Goal: Communication & Community: Participate in discussion

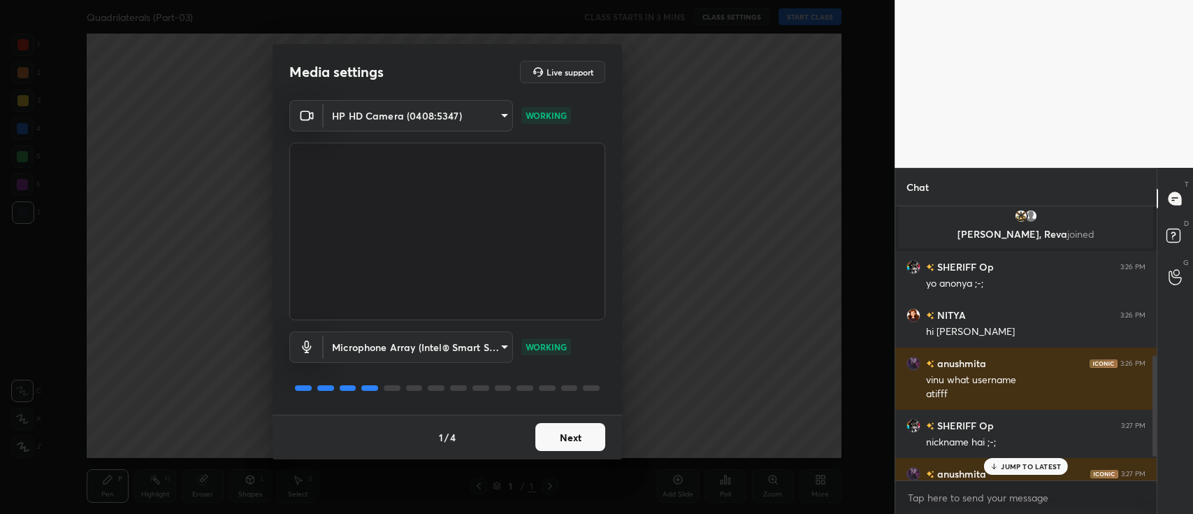
scroll to position [4, 4]
click at [559, 446] on button "Next" at bounding box center [570, 437] width 70 height 28
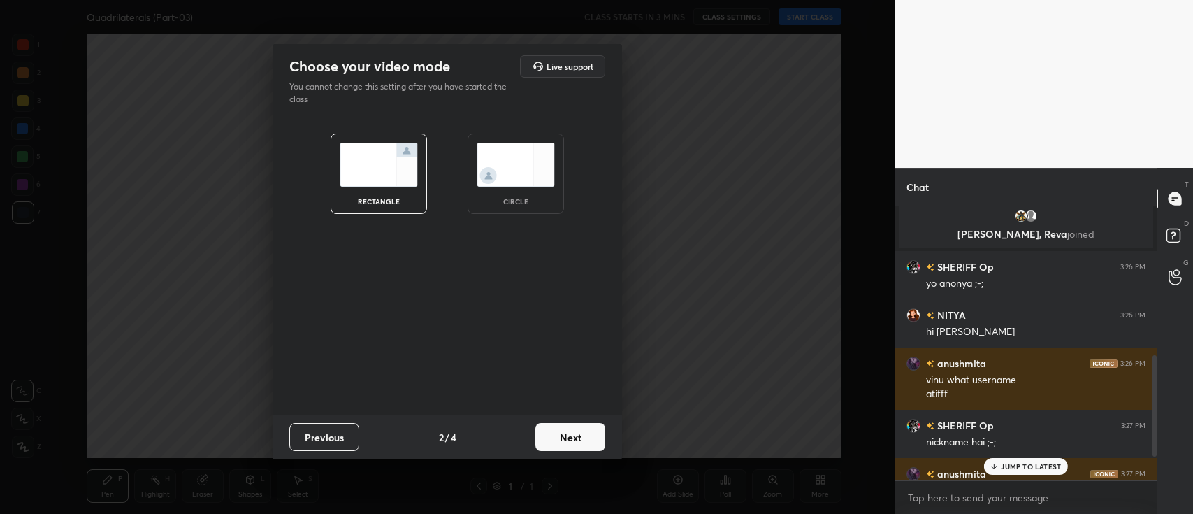
click at [560, 435] on button "Next" at bounding box center [570, 437] width 70 height 28
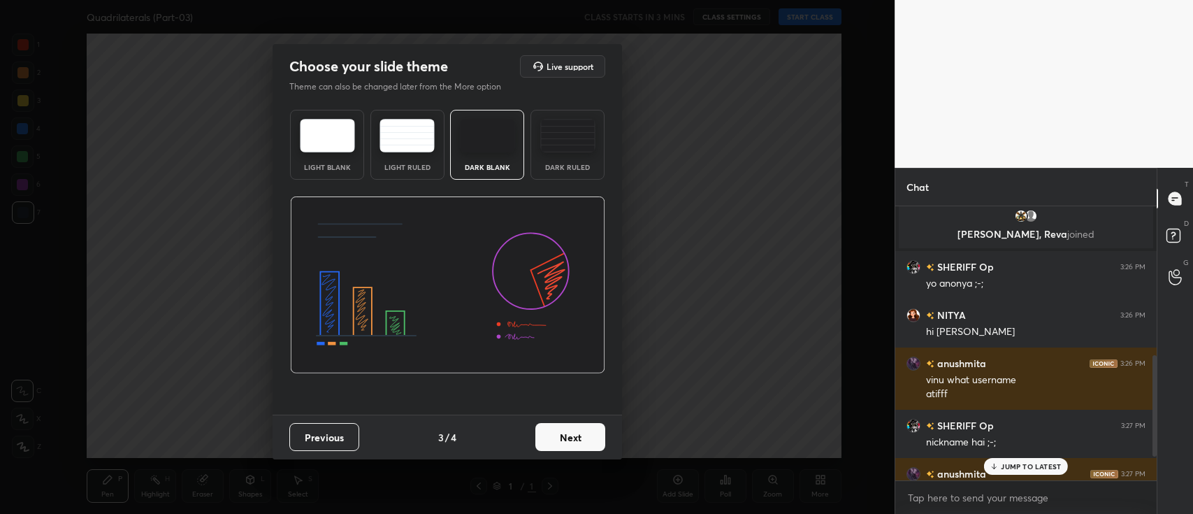
click at [560, 435] on button "Next" at bounding box center [570, 437] width 70 height 28
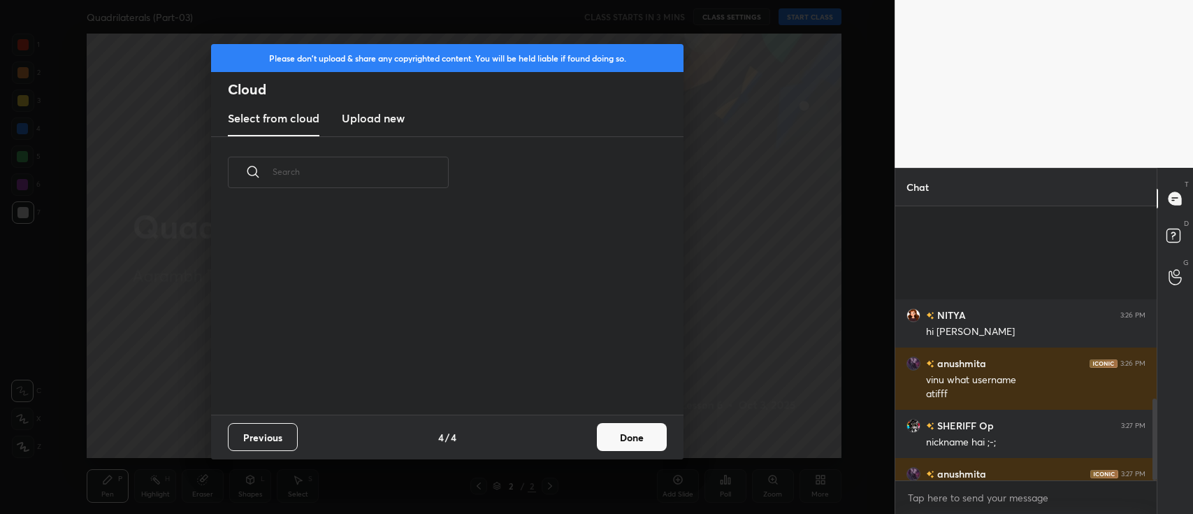
scroll to position [646, 0]
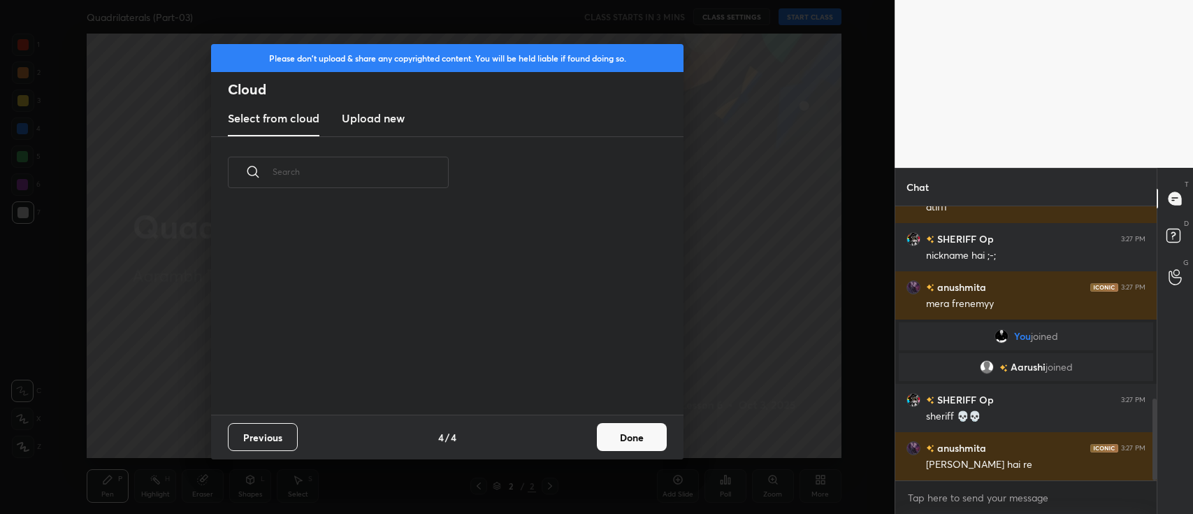
click at [382, 115] on h3 "Upload new" at bounding box center [373, 118] width 63 height 17
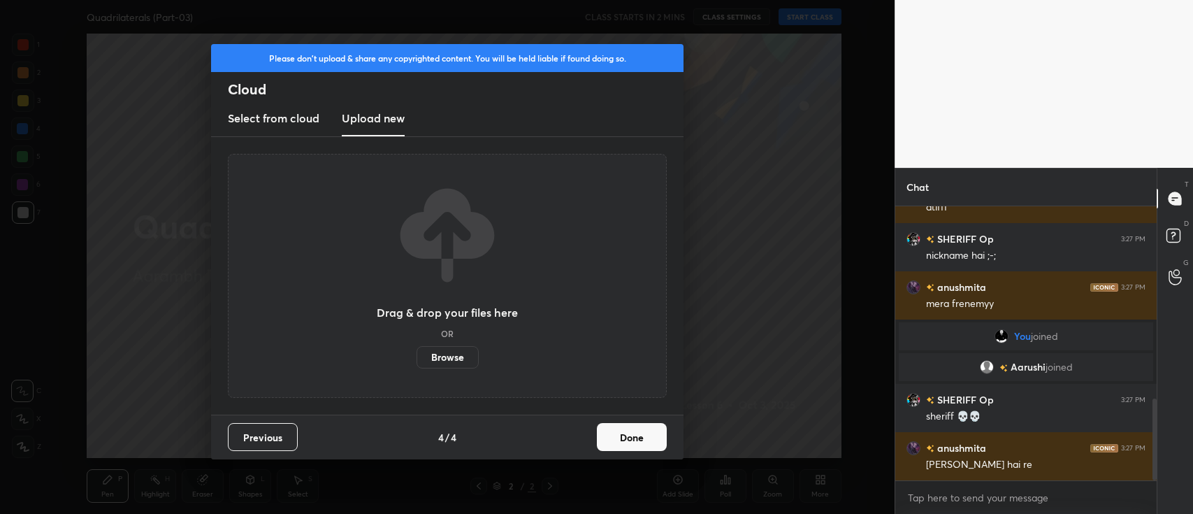
click at [447, 361] on label "Browse" at bounding box center [447, 357] width 62 height 22
click at [416, 361] on input "Browse" at bounding box center [416, 357] width 0 height 22
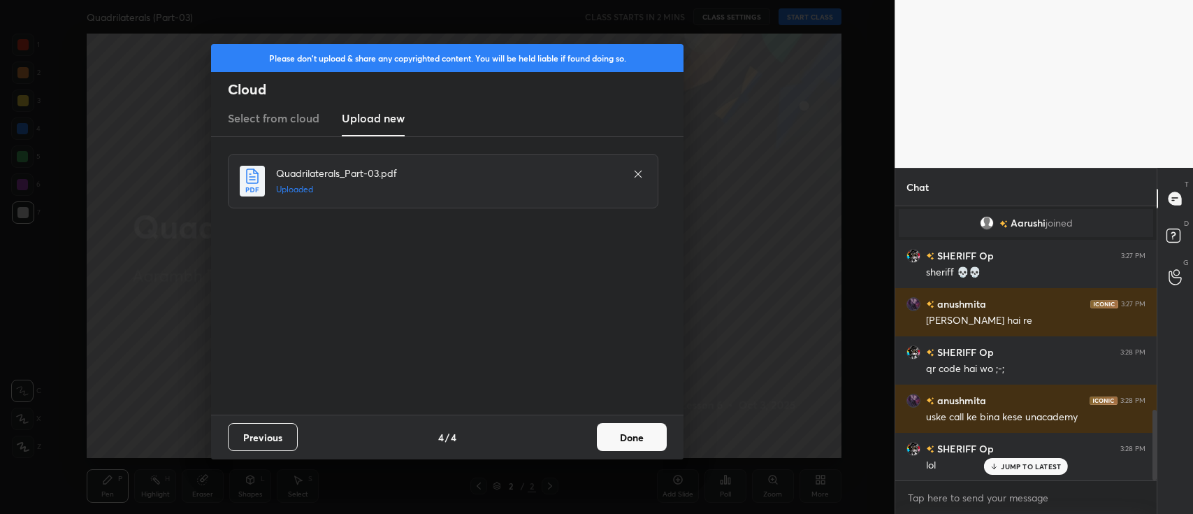
scroll to position [804, 0]
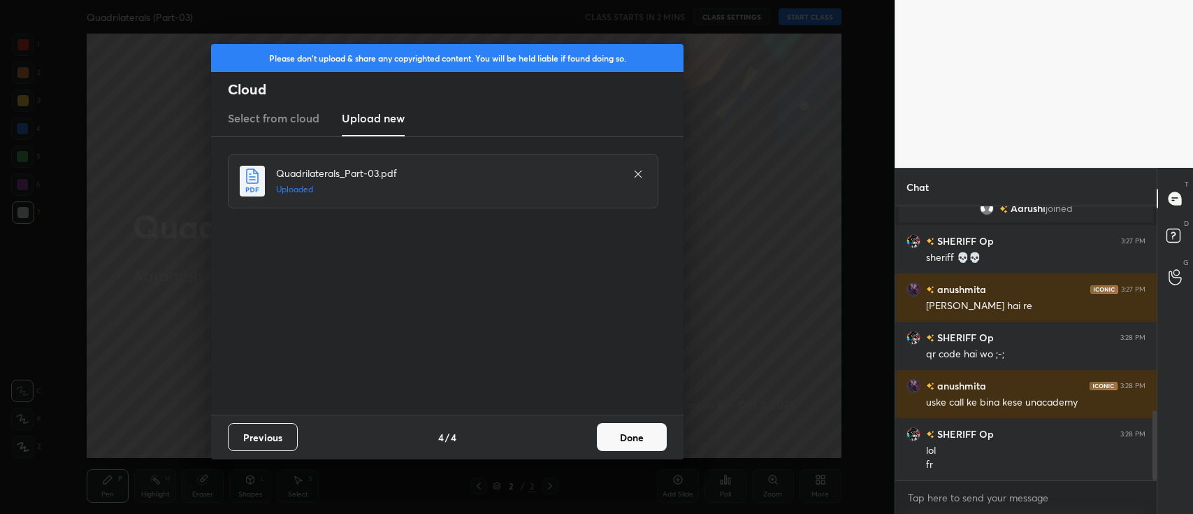
click at [608, 428] on button "Done" at bounding box center [632, 437] width 70 height 28
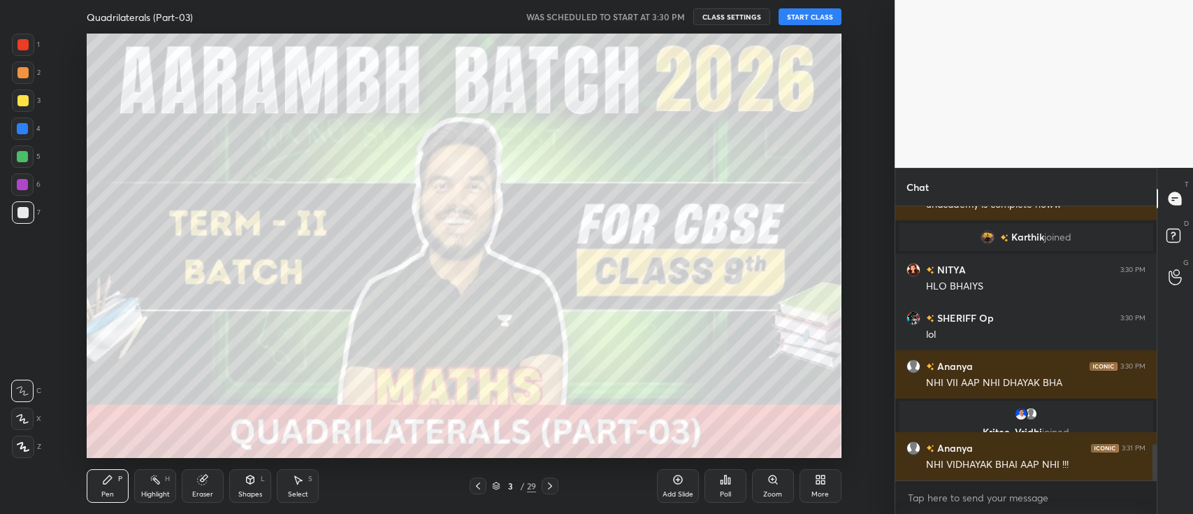
scroll to position [1806, 0]
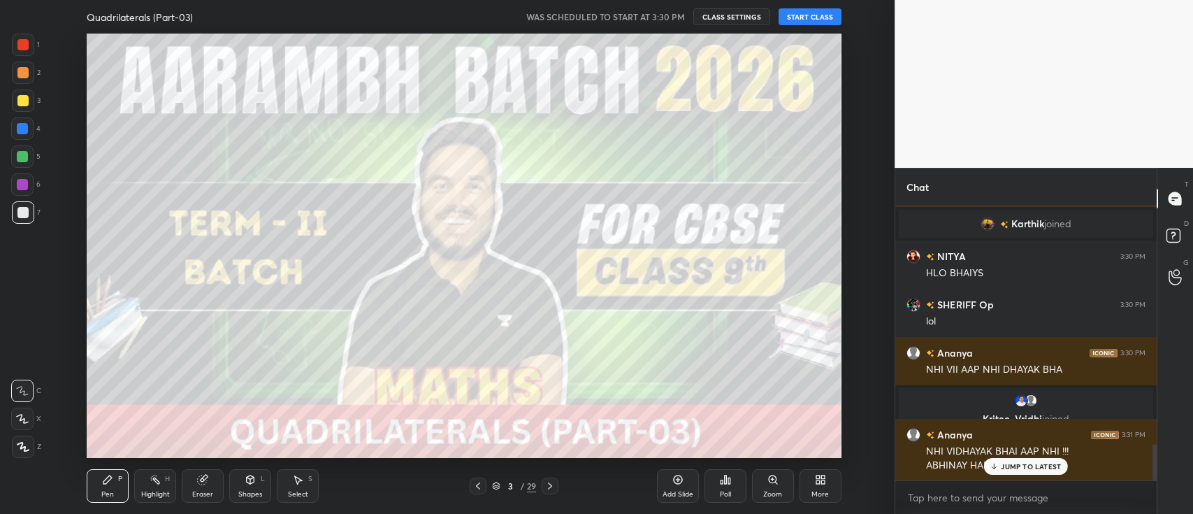
click at [800, 20] on button "START CLASS" at bounding box center [809, 16] width 63 height 17
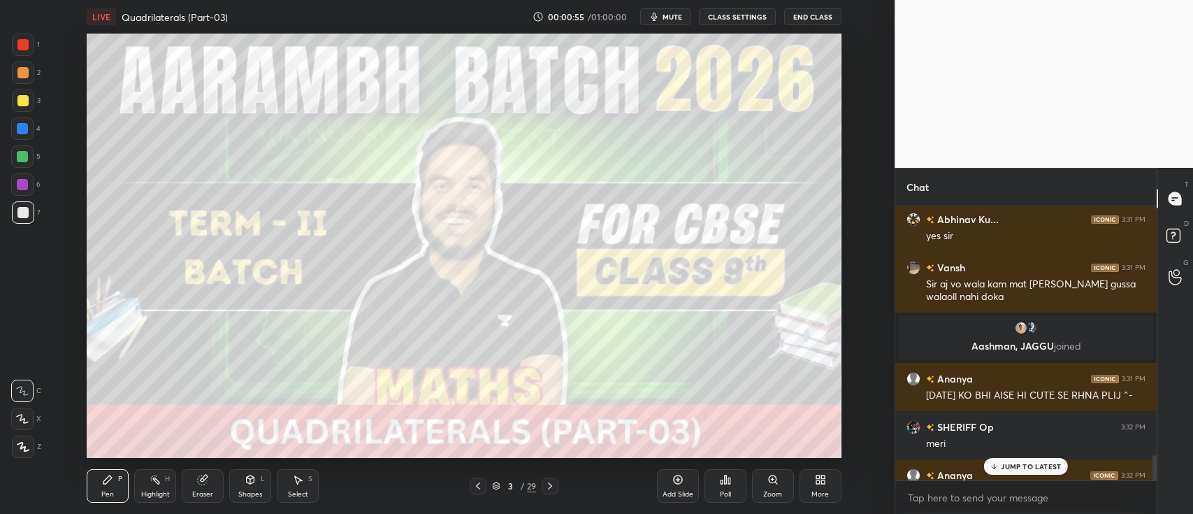
scroll to position [2723, 0]
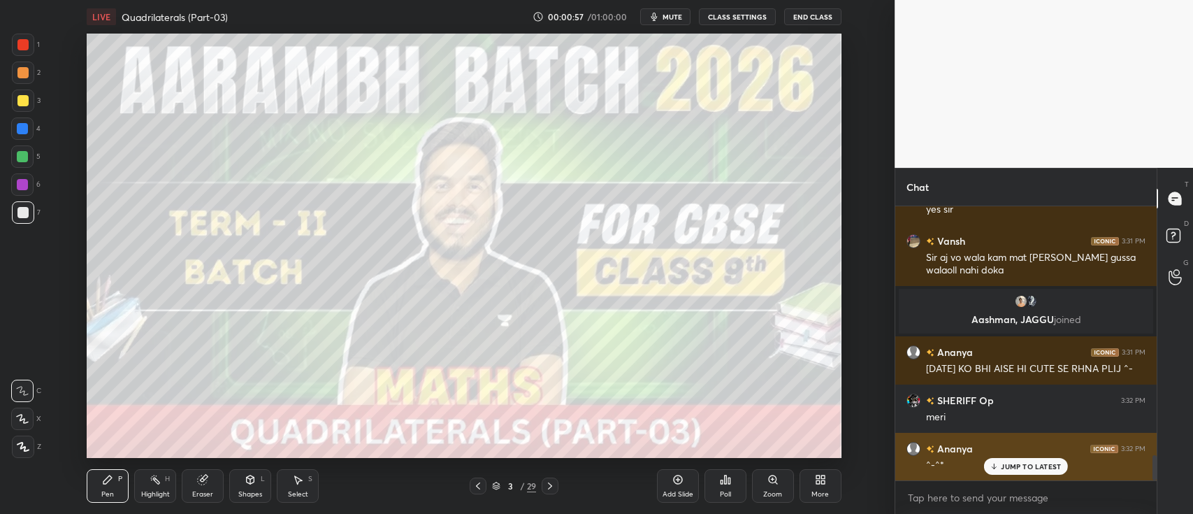
click at [1011, 464] on p "JUMP TO LATEST" at bounding box center [1031, 466] width 60 height 8
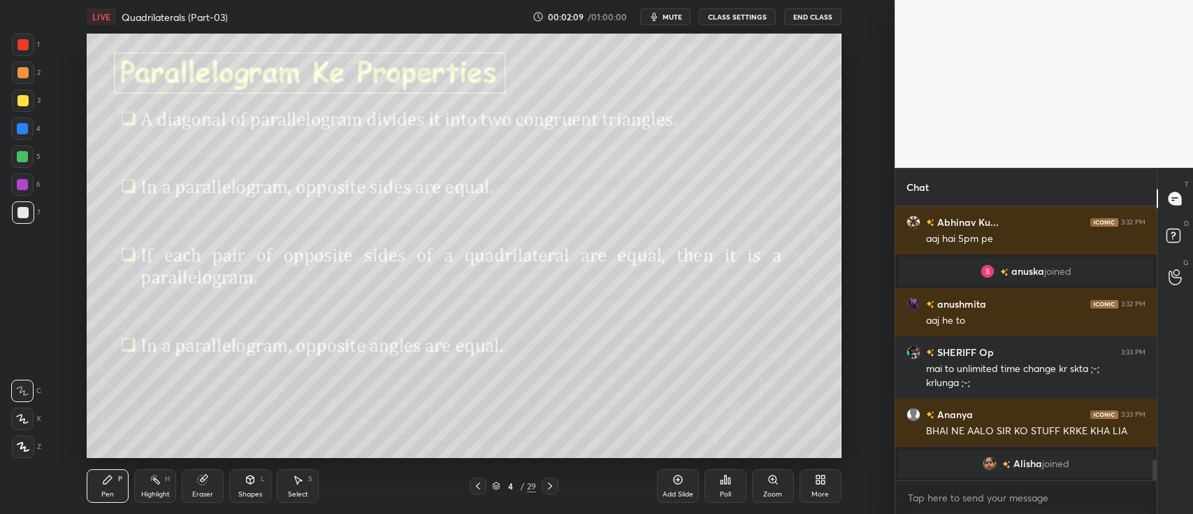
scroll to position [3265, 0]
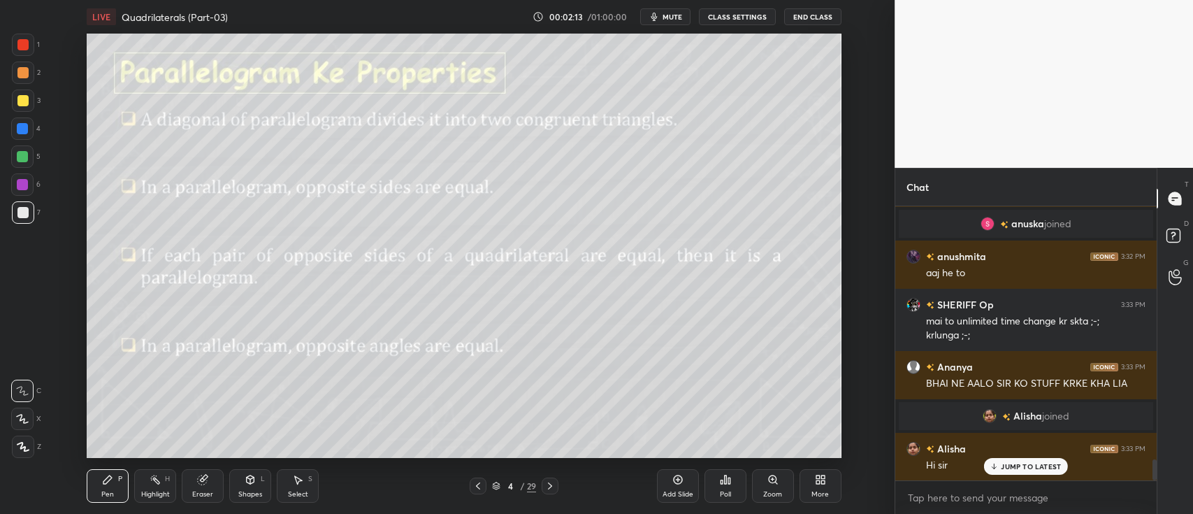
click at [24, 152] on div at bounding box center [22, 156] width 11 height 11
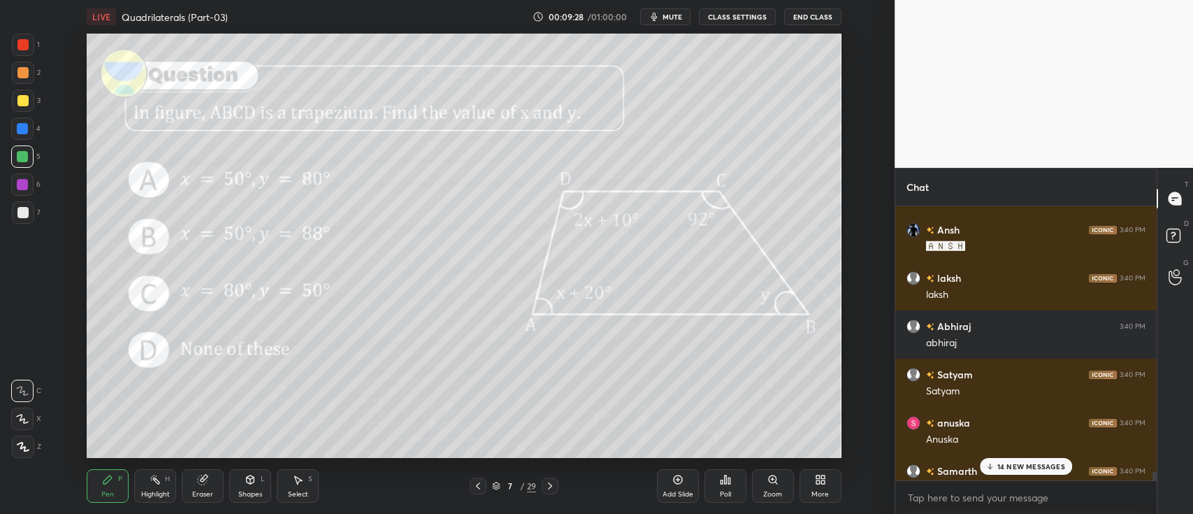
scroll to position [8530, 0]
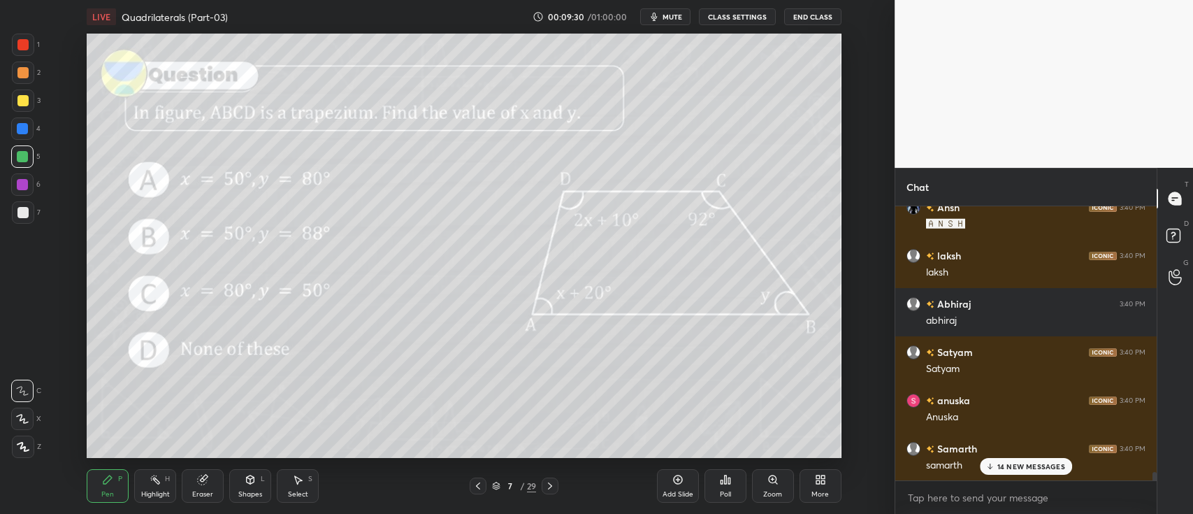
click at [1010, 458] on div "14 NEW MESSAGES" at bounding box center [1026, 466] width 92 height 17
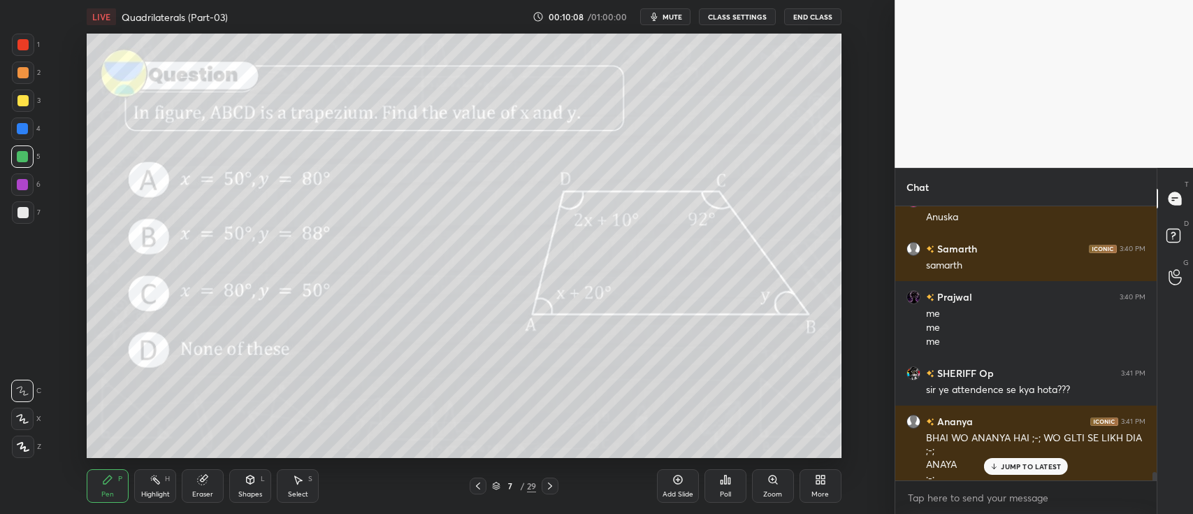
scroll to position [8744, 0]
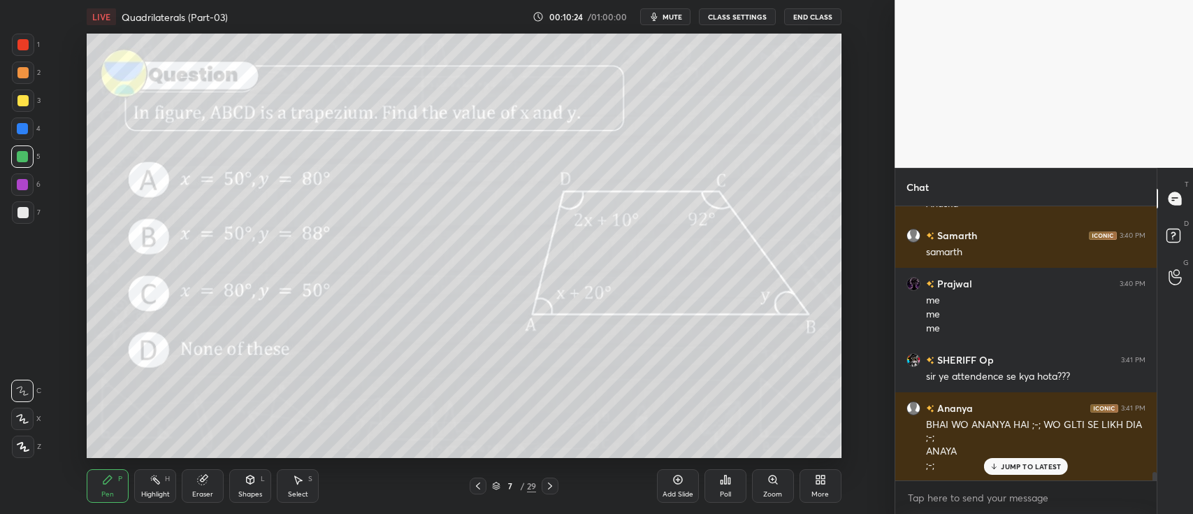
click at [1017, 467] on p "JUMP TO LATEST" at bounding box center [1031, 466] width 60 height 8
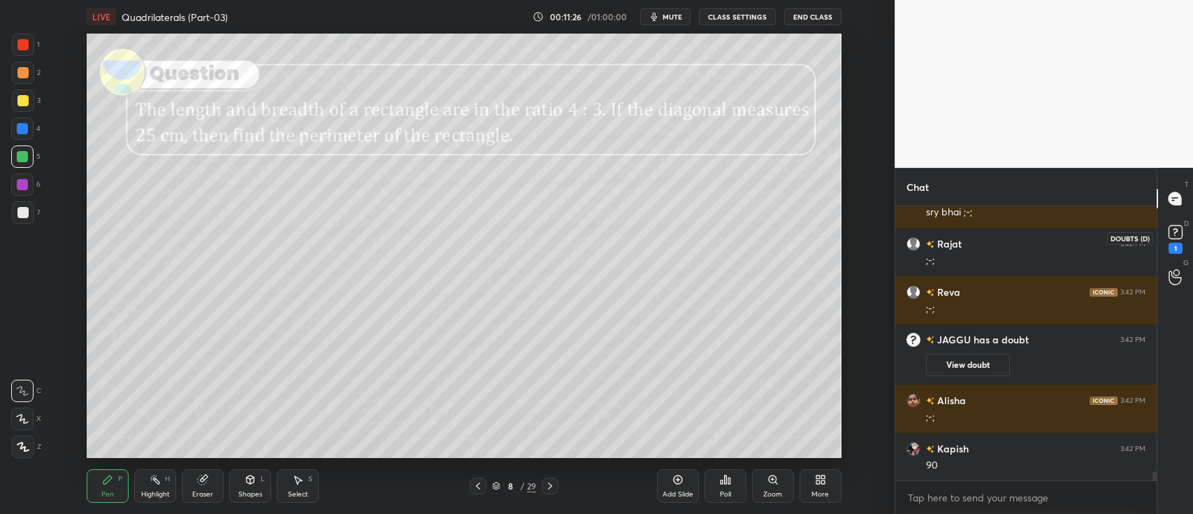
scroll to position [8261, 0]
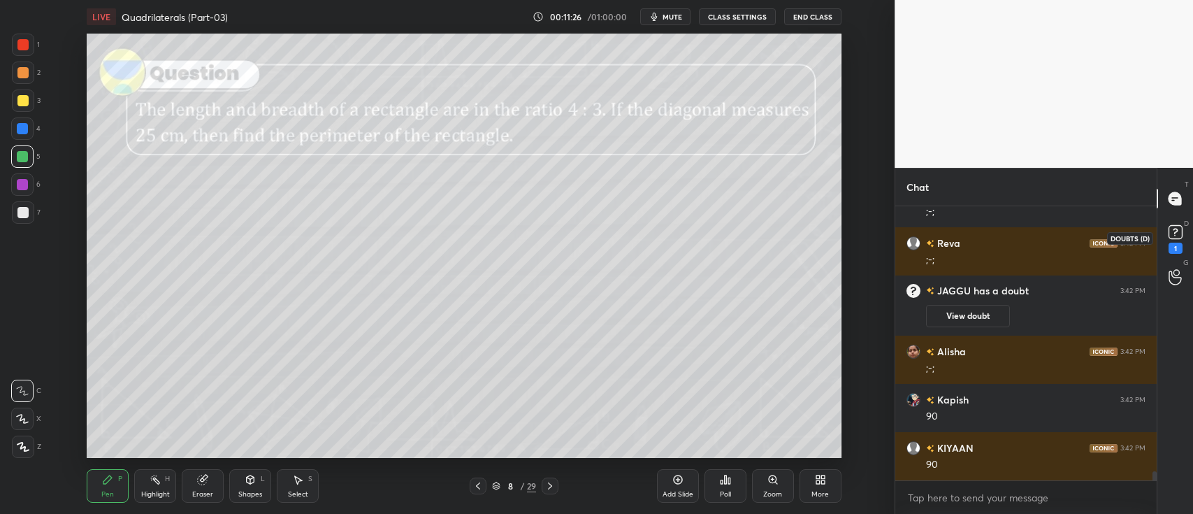
click at [1179, 232] on rect at bounding box center [1174, 232] width 13 height 13
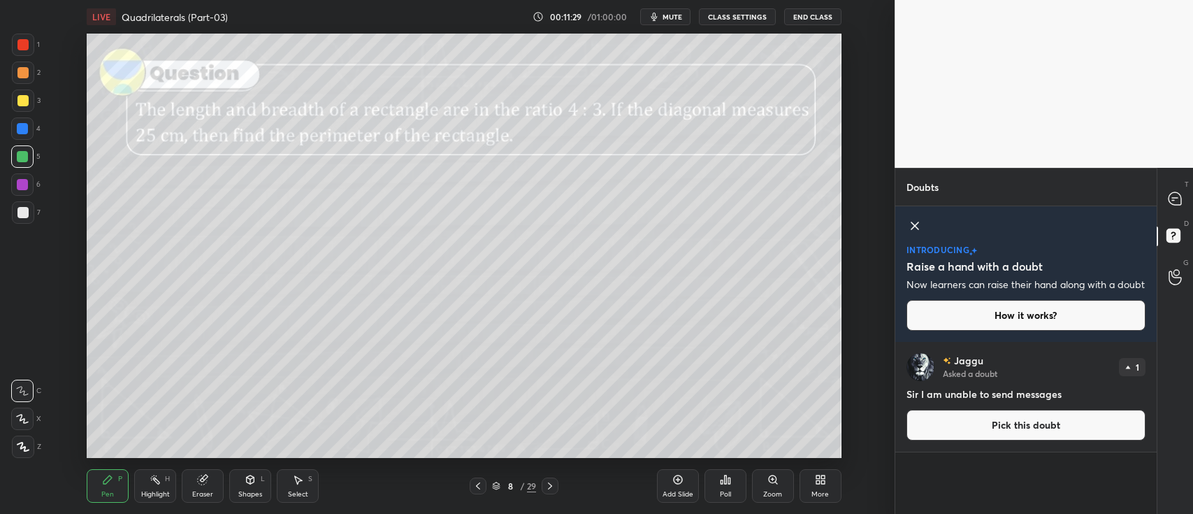
click at [912, 226] on icon at bounding box center [914, 225] width 17 height 17
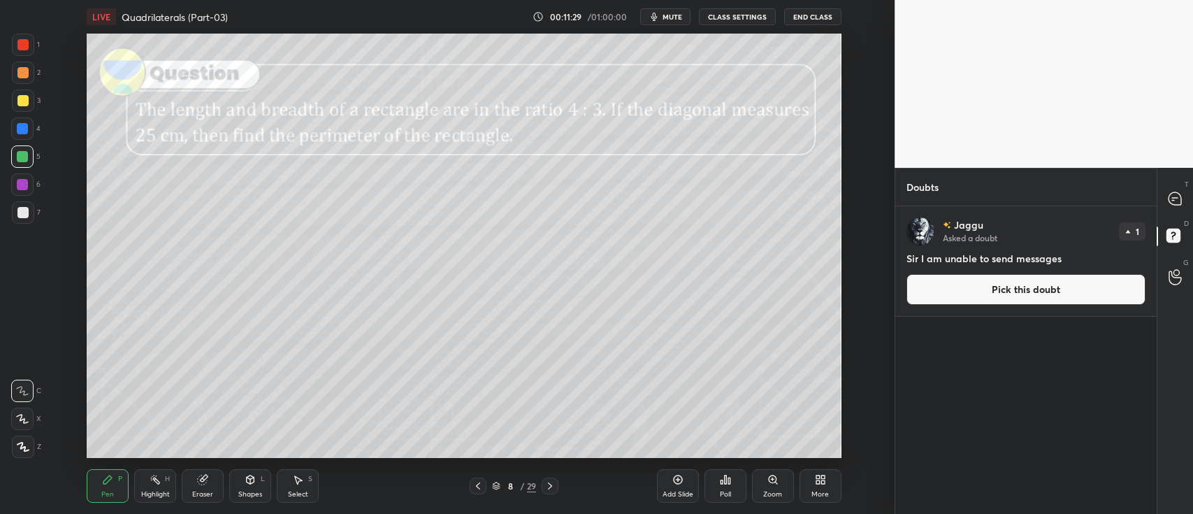
scroll to position [304, 257]
click at [1177, 200] on icon at bounding box center [1174, 198] width 13 height 13
type textarea "x"
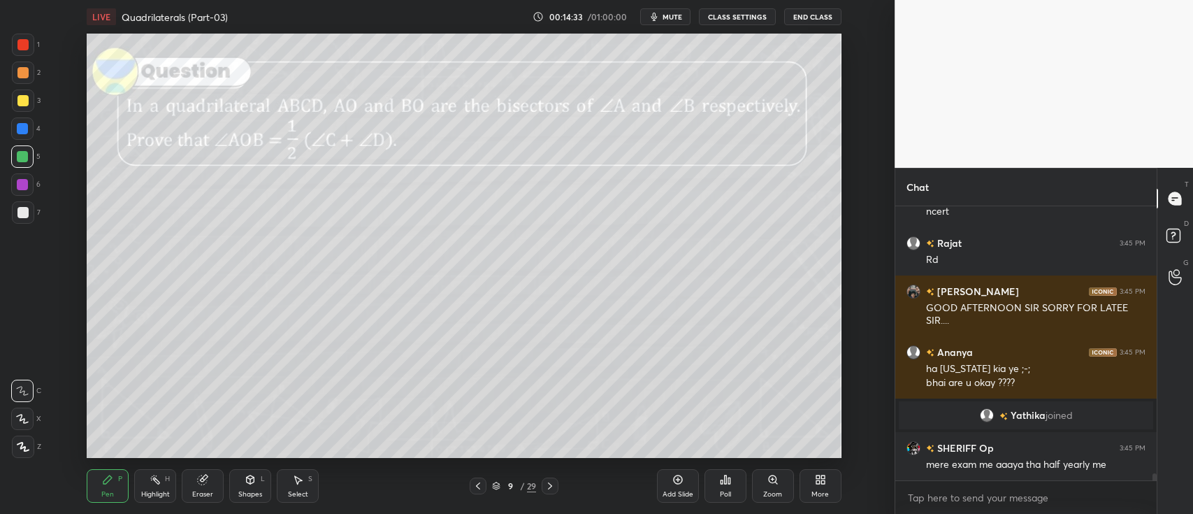
scroll to position [10101, 0]
click at [24, 189] on div at bounding box center [22, 184] width 11 height 11
click at [21, 420] on icon at bounding box center [22, 418] width 11 height 8
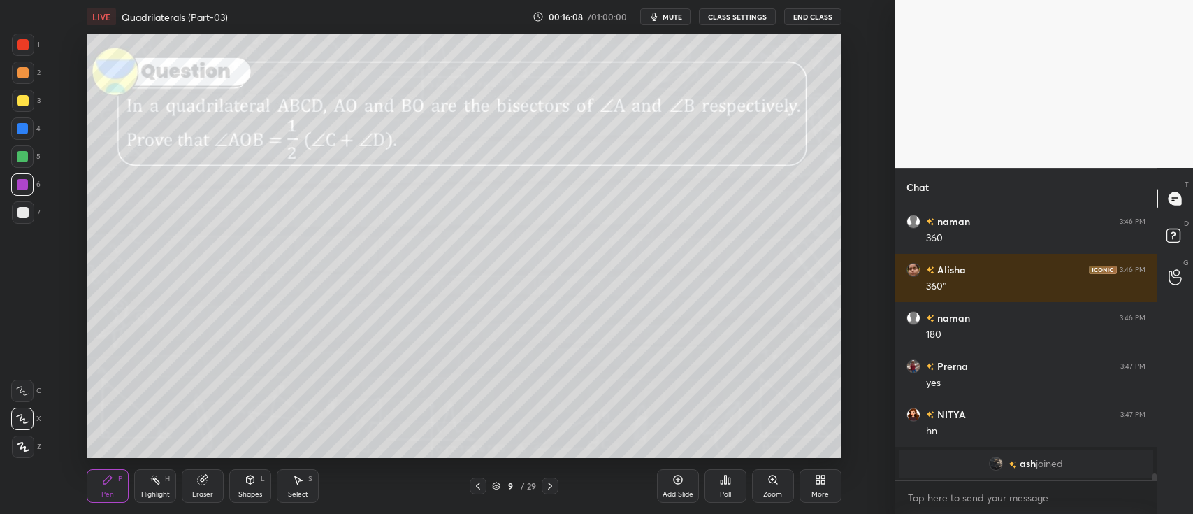
scroll to position [10694, 0]
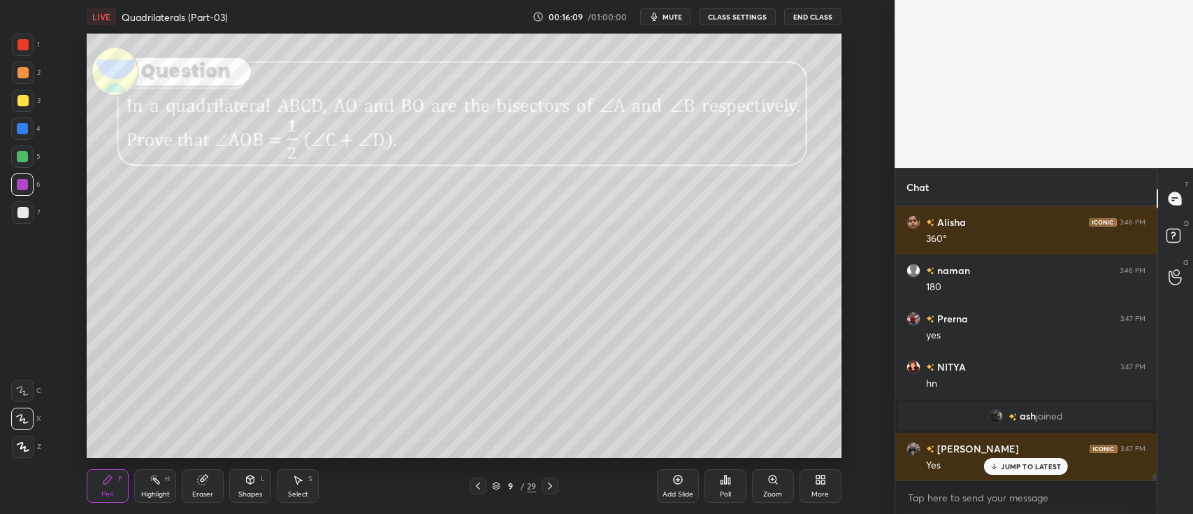
click at [24, 217] on div at bounding box center [22, 212] width 11 height 11
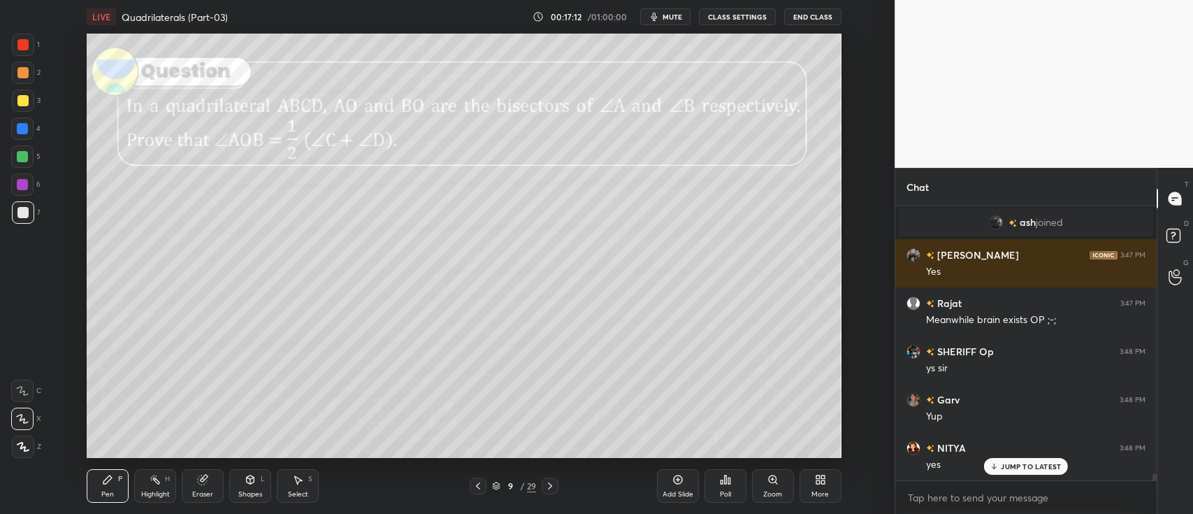
scroll to position [10935, 0]
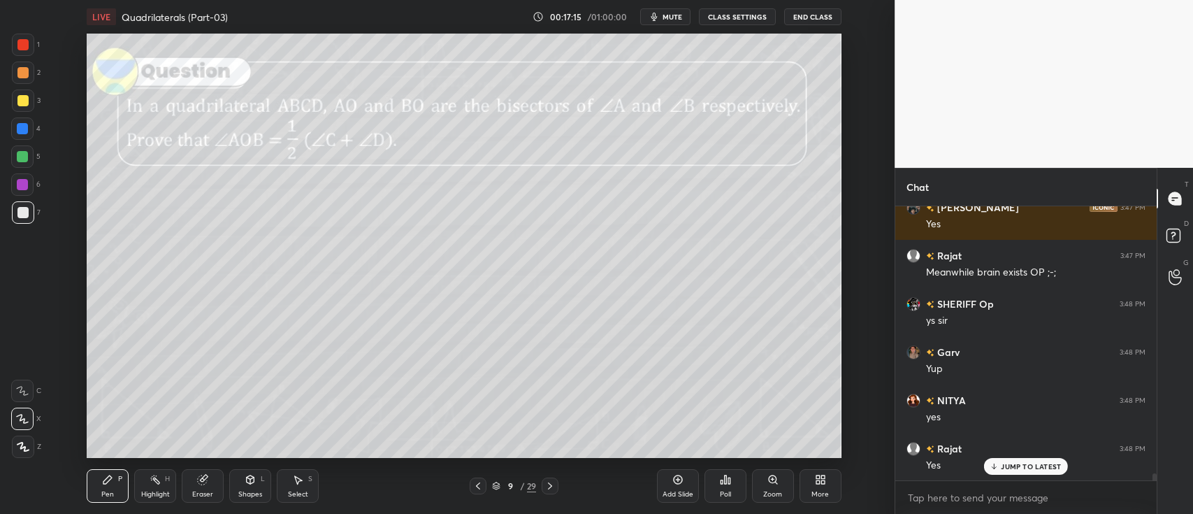
click at [20, 161] on div at bounding box center [22, 156] width 11 height 11
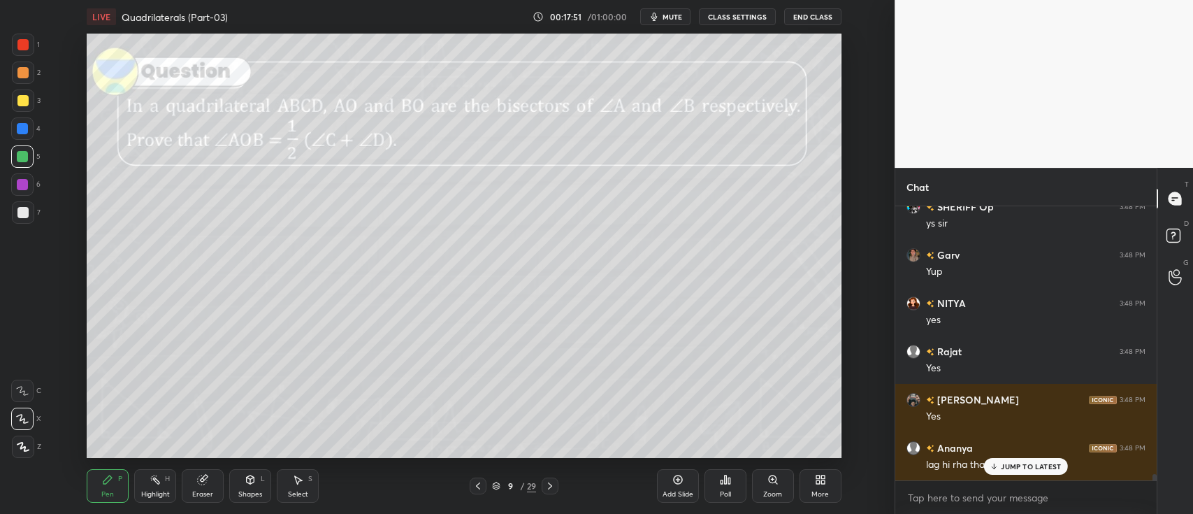
scroll to position [11080, 0]
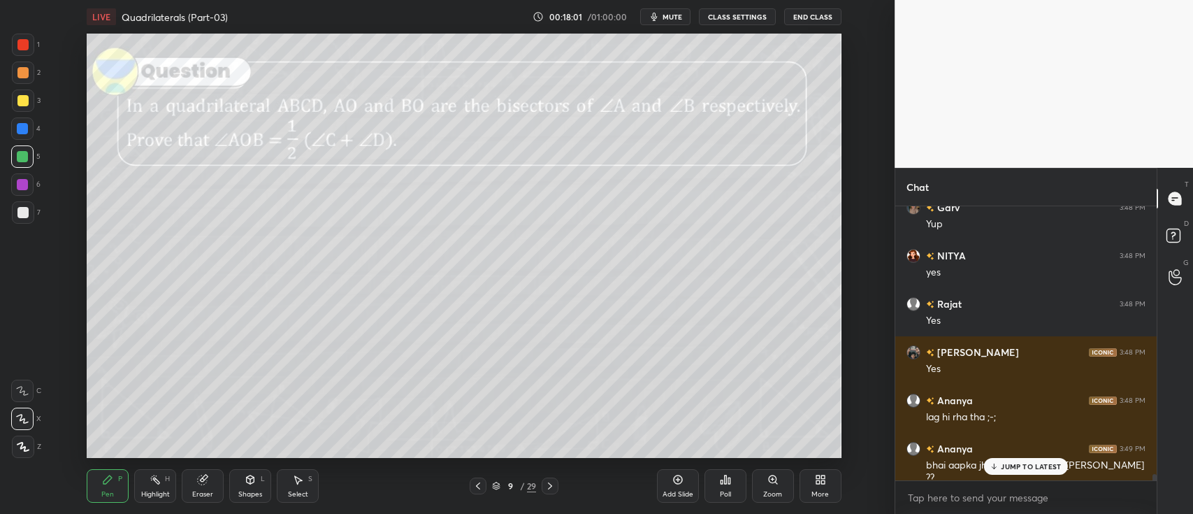
click at [1028, 470] on p "JUMP TO LATEST" at bounding box center [1031, 466] width 60 height 8
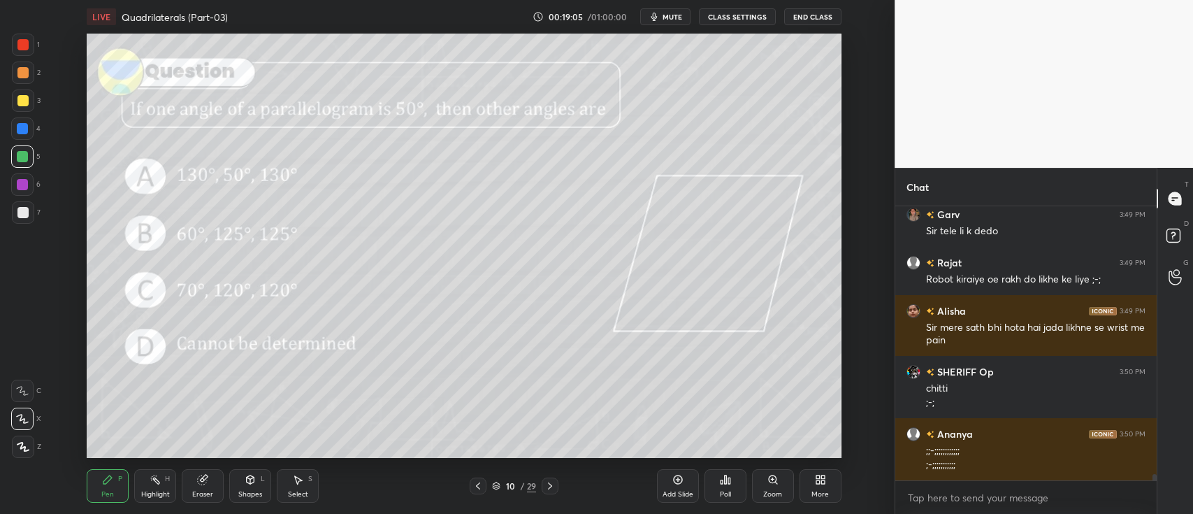
scroll to position [11410, 0]
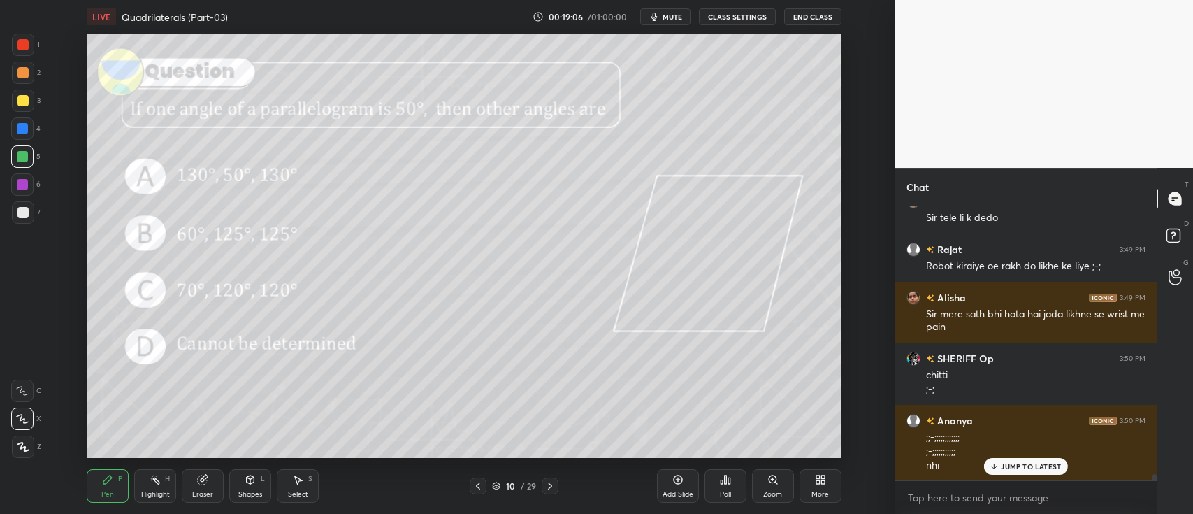
click at [727, 488] on div "Poll" at bounding box center [725, 486] width 42 height 34
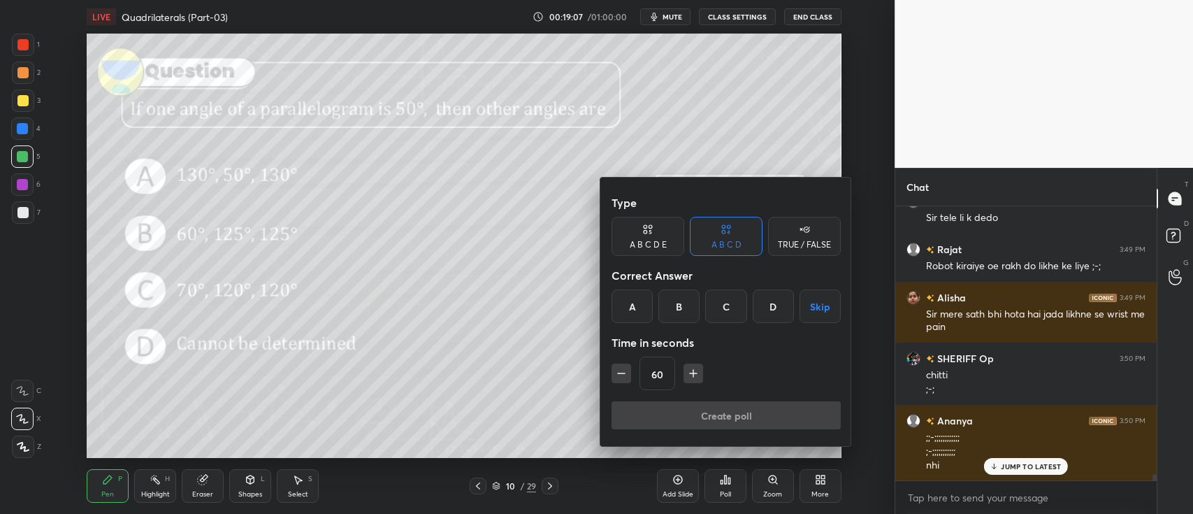
scroll to position [11459, 0]
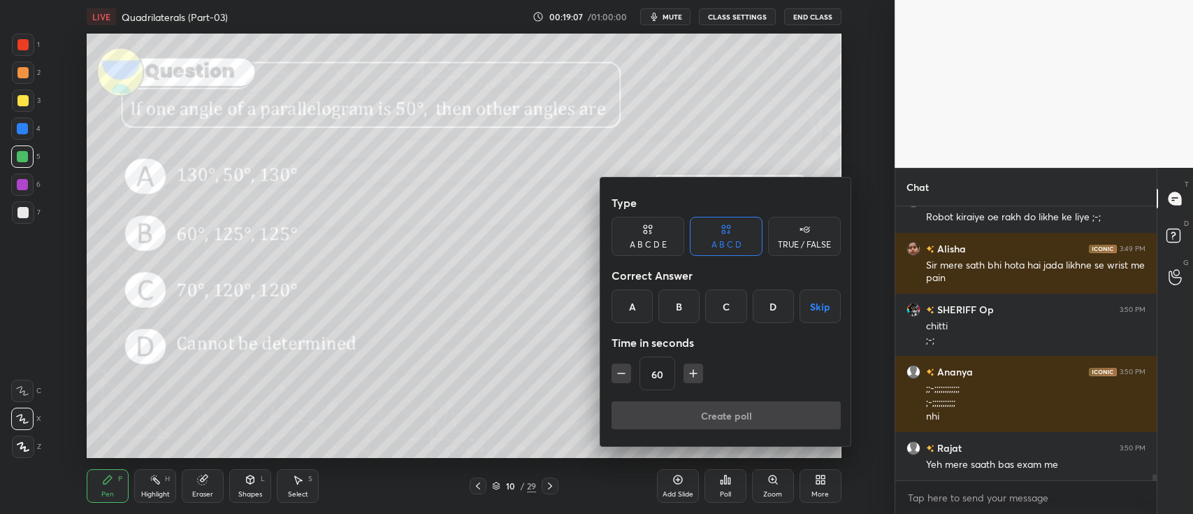
click at [626, 305] on div "A" at bounding box center [631, 306] width 41 height 34
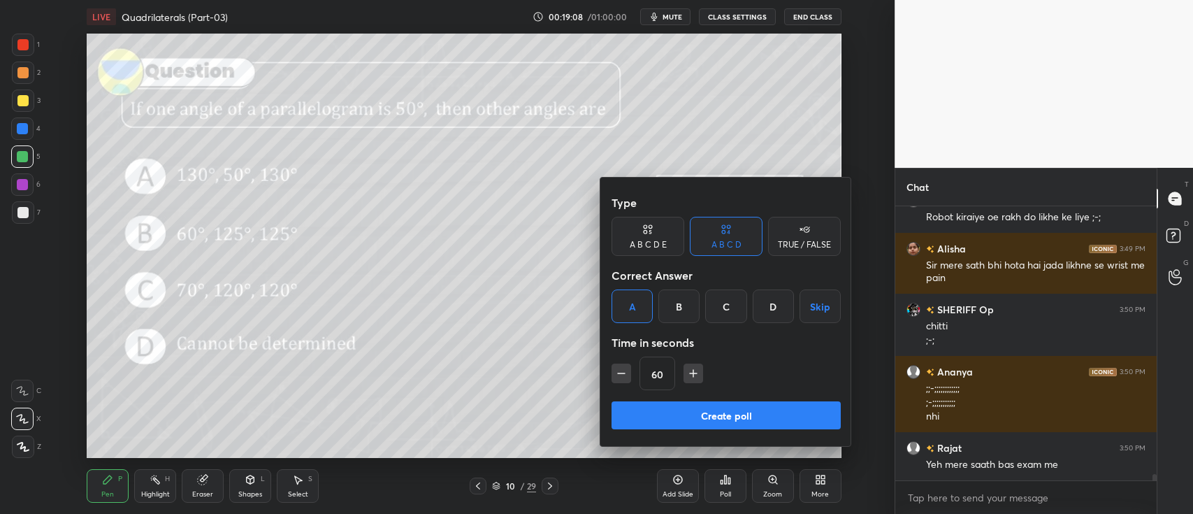
scroll to position [11507, 0]
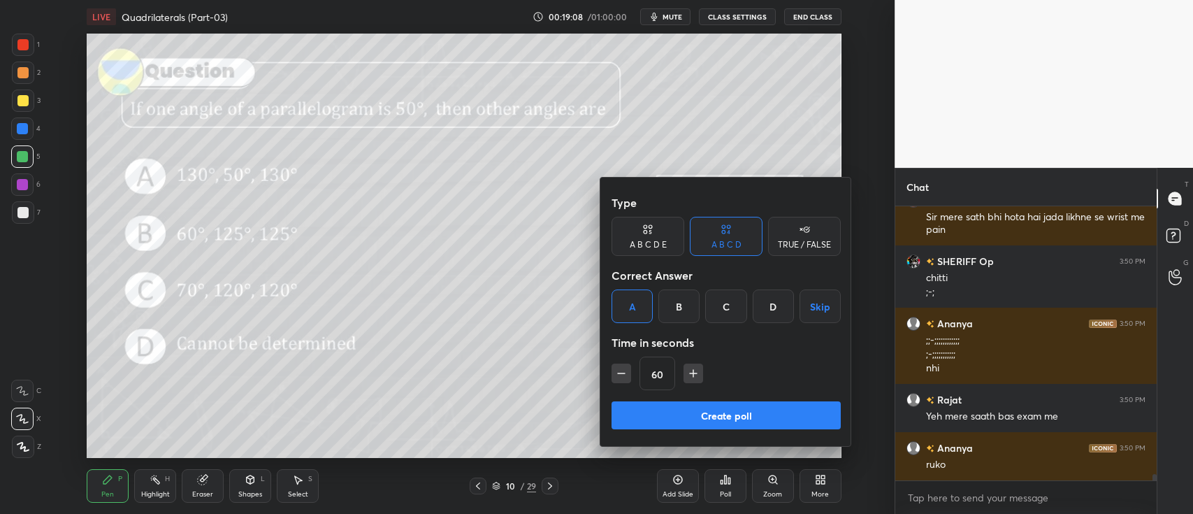
click at [627, 372] on icon "button" at bounding box center [621, 373] width 14 height 14
type input "45"
click at [653, 409] on button "Create poll" at bounding box center [725, 415] width 229 height 28
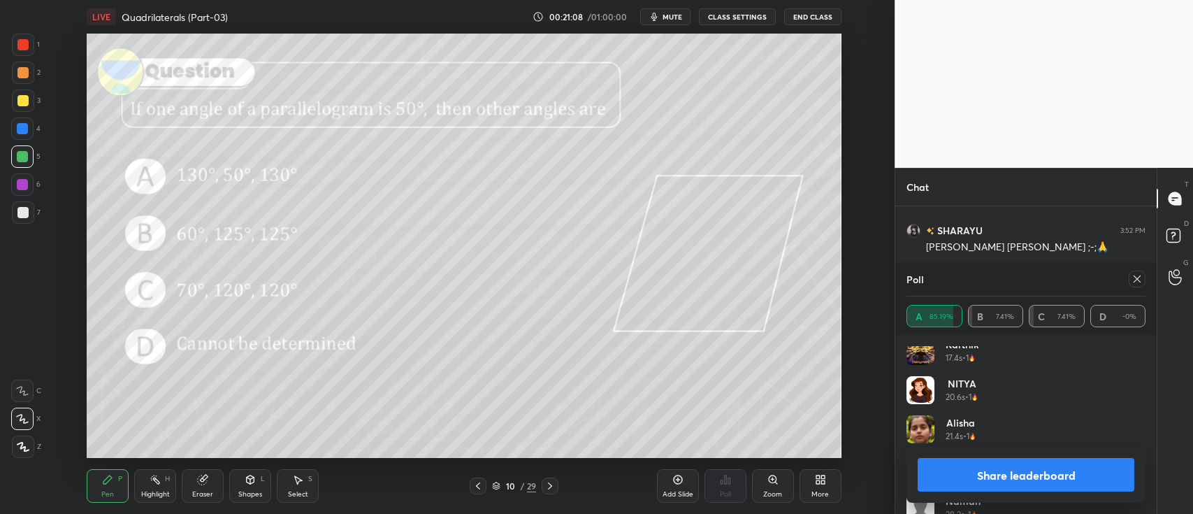
scroll to position [673, 0]
click at [992, 476] on button "Share leaderboard" at bounding box center [1025, 475] width 217 height 34
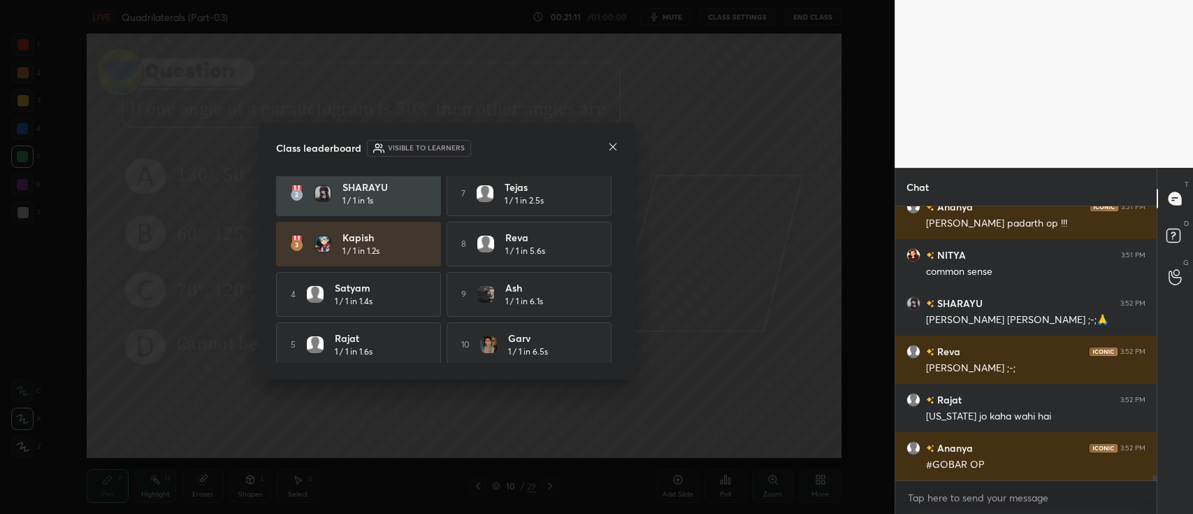
scroll to position [62, 0]
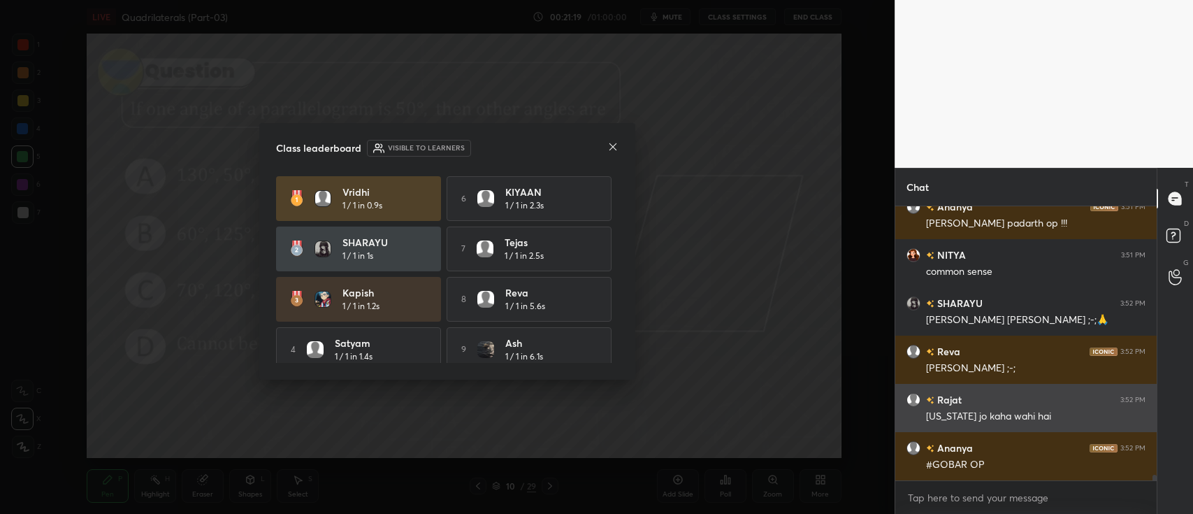
click at [615, 150] on icon at bounding box center [612, 146] width 7 height 7
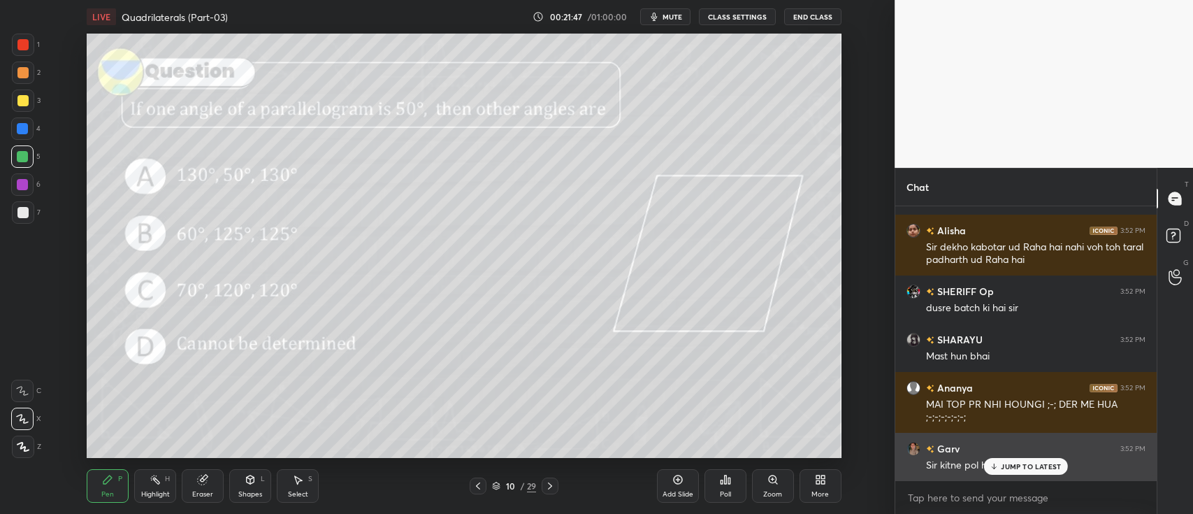
click at [1012, 467] on p "JUMP TO LATEST" at bounding box center [1031, 466] width 60 height 8
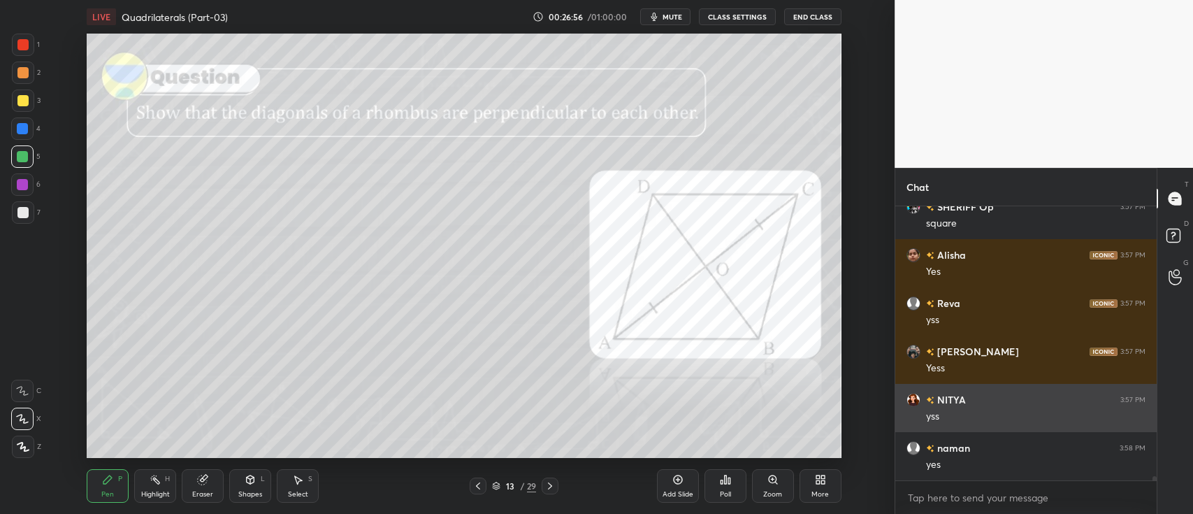
scroll to position [17595, 0]
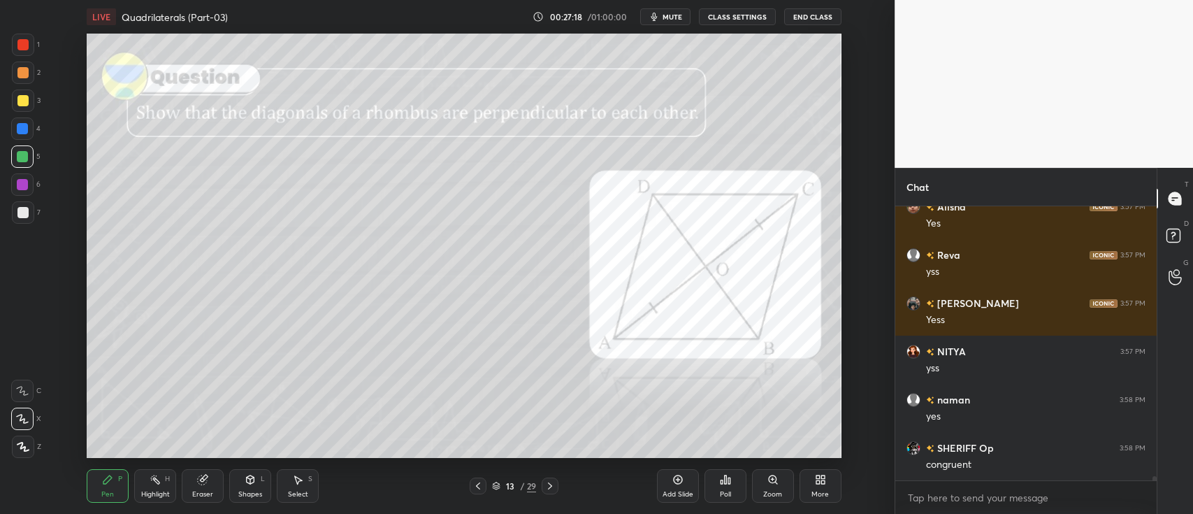
click at [22, 100] on div at bounding box center [22, 100] width 11 height 11
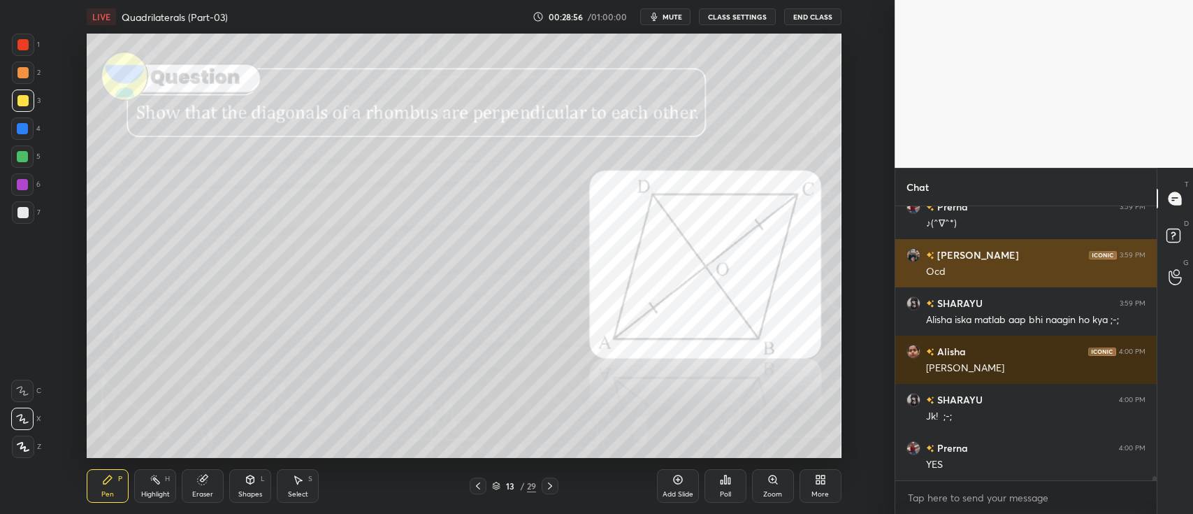
scroll to position [17296, 0]
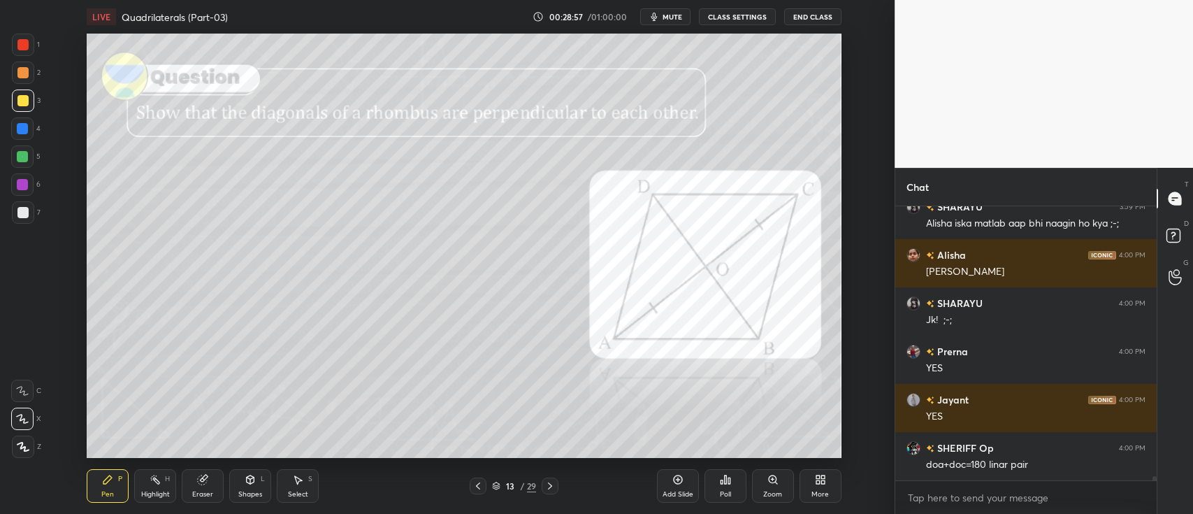
click at [17, 158] on div at bounding box center [22, 156] width 11 height 11
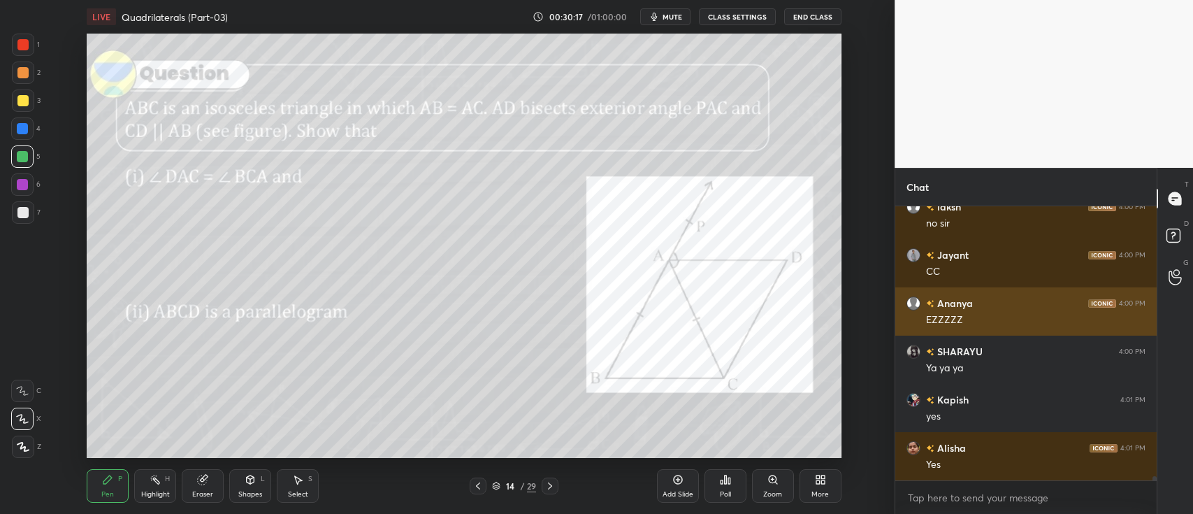
scroll to position [18404, 0]
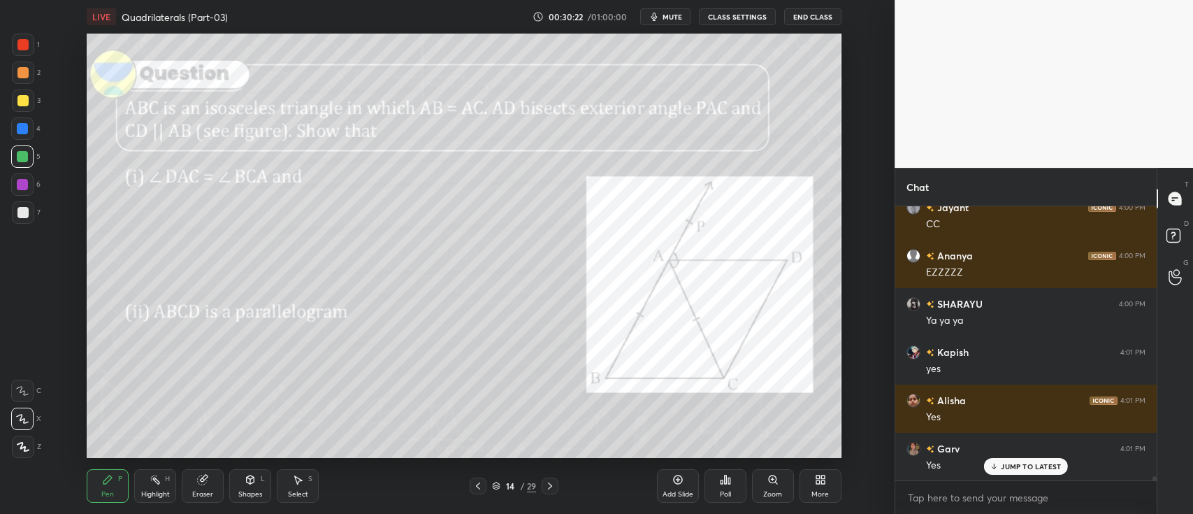
click at [16, 48] on div at bounding box center [23, 45] width 22 height 22
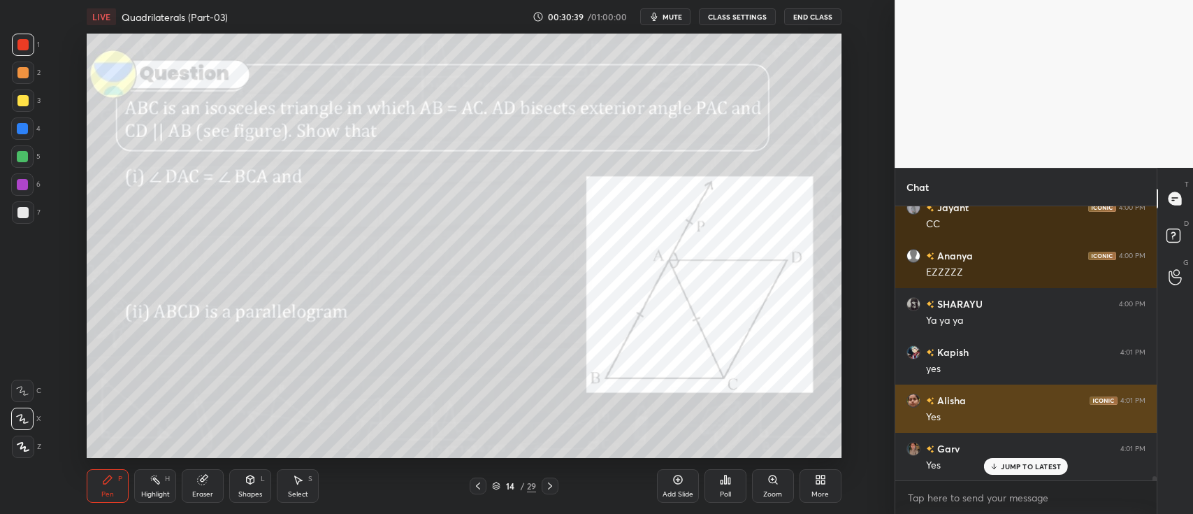
scroll to position [18453, 0]
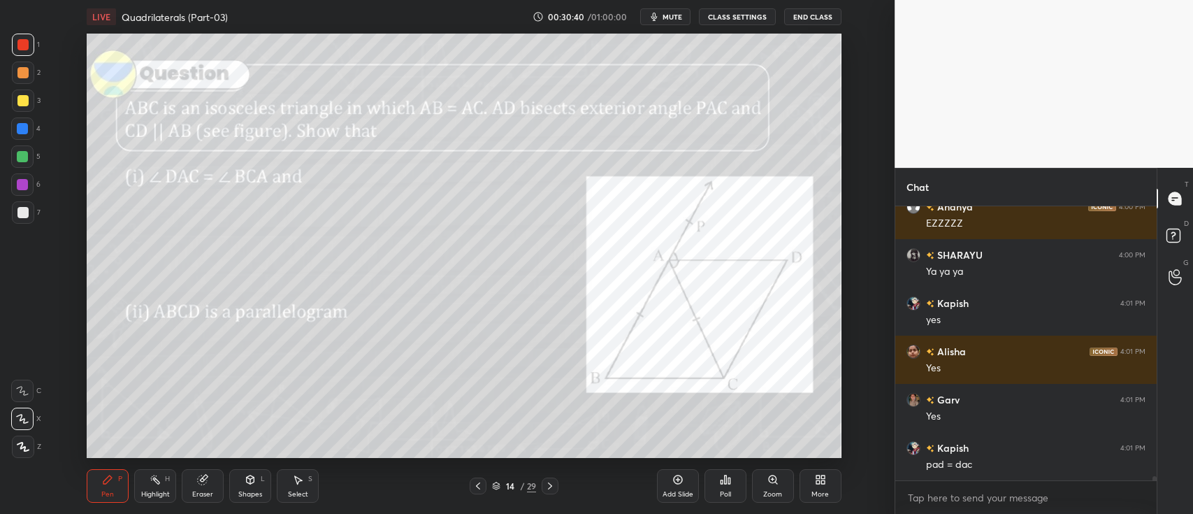
click at [24, 133] on div at bounding box center [22, 128] width 11 height 11
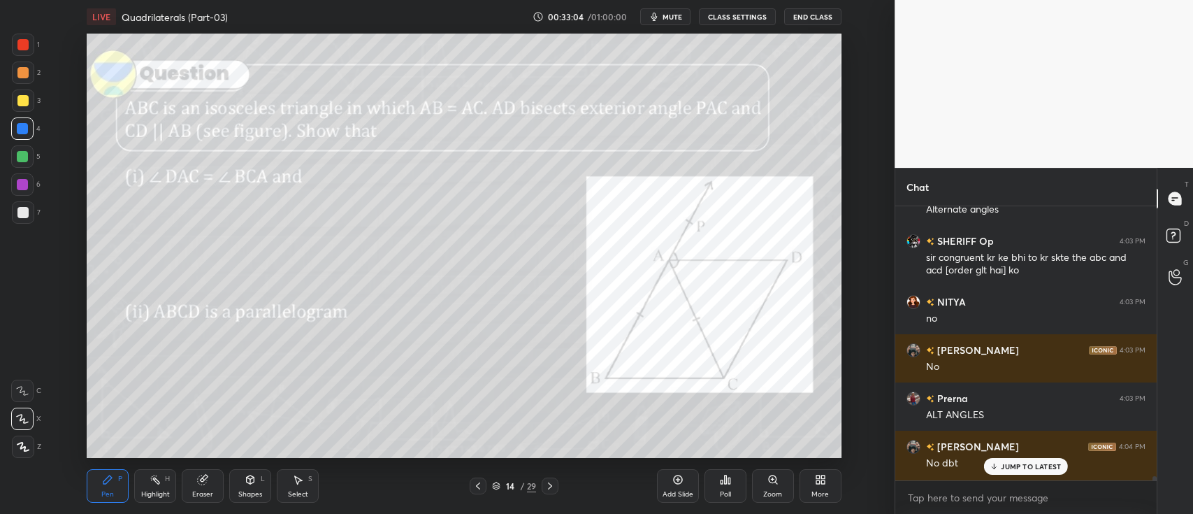
scroll to position [19716, 0]
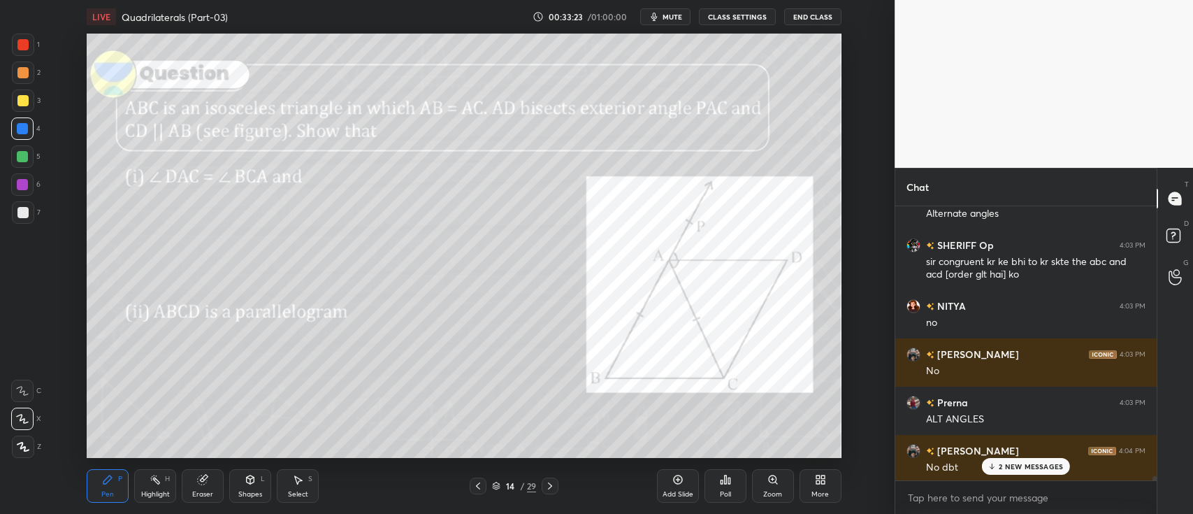
click at [1017, 461] on div "2 NEW MESSAGES" at bounding box center [1026, 466] width 88 height 17
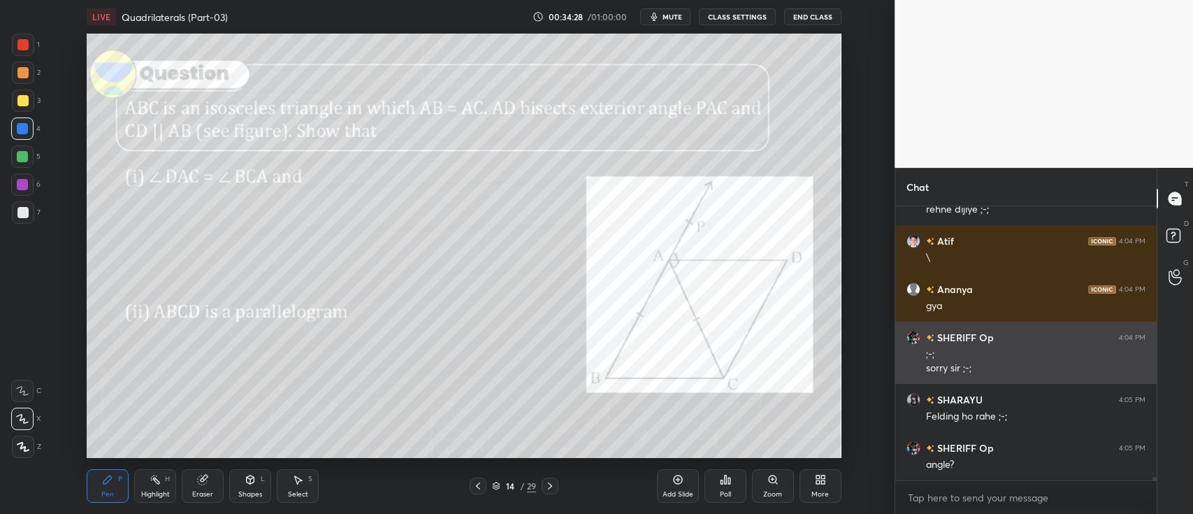
scroll to position [20180, 0]
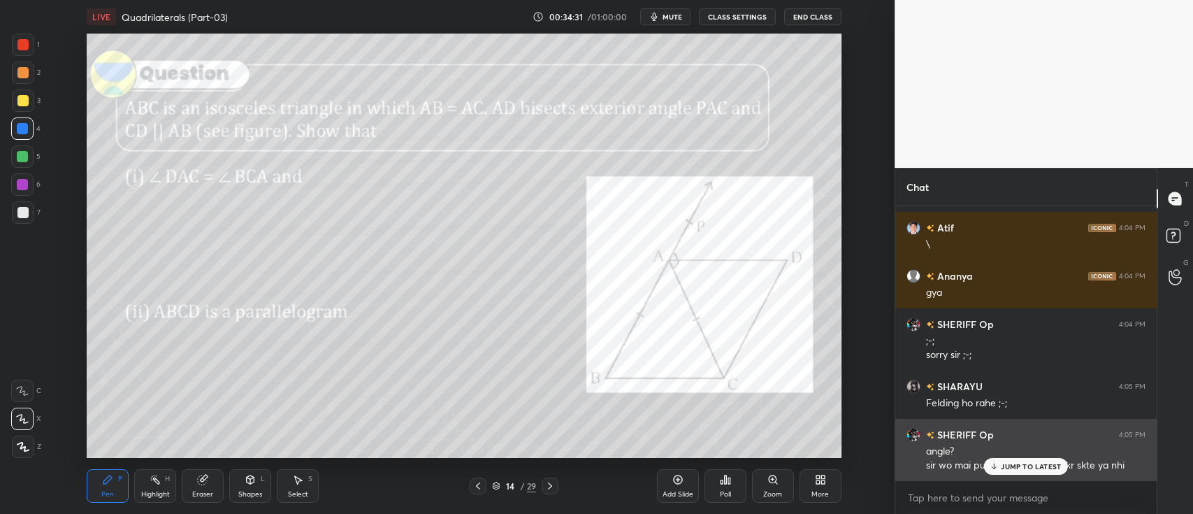
click at [1009, 465] on p "JUMP TO LATEST" at bounding box center [1031, 466] width 60 height 8
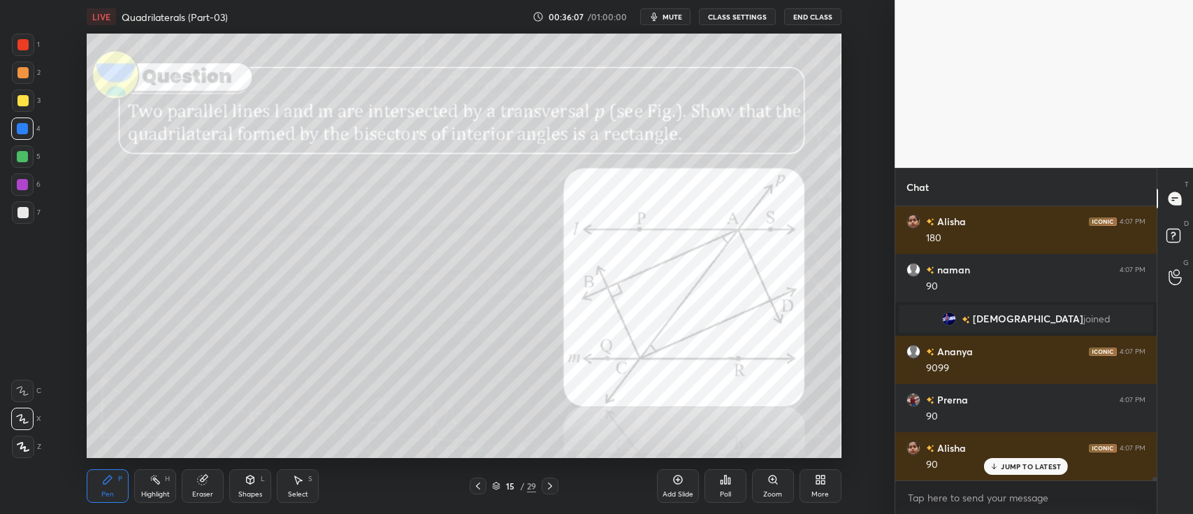
scroll to position [19896, 0]
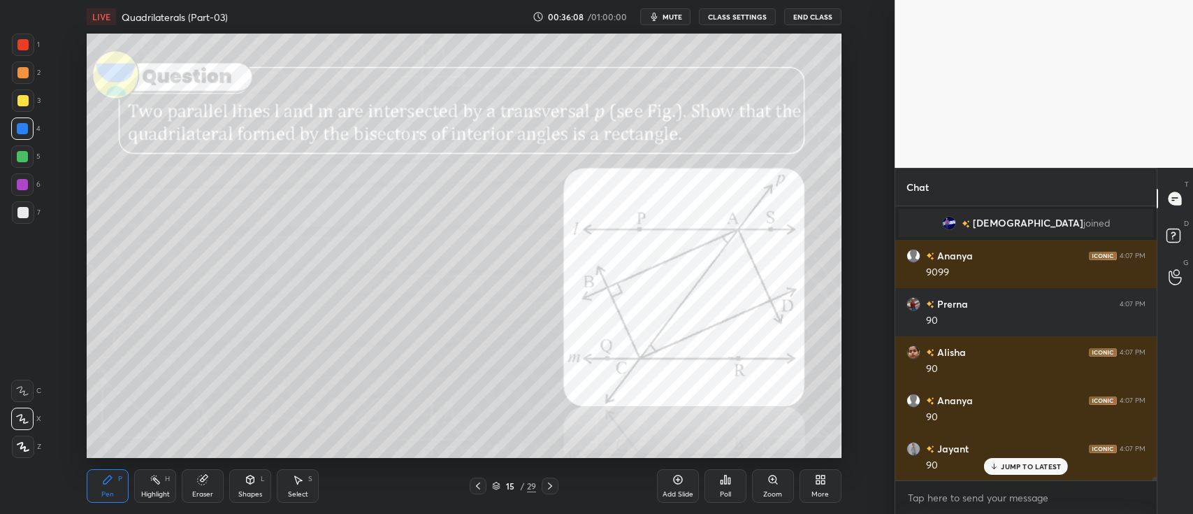
click at [20, 100] on div at bounding box center [22, 100] width 11 height 11
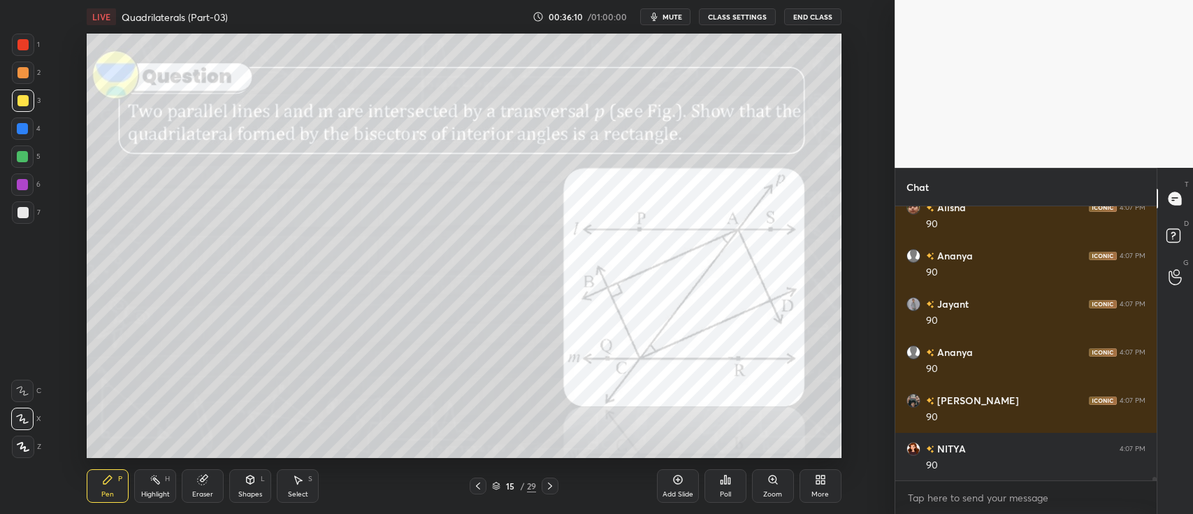
scroll to position [20089, 0]
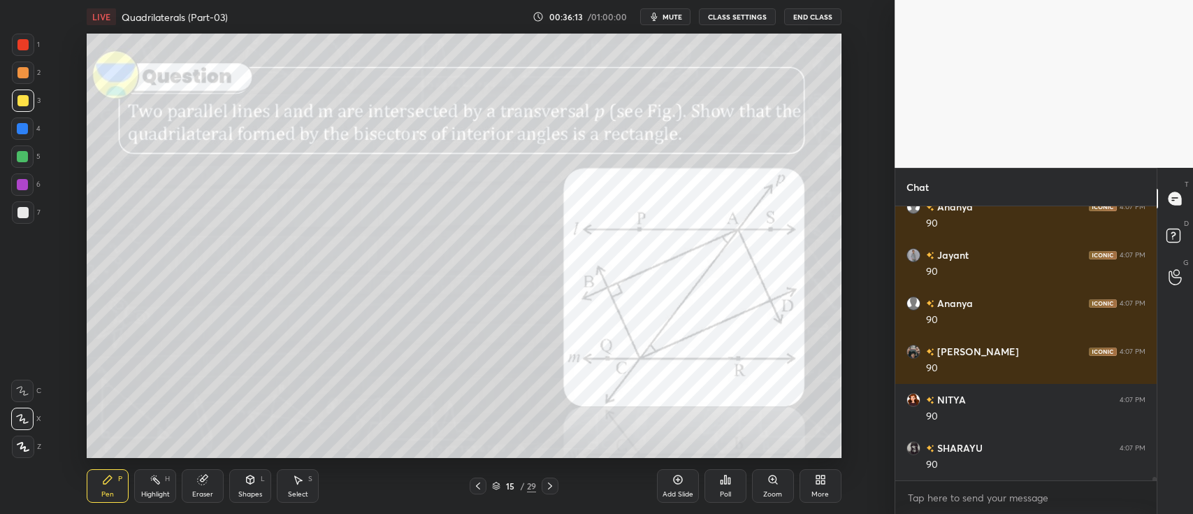
click at [28, 73] on div at bounding box center [23, 72] width 22 height 22
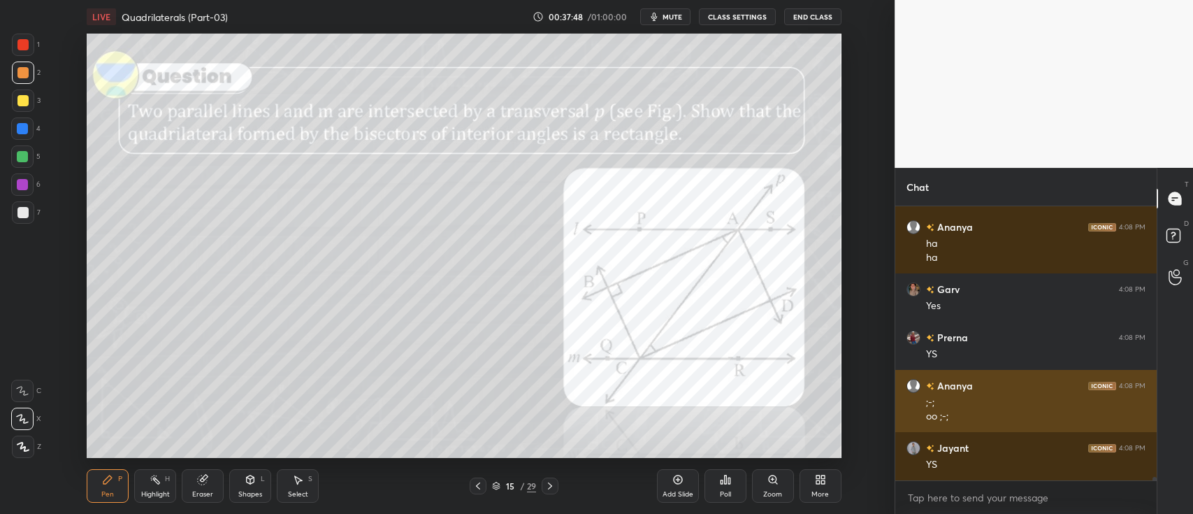
scroll to position [21494, 0]
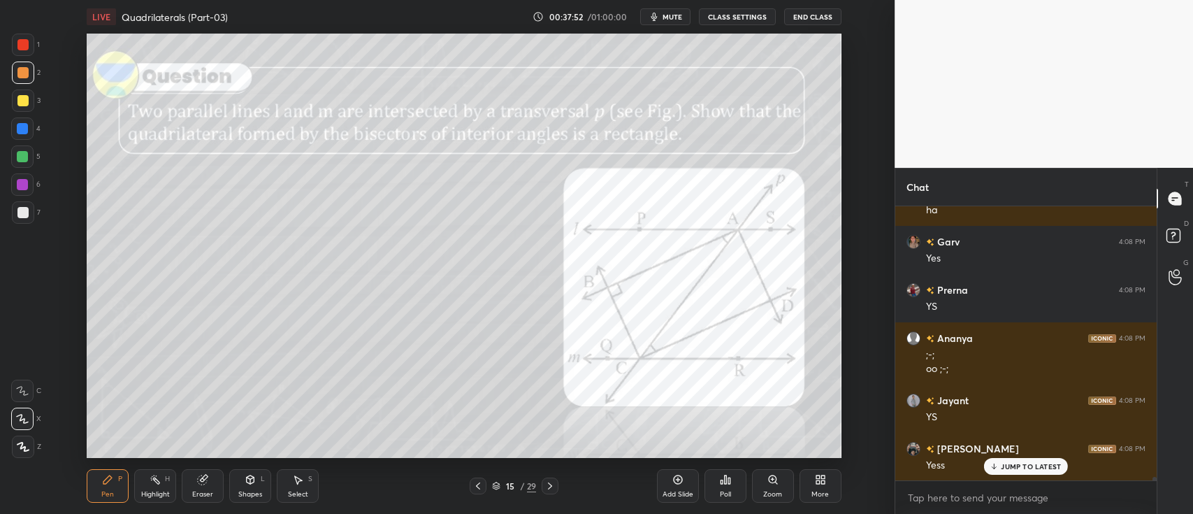
click at [31, 160] on div at bounding box center [22, 156] width 22 height 22
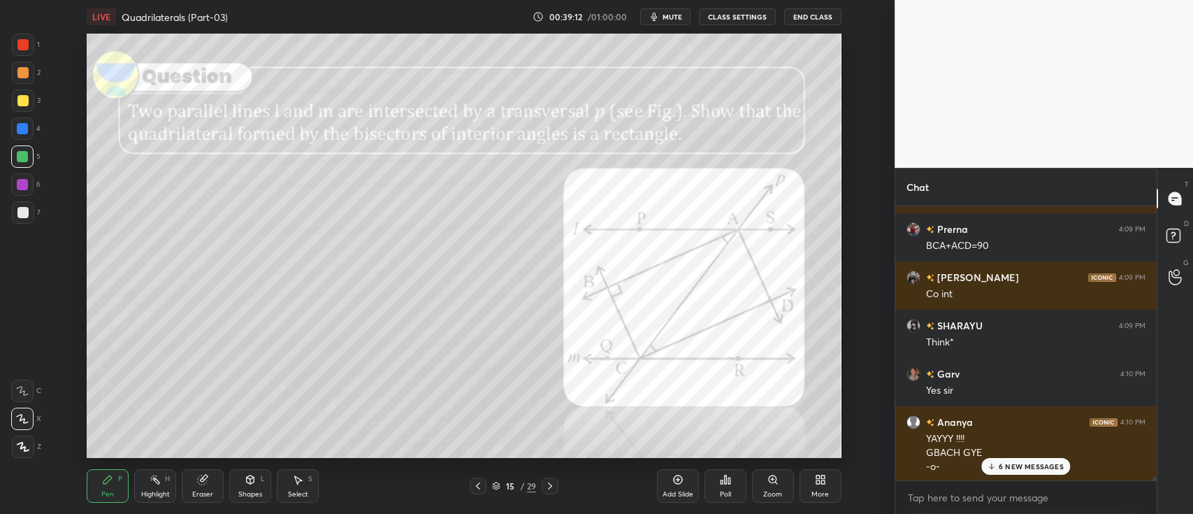
scroll to position [22216, 0]
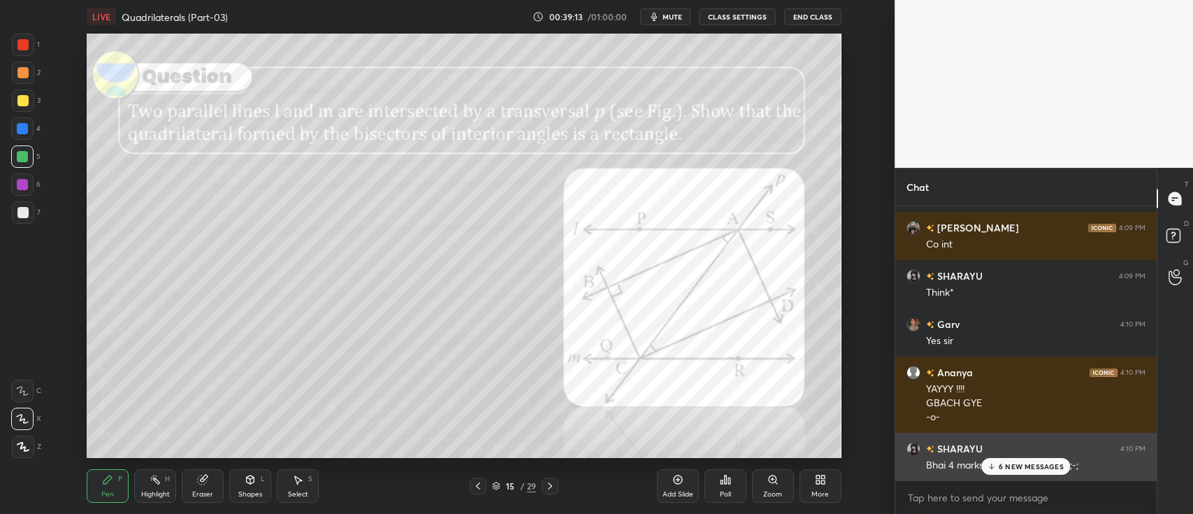
click at [1003, 467] on p "6 NEW MESSAGES" at bounding box center [1031, 466] width 65 height 8
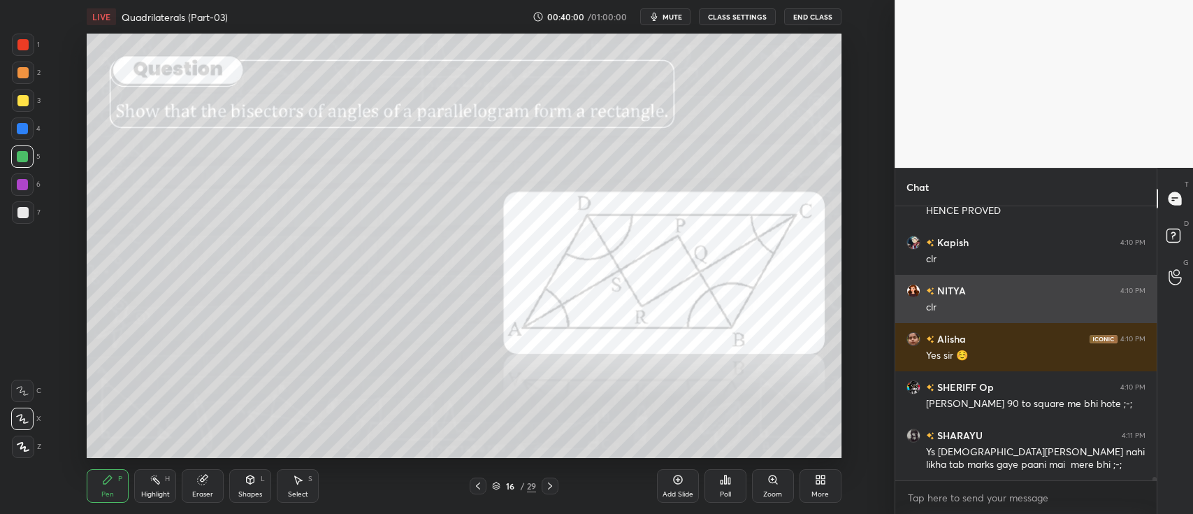
scroll to position [22883, 0]
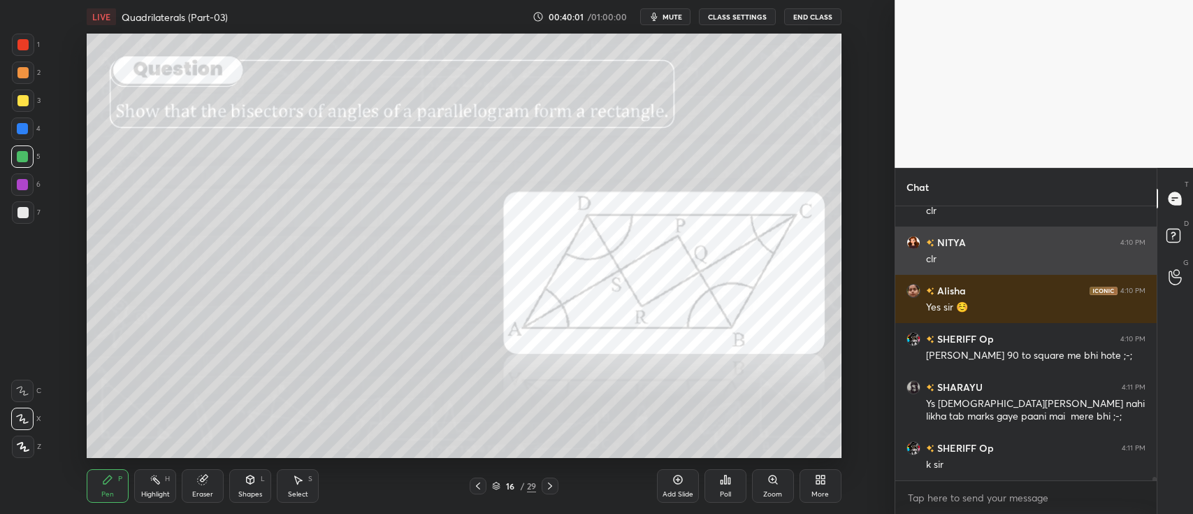
click at [1074, 425] on div "SHARAYU 4:11 PM Ys [PERSON_NAME] nahi likha tab marks gaye paani mai mere bhi ;…" at bounding box center [1025, 401] width 261 height 61
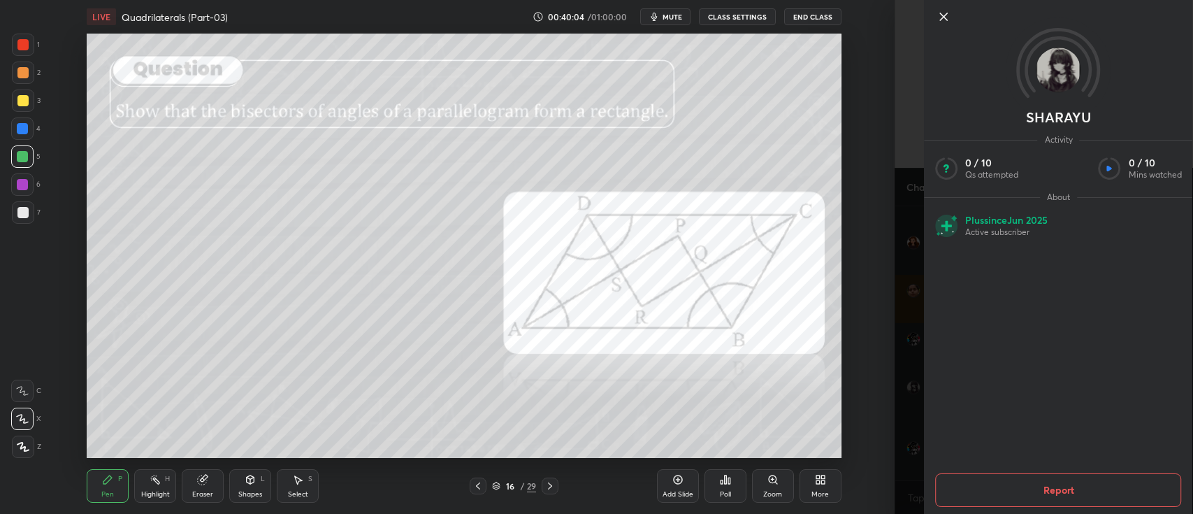
click at [945, 13] on icon at bounding box center [943, 16] width 17 height 17
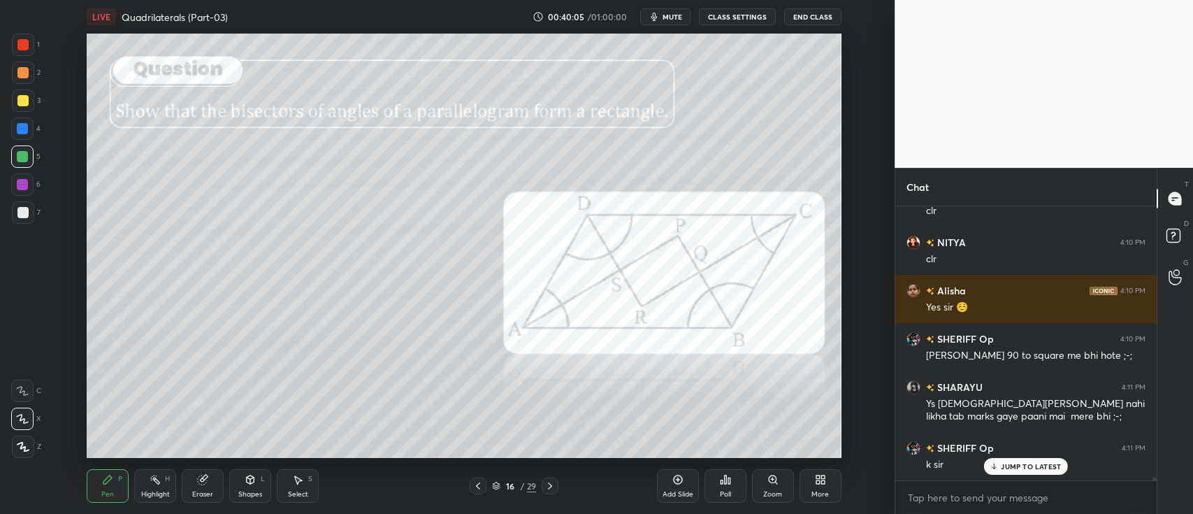
scroll to position [22930, 0]
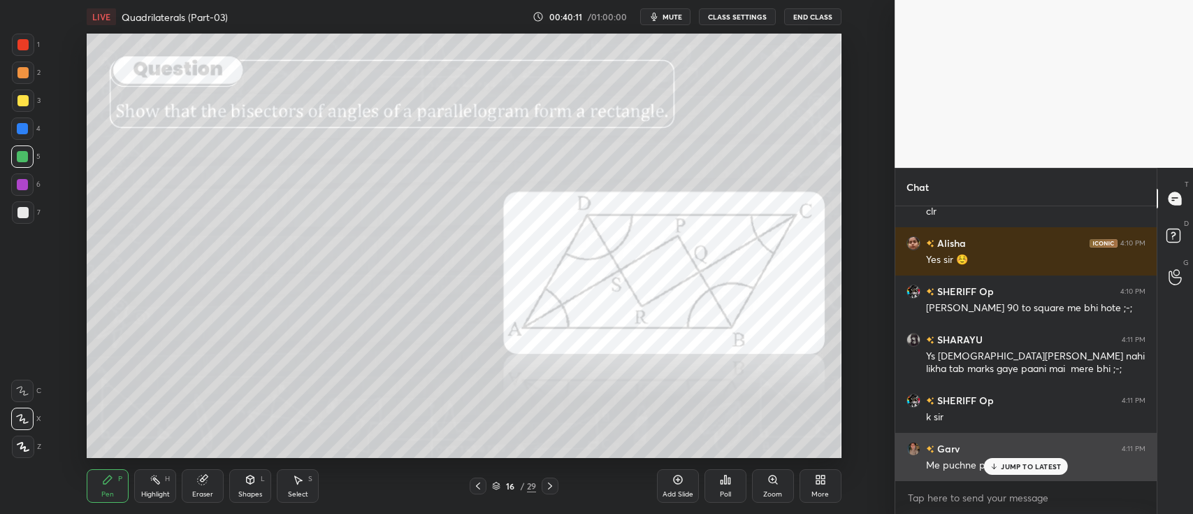
click at [1022, 453] on div "Garv 4:11 PM" at bounding box center [1025, 448] width 239 height 15
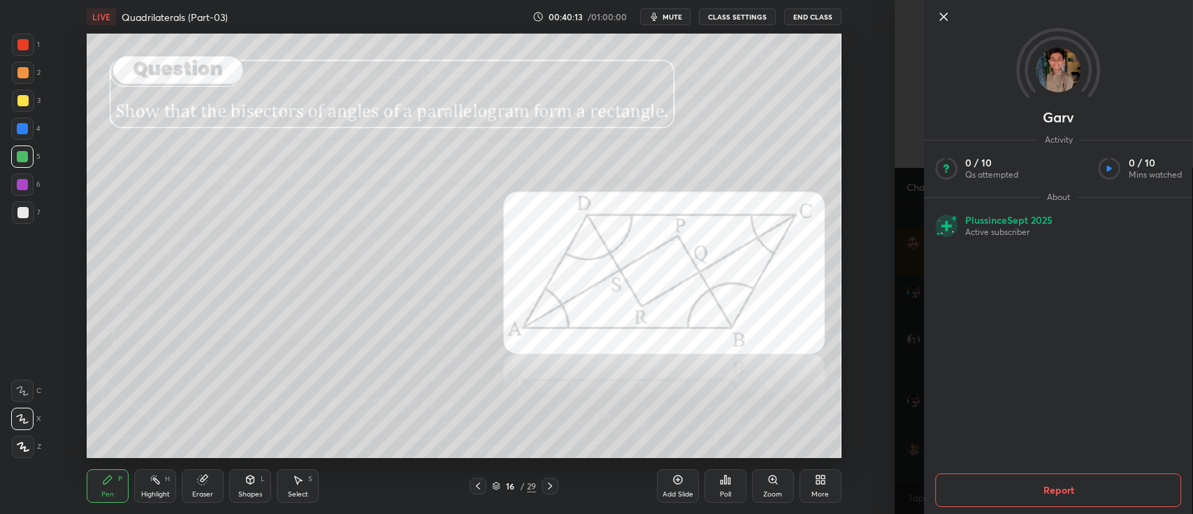
click at [911, 311] on div "Garv Activity 0 / 10 Qs attempted 0 / 10 Mins watched About Plus since [DATE] A…" at bounding box center [1043, 257] width 298 height 514
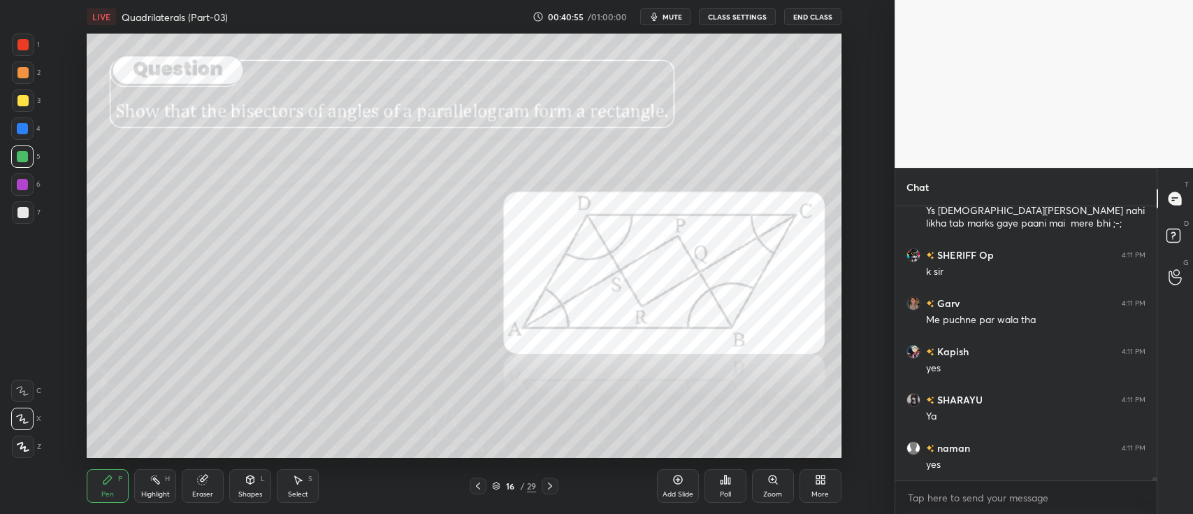
scroll to position [23124, 0]
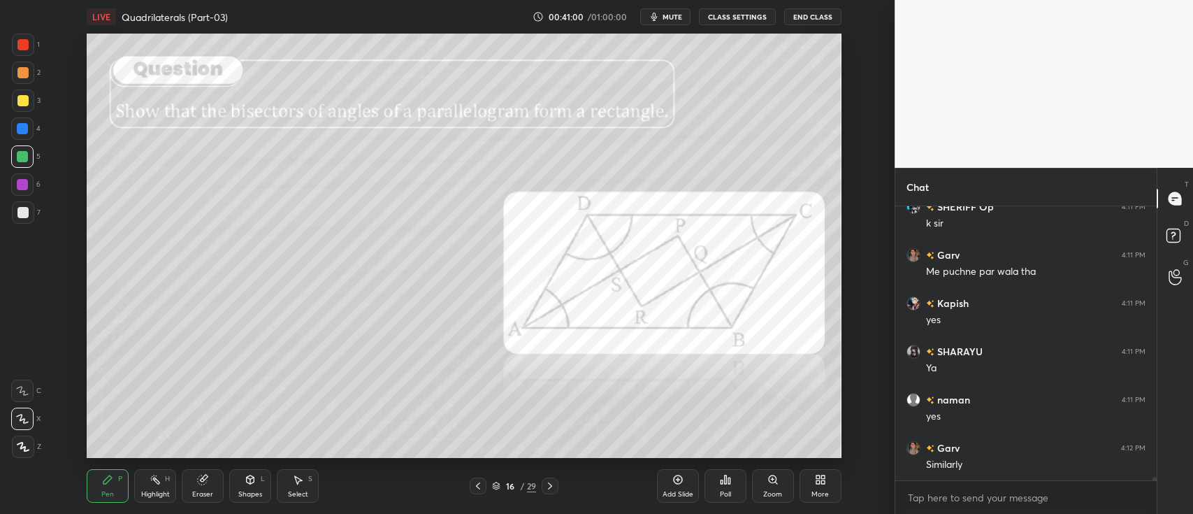
click at [24, 52] on div at bounding box center [23, 45] width 22 height 22
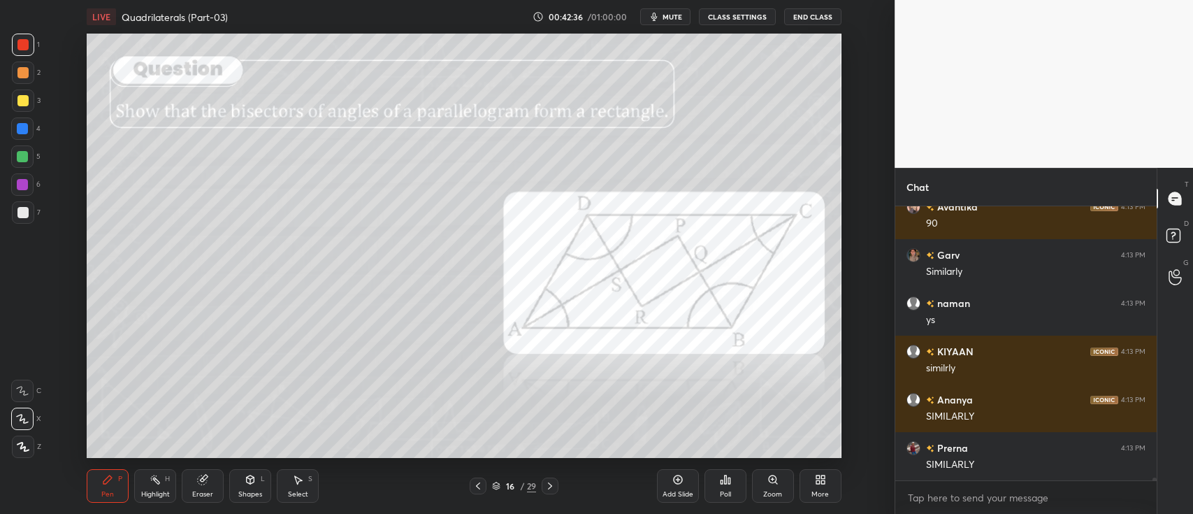
scroll to position [24667, 0]
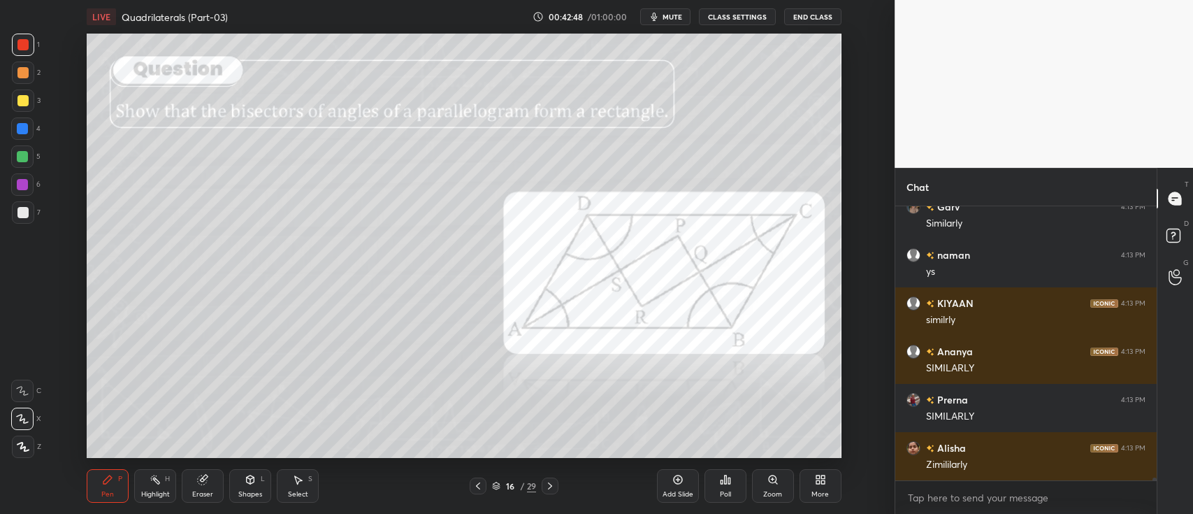
click at [12, 187] on div at bounding box center [22, 184] width 22 height 22
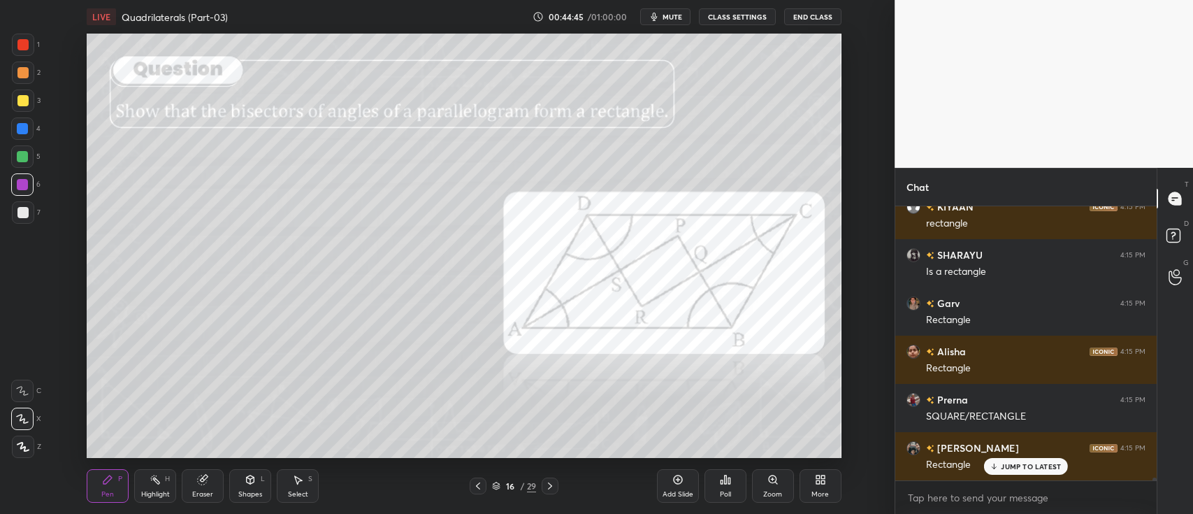
scroll to position [26430, 0]
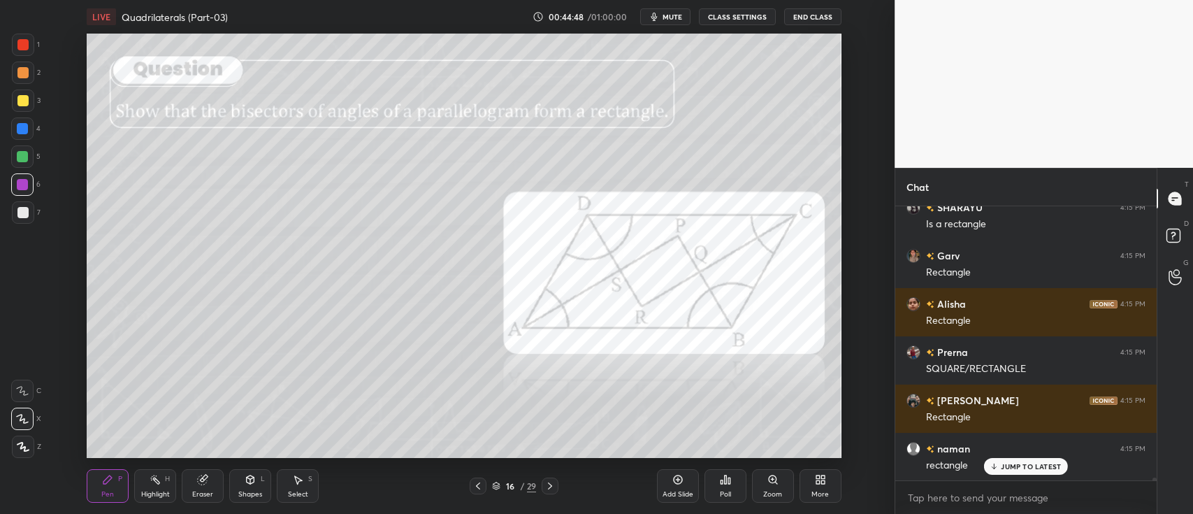
click at [945, 13] on video at bounding box center [1043, 84] width 298 height 168
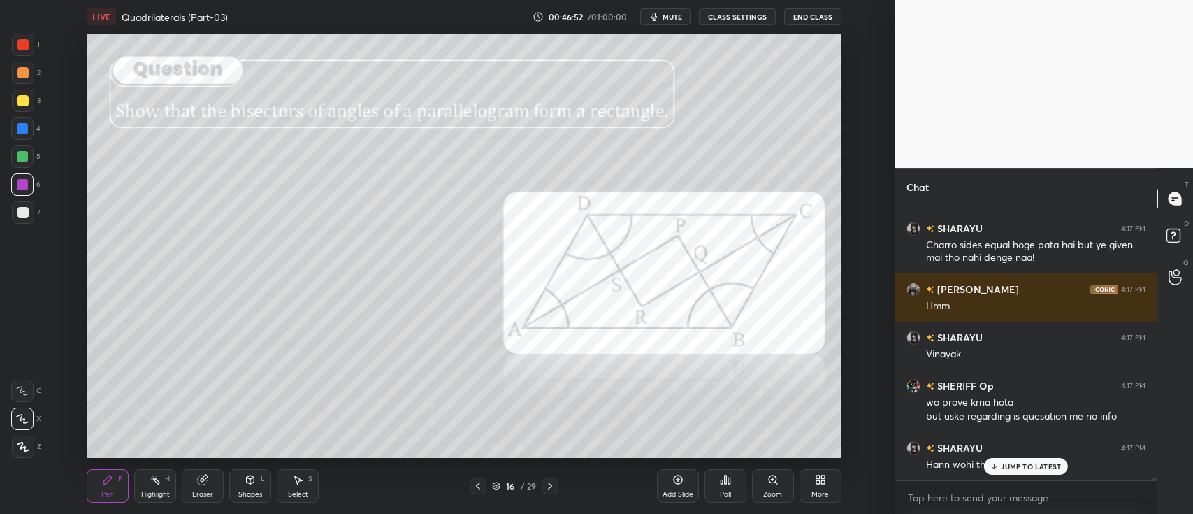
scroll to position [27337, 0]
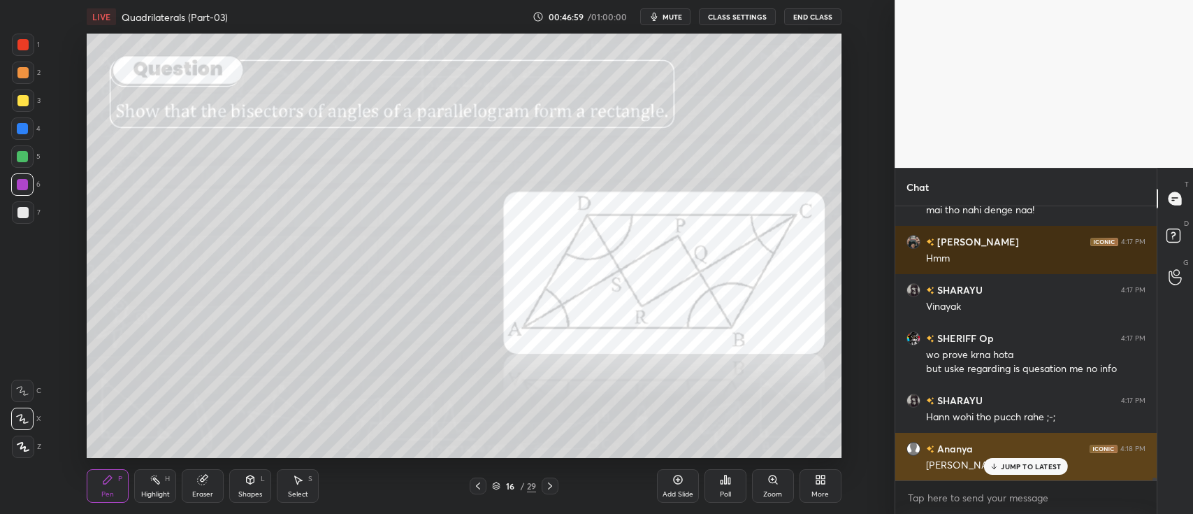
click at [1010, 468] on p "JUMP TO LATEST" at bounding box center [1031, 466] width 60 height 8
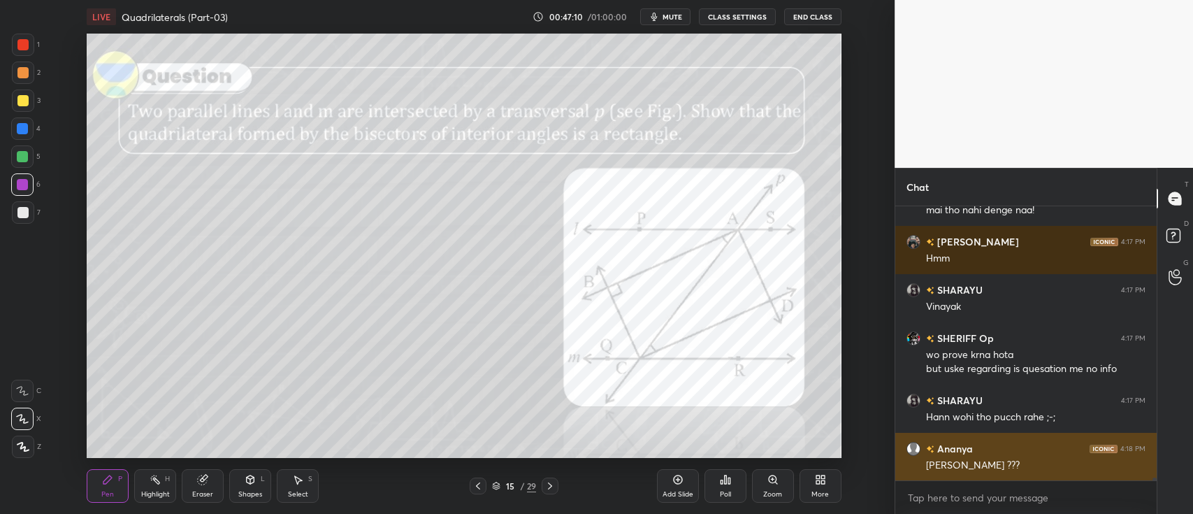
click at [945, 13] on video at bounding box center [1043, 84] width 298 height 168
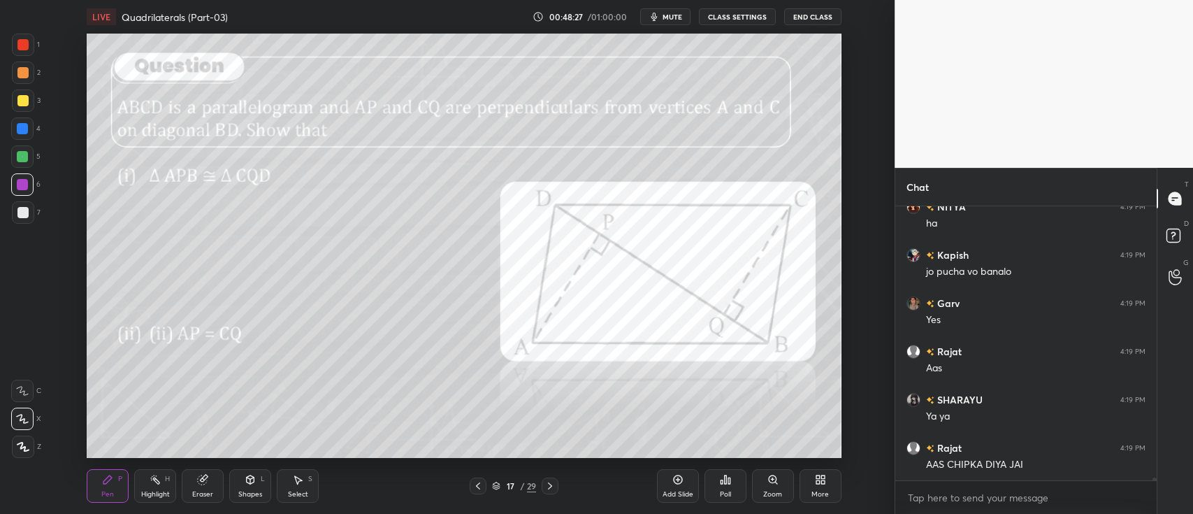
scroll to position [27964, 0]
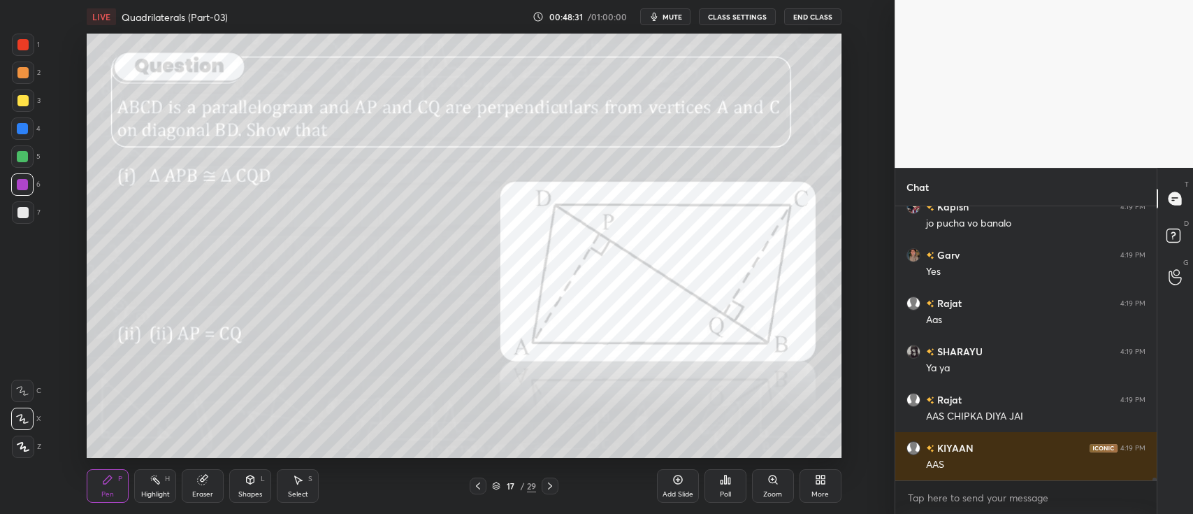
click at [18, 102] on div at bounding box center [22, 100] width 11 height 11
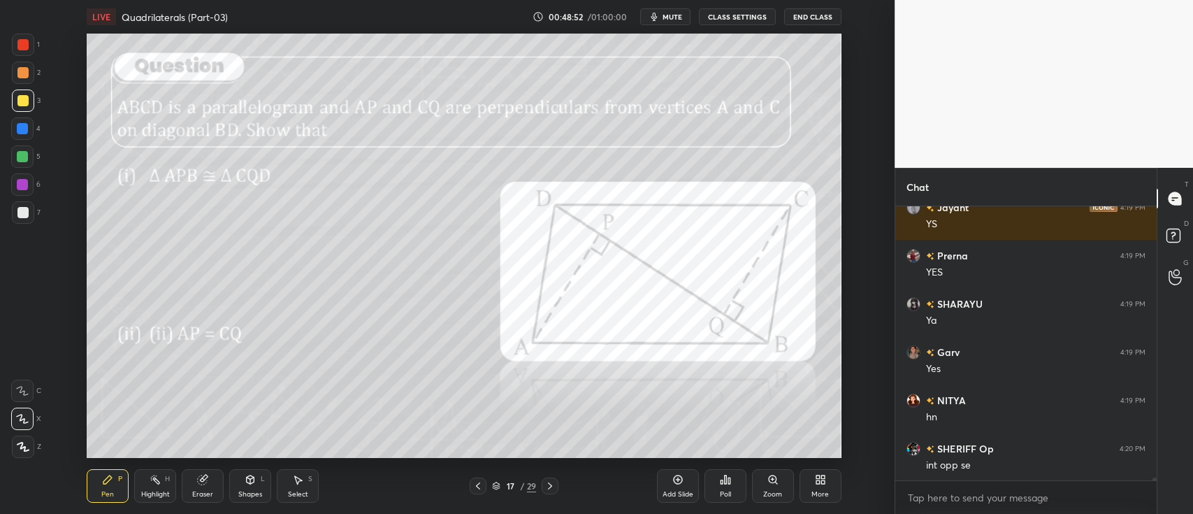
scroll to position [28302, 0]
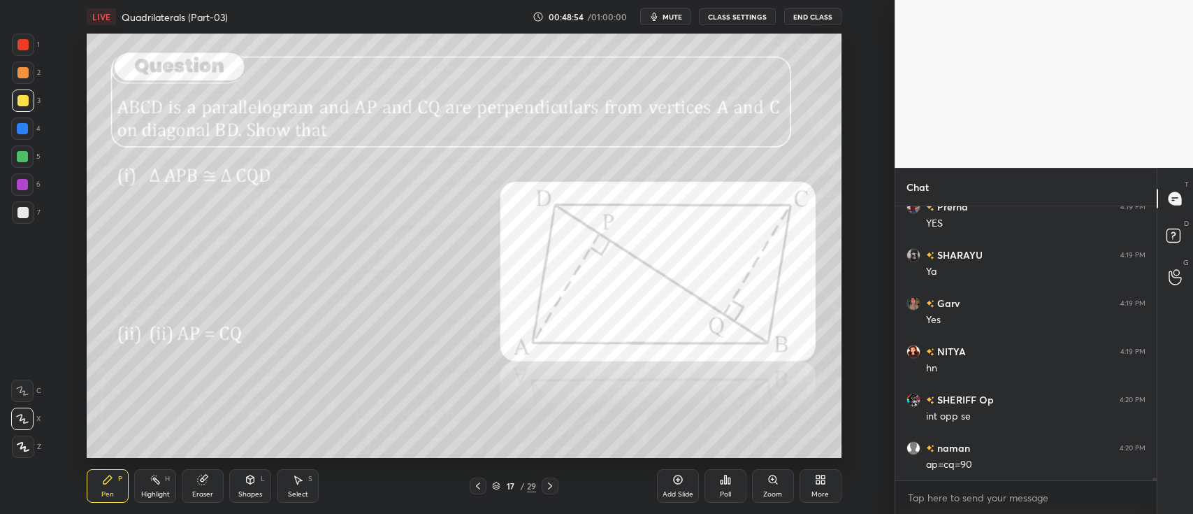
click at [19, 131] on div at bounding box center [22, 128] width 11 height 11
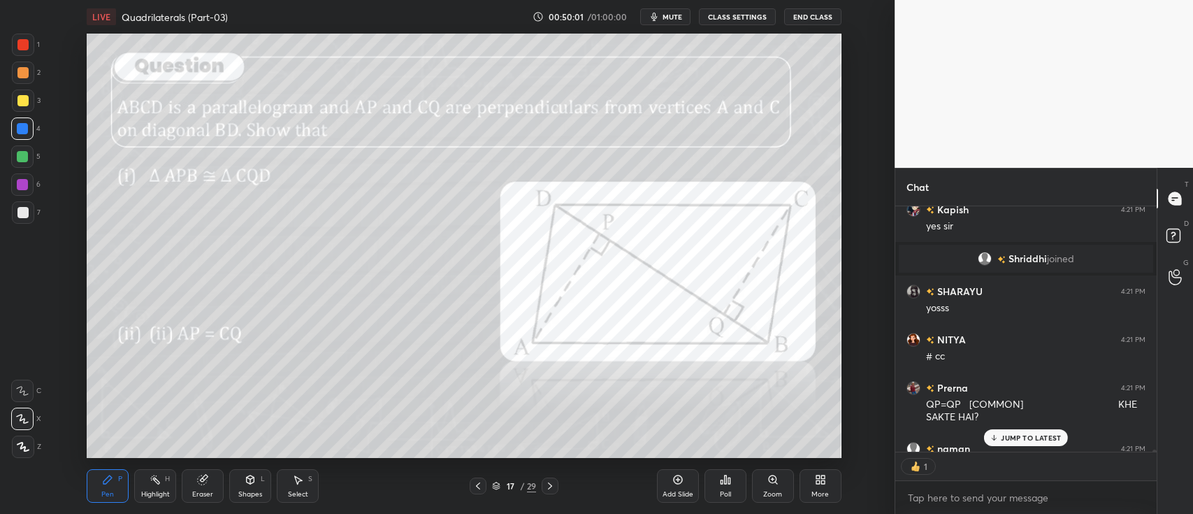
scroll to position [4, 4]
click at [16, 100] on div at bounding box center [23, 100] width 22 height 22
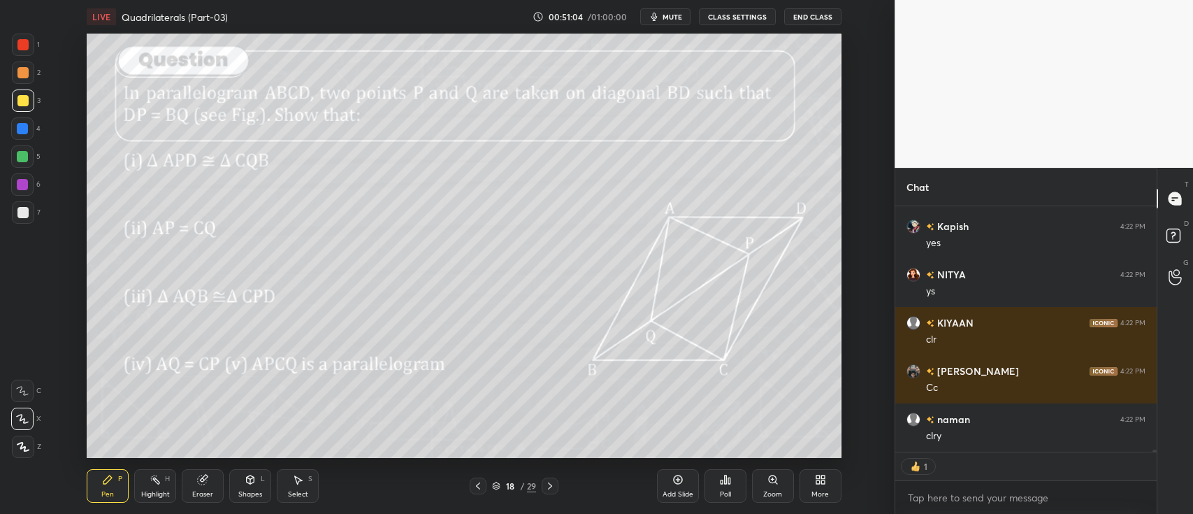
scroll to position [29615, 0]
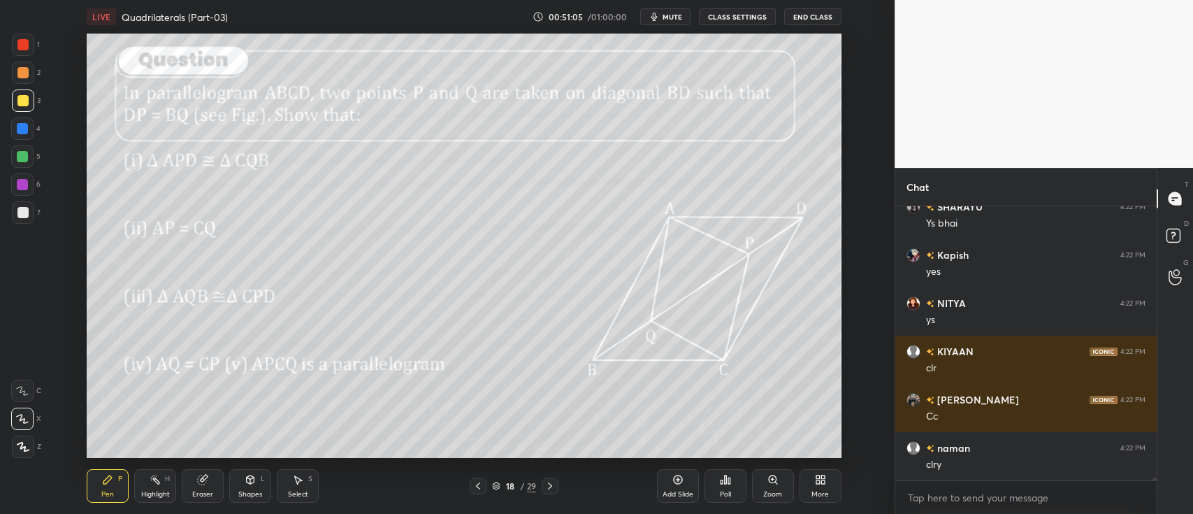
click at [497, 487] on icon at bounding box center [496, 487] width 7 height 2
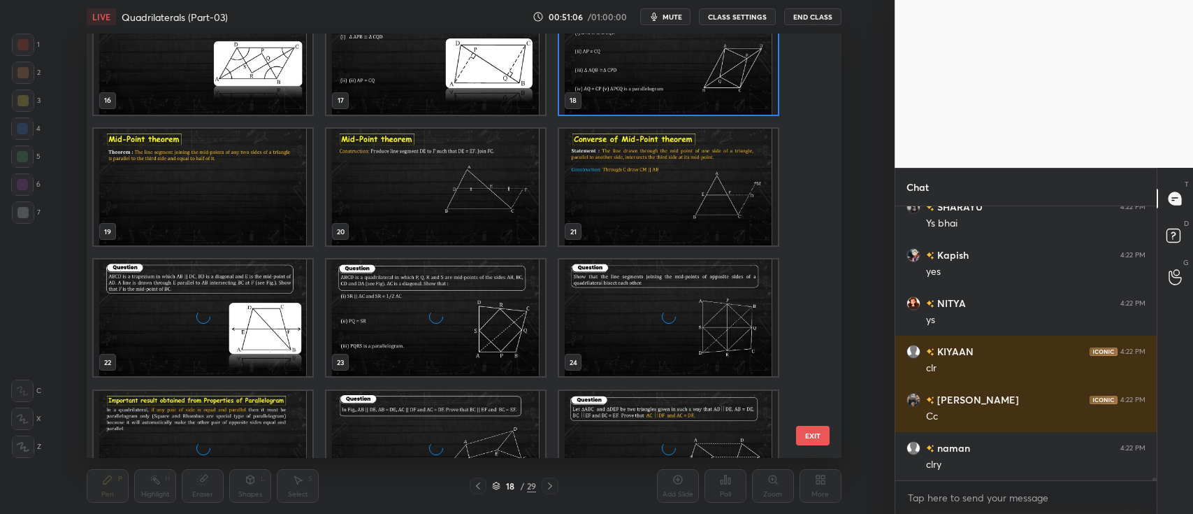
scroll to position [699, 0]
click at [521, 325] on img "grid" at bounding box center [435, 316] width 219 height 117
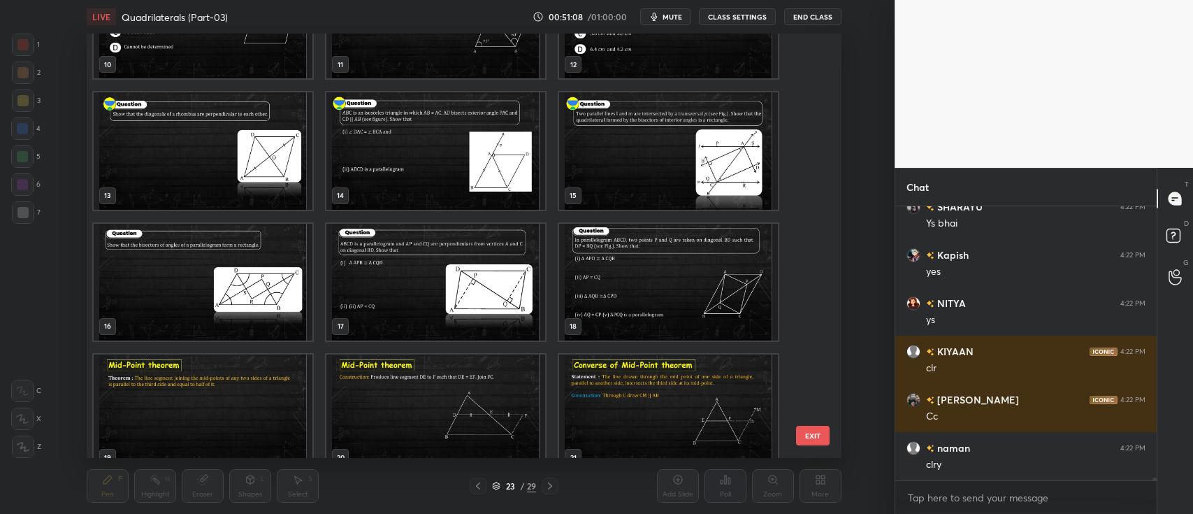
scroll to position [470, 0]
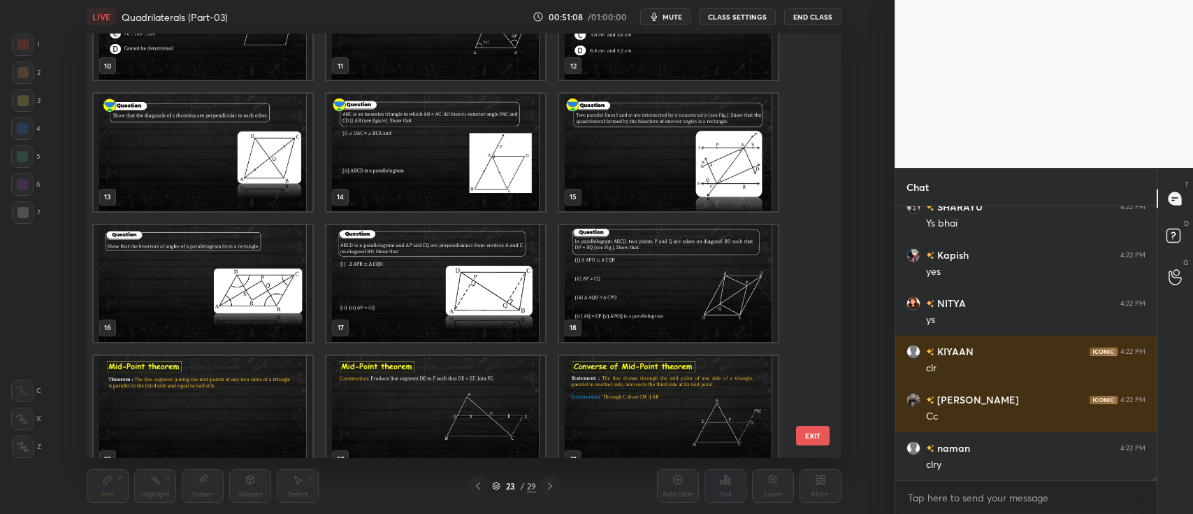
click at [640, 260] on img "grid" at bounding box center [668, 283] width 219 height 117
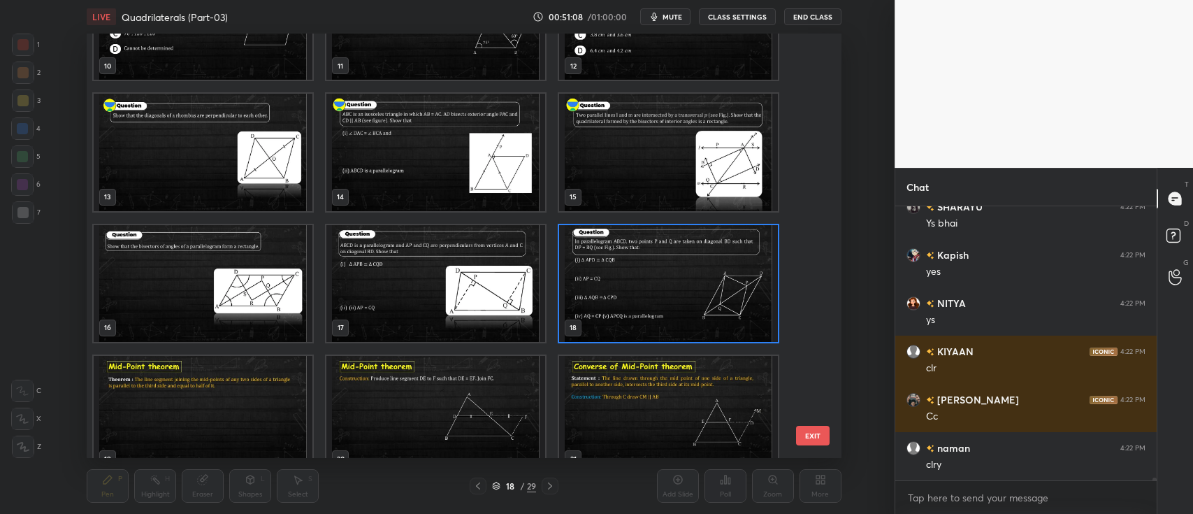
click at [648, 277] on img "grid" at bounding box center [668, 283] width 219 height 117
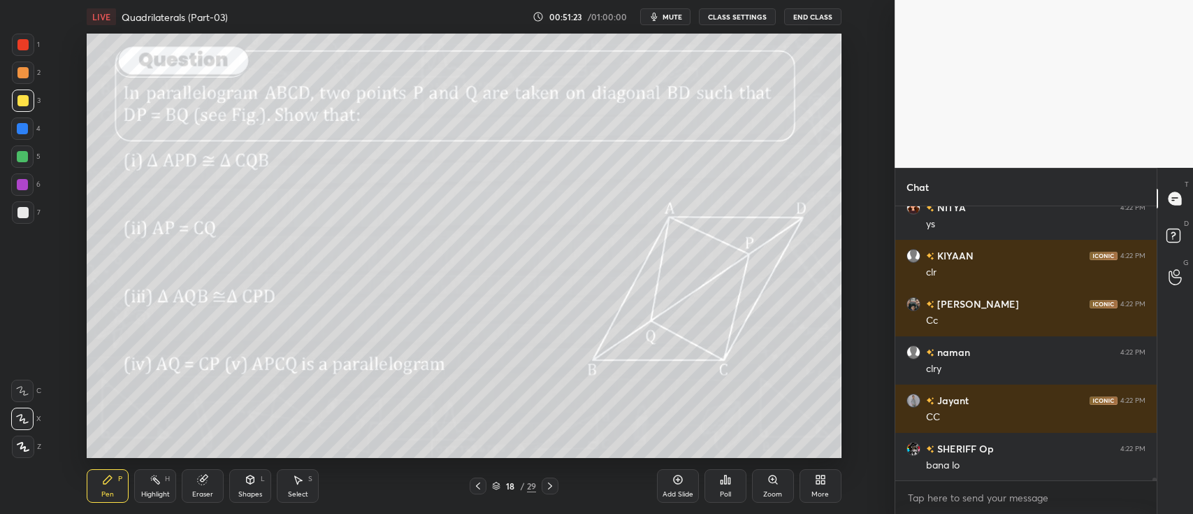
scroll to position [29760, 0]
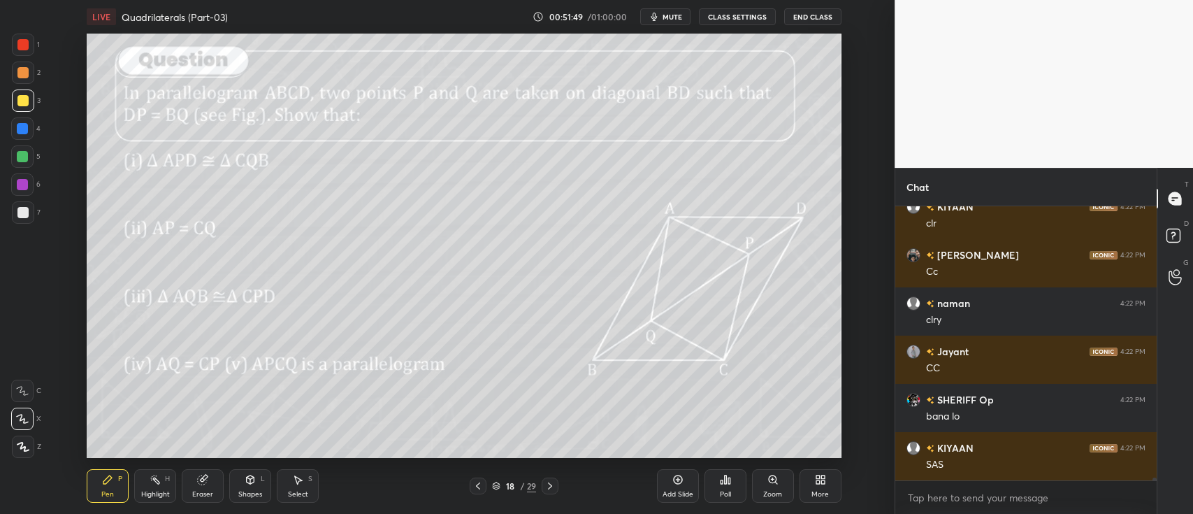
click at [16, 159] on div at bounding box center [22, 156] width 22 height 22
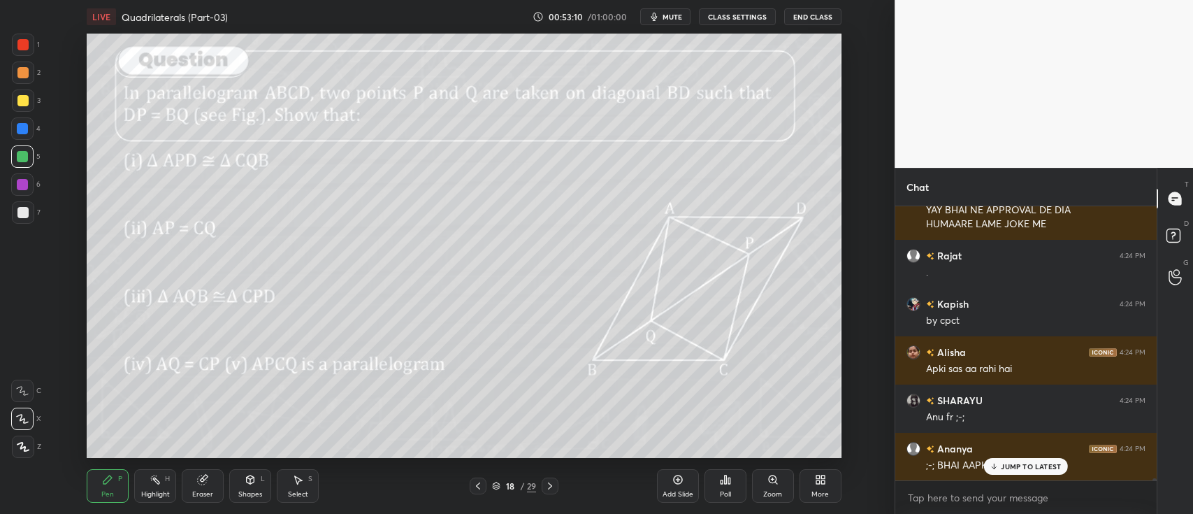
scroll to position [30945, 0]
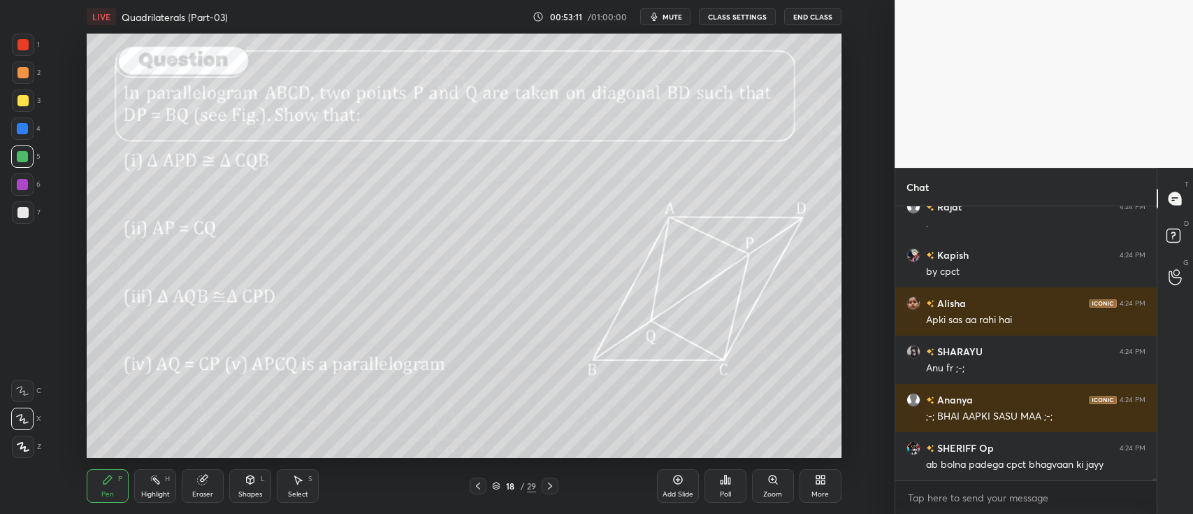
click at [20, 129] on div at bounding box center [22, 128] width 11 height 11
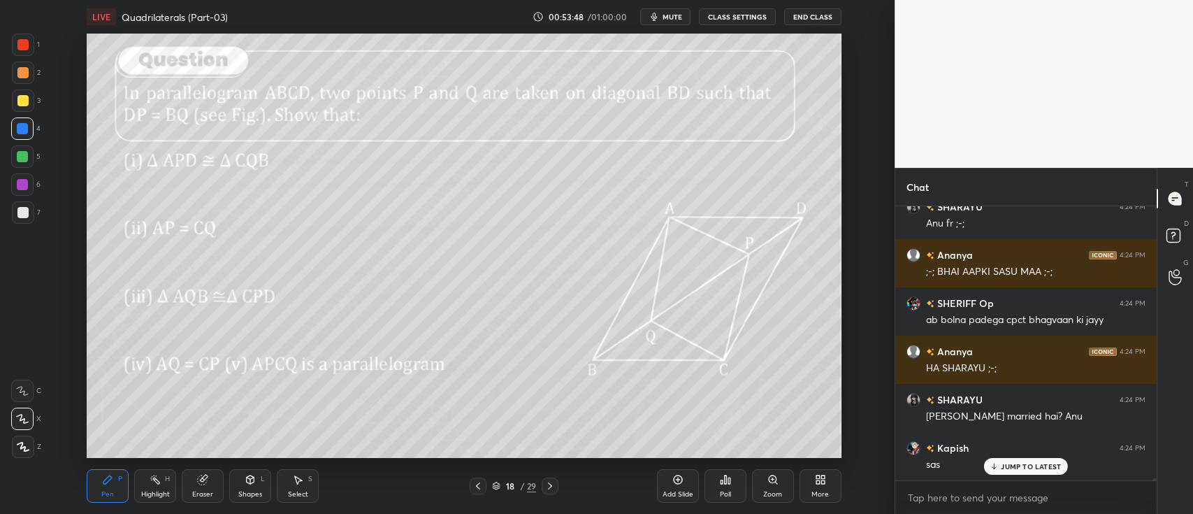
scroll to position [31137, 0]
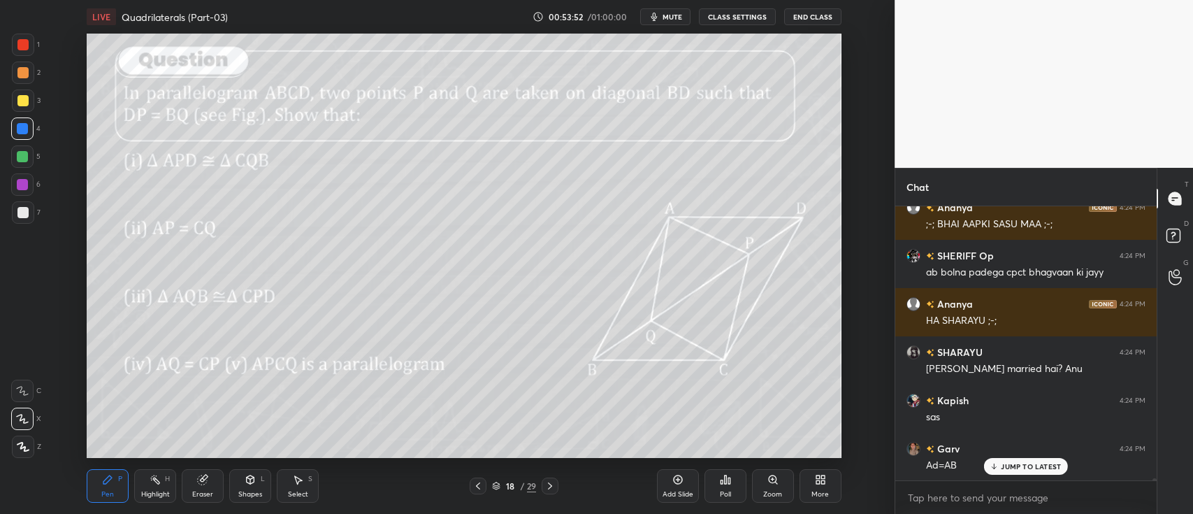
click at [17, 157] on div at bounding box center [22, 156] width 11 height 11
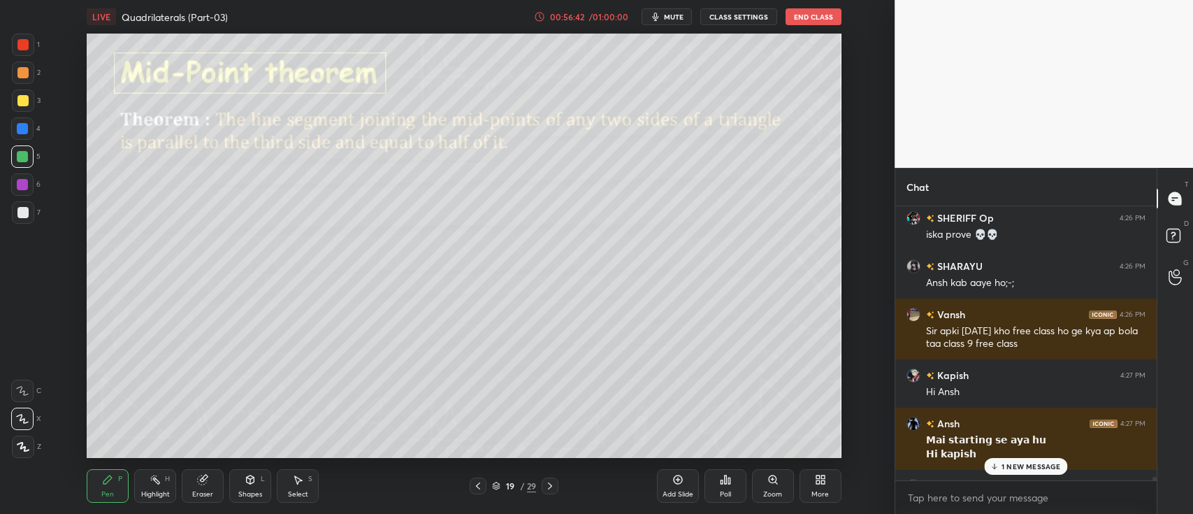
scroll to position [33560, 0]
click at [1032, 457] on div "𝗛𝗶 𝗸𝗮𝗽𝗶𝘀𝗵" at bounding box center [1035, 456] width 219 height 14
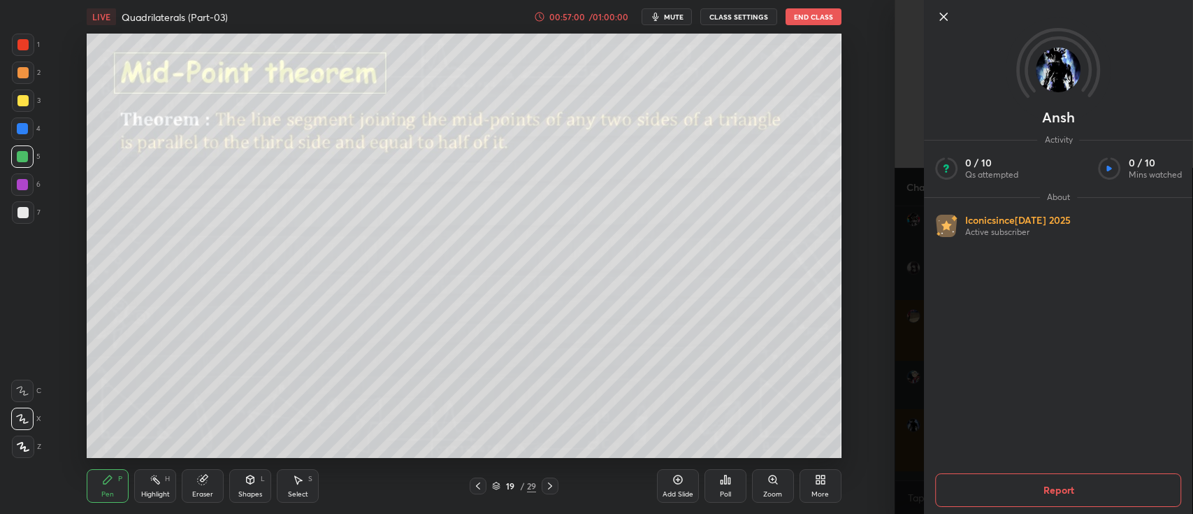
click at [914, 407] on div "Ansh Activity 0 / 10 Qs attempted 0 / 10 Mins watched About Iconic since [DATE]…" at bounding box center [1043, 257] width 298 height 514
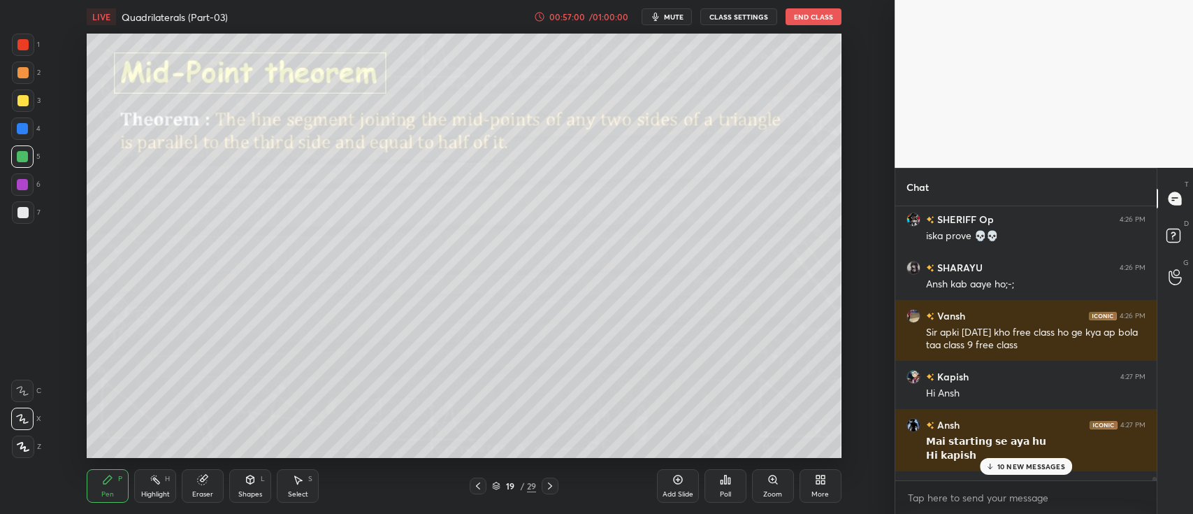
click at [995, 466] on div "10 NEW MESSAGES" at bounding box center [1026, 466] width 92 height 17
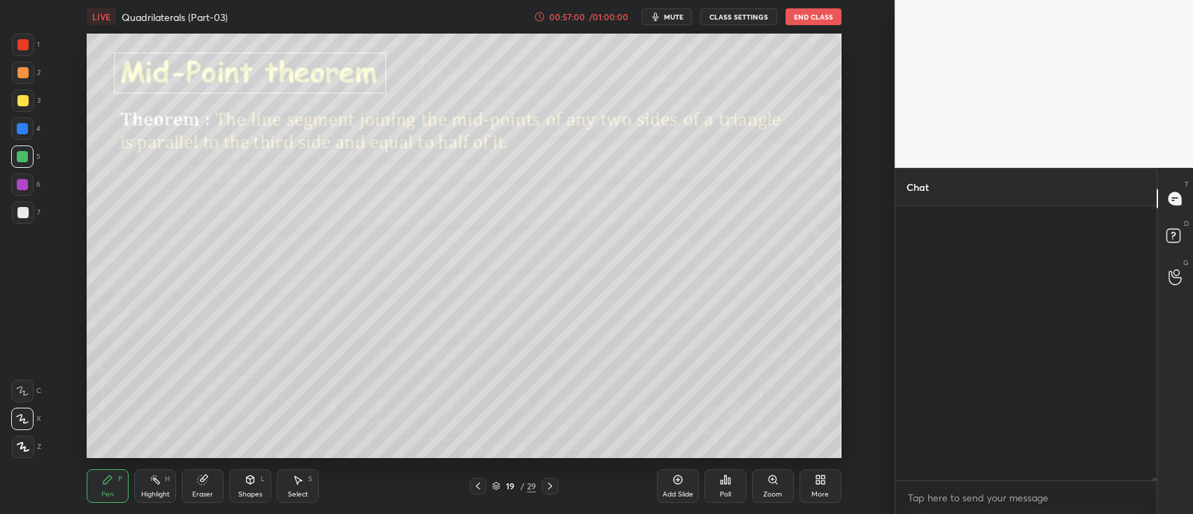
scroll to position [34298, 0]
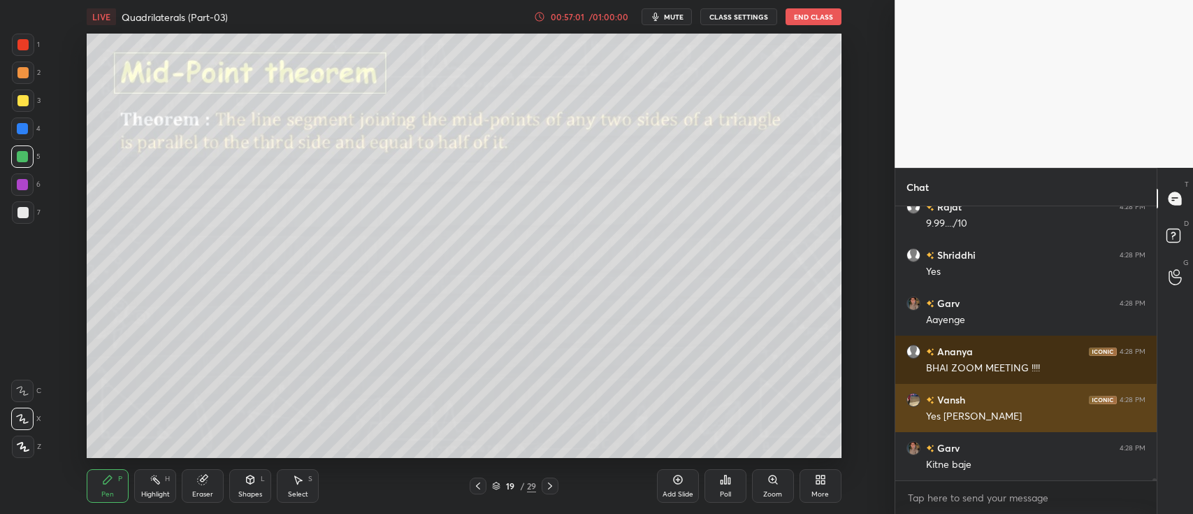
click at [952, 419] on div "Yes [PERSON_NAME]" at bounding box center [1035, 416] width 219 height 14
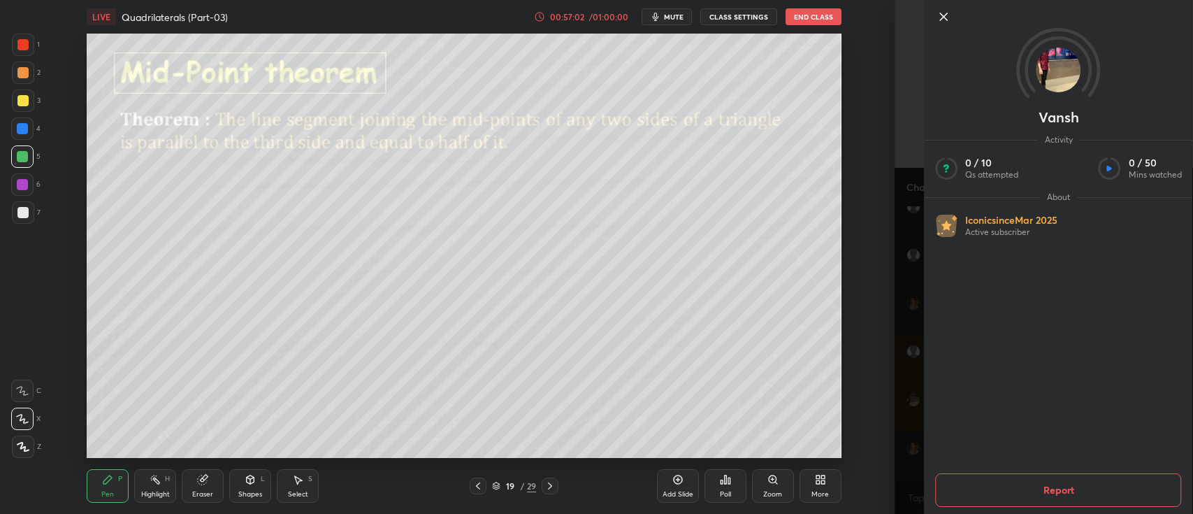
scroll to position [34345, 0]
click at [904, 383] on div "Vansh Activity 0 / 10 Qs attempted 0 / 50 Mins watched About Iconic since [DATE…" at bounding box center [1043, 257] width 298 height 514
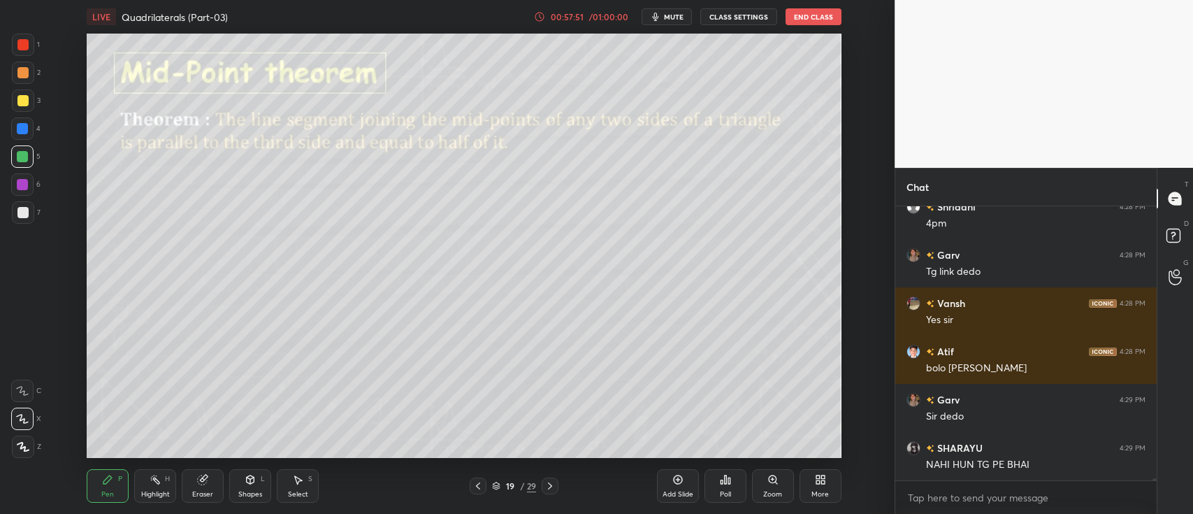
scroll to position [35903, 0]
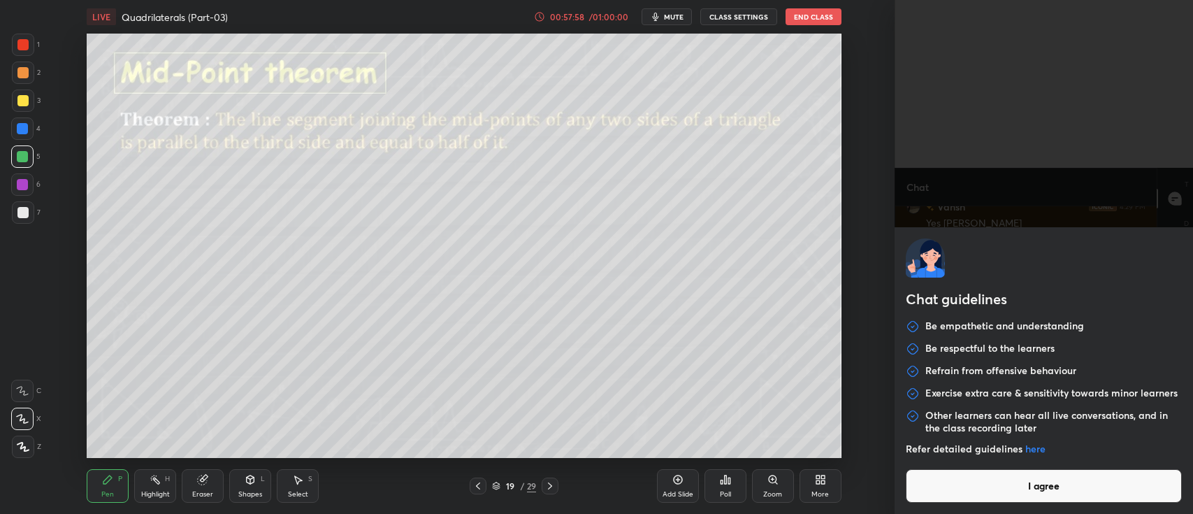
click at [944, 493] on body "1 2 3 4 5 6 7 C X Z C X Z E E Erase all H H LIVE Quadrilaterals (Part-03) 00:57…" at bounding box center [596, 257] width 1193 height 514
click at [990, 484] on button "I agree" at bounding box center [1044, 486] width 276 height 34
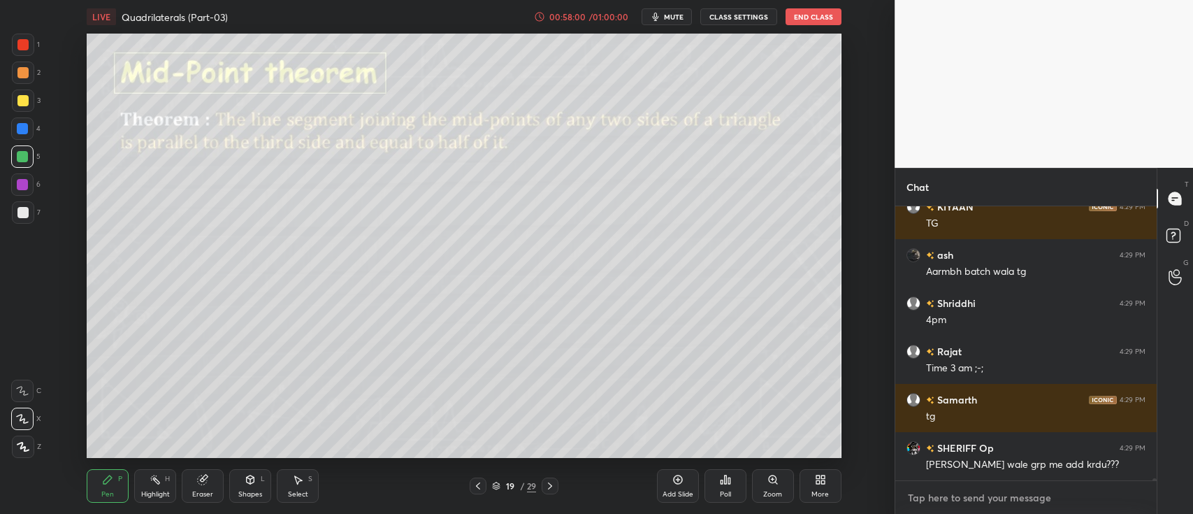
type textarea "x"
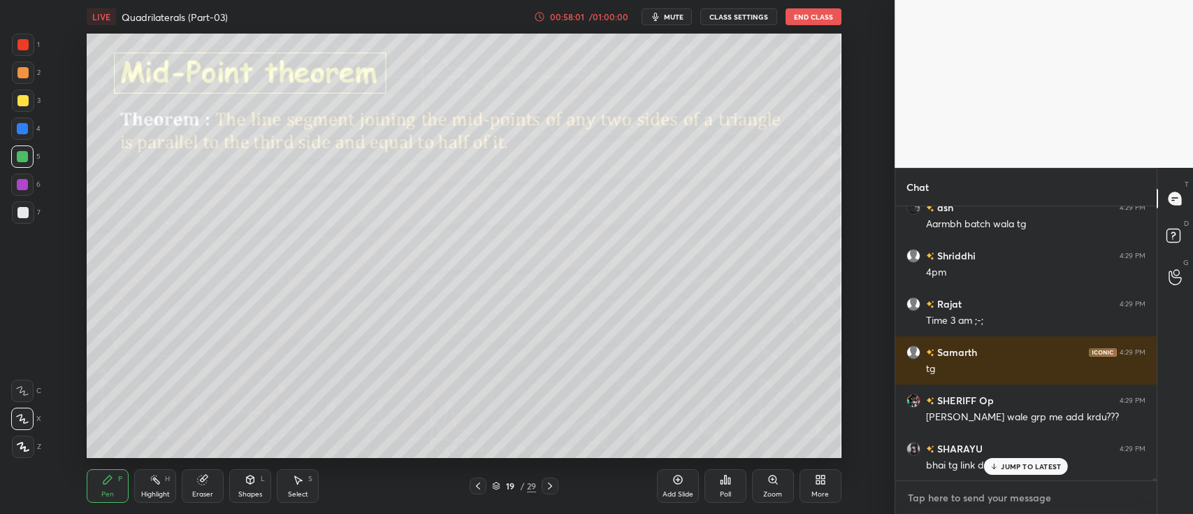
click at [957, 495] on textarea at bounding box center [1025, 497] width 239 height 22
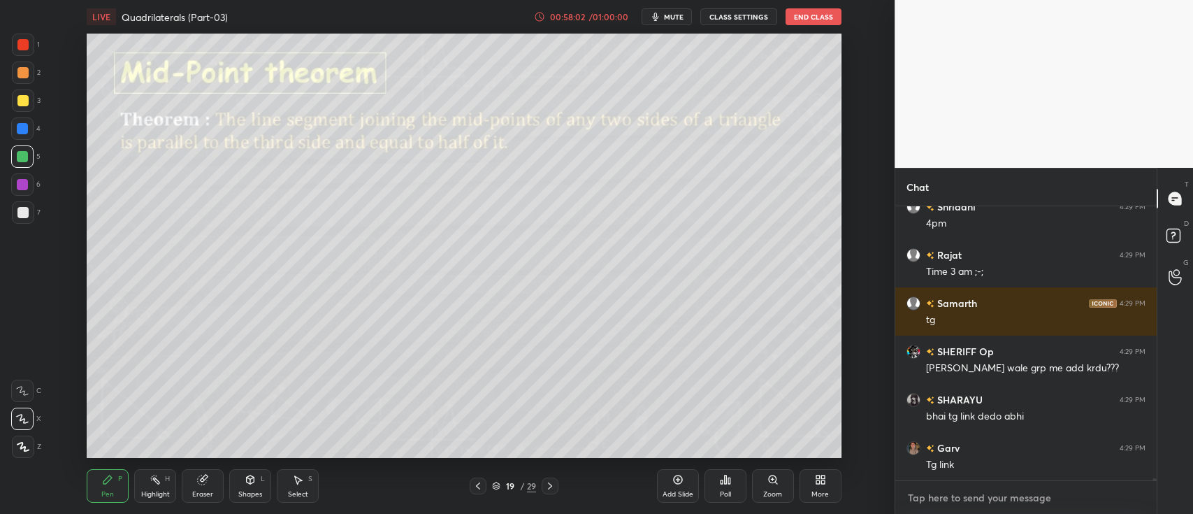
paste textarea "[URL][DOMAIN_NAME]"
type textarea "[URL][DOMAIN_NAME]"
type textarea "x"
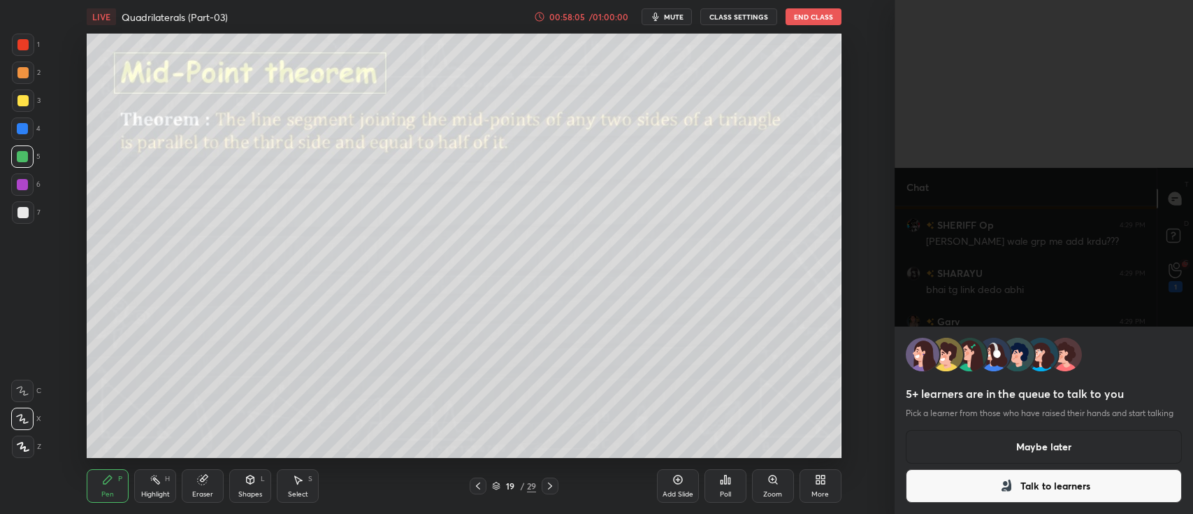
click at [968, 488] on button "Talk to learners" at bounding box center [1044, 486] width 276 height 34
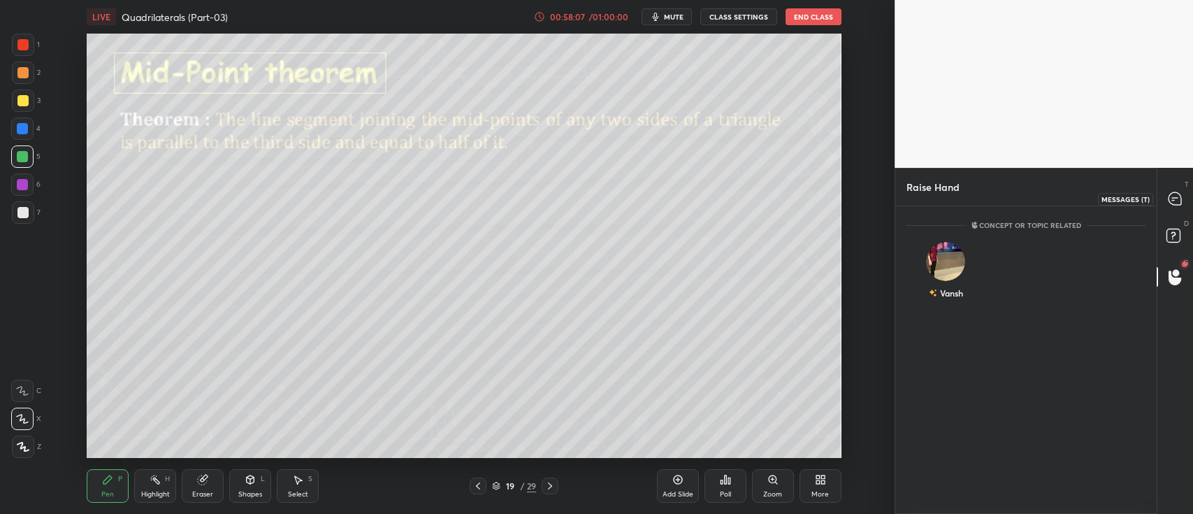
click at [1179, 210] on div at bounding box center [1175, 198] width 28 height 25
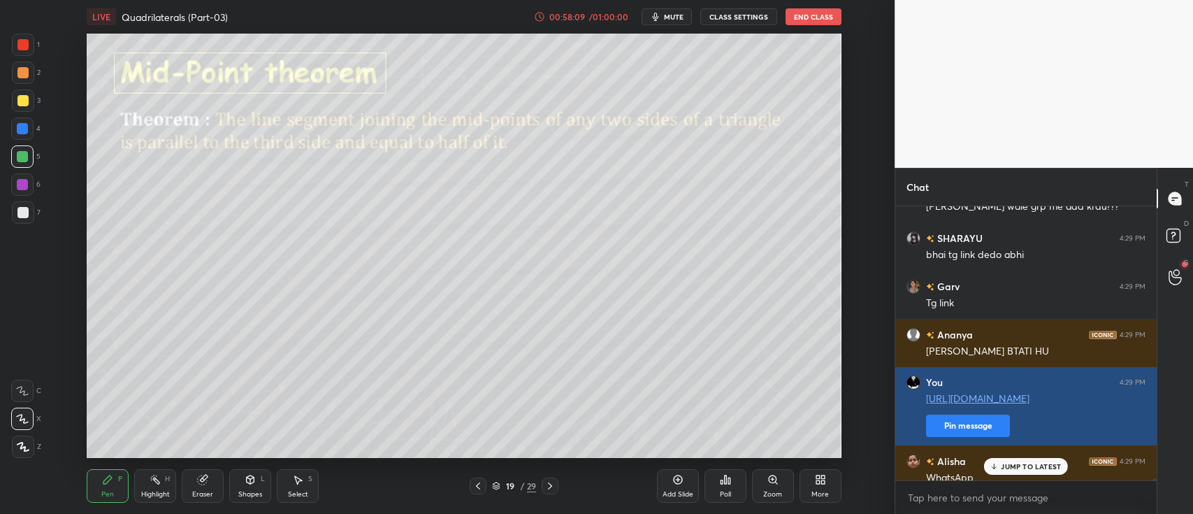
click at [968, 430] on button "Pin message" at bounding box center [968, 425] width 84 height 22
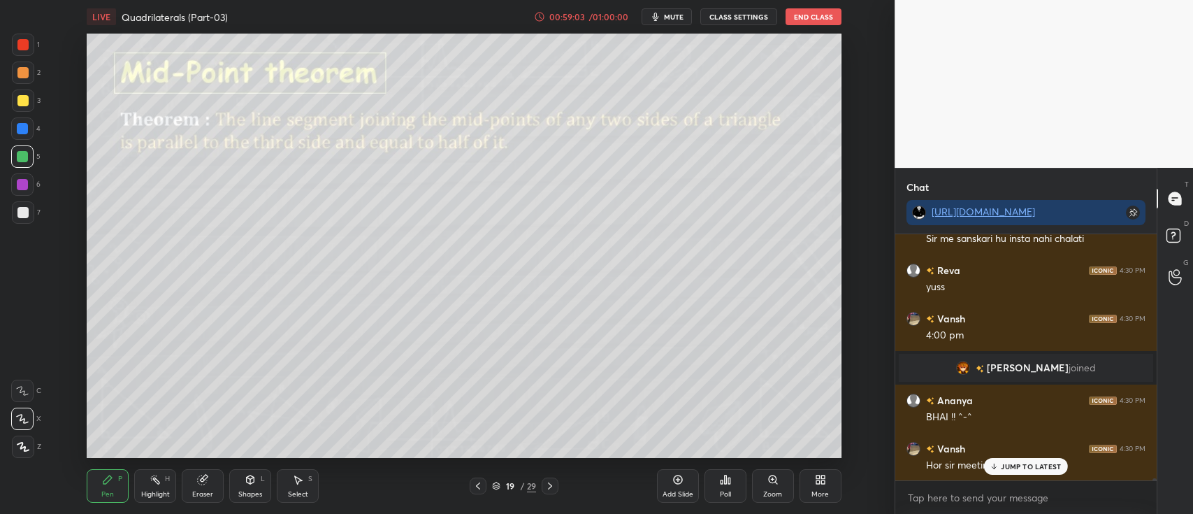
scroll to position [32538, 0]
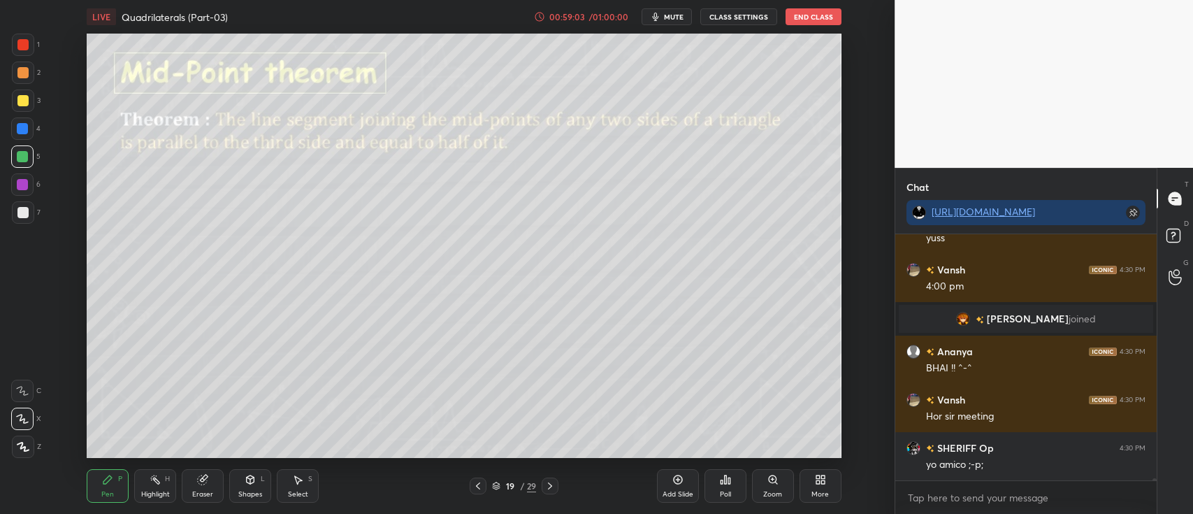
click at [503, 481] on div "19" at bounding box center [510, 485] width 14 height 8
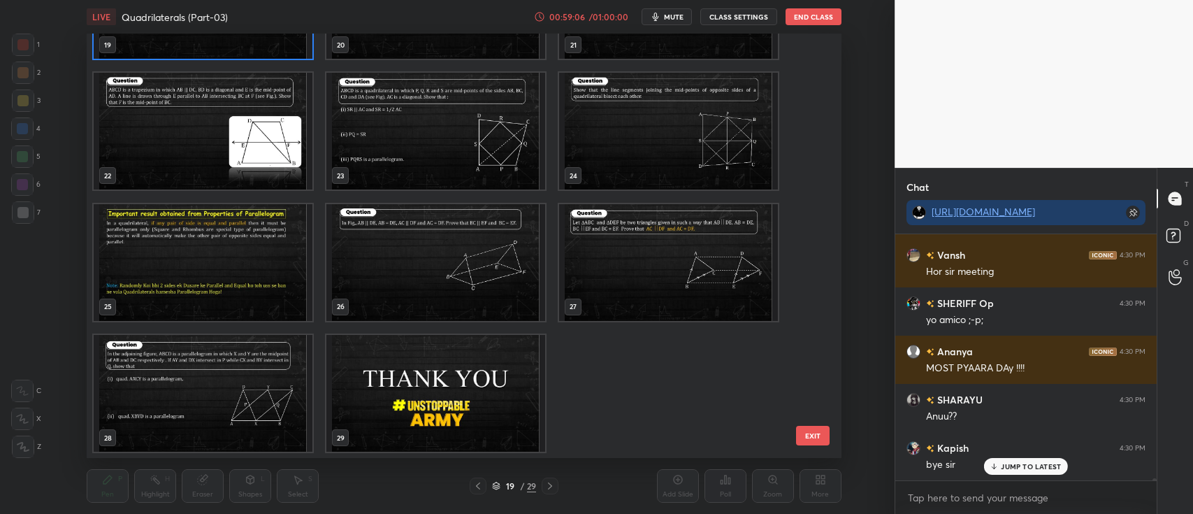
scroll to position [32730, 0]
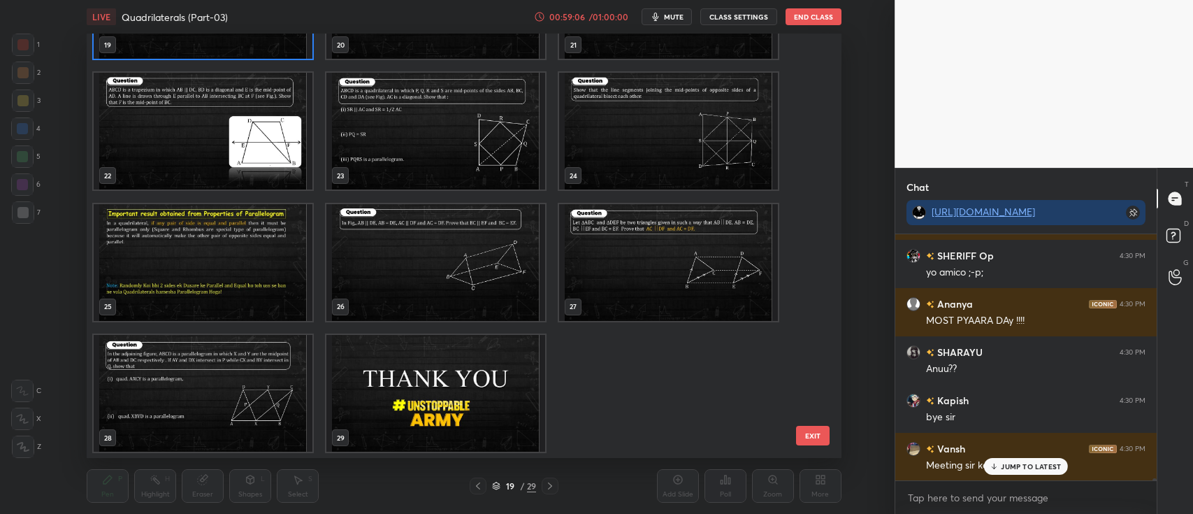
click at [412, 363] on img "grid" at bounding box center [435, 393] width 219 height 117
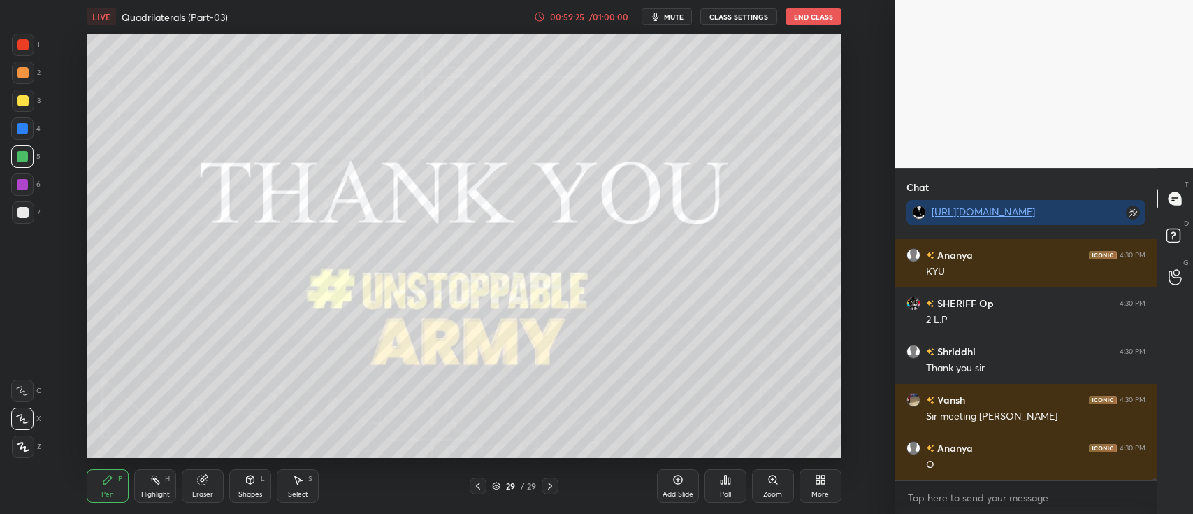
scroll to position [33323, 0]
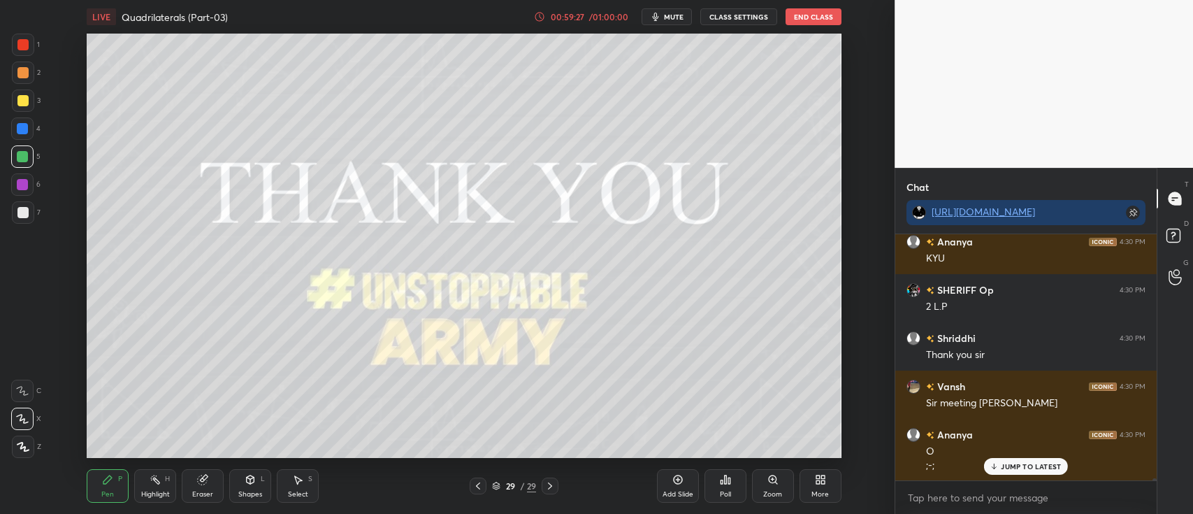
click at [811, 18] on button "End Class" at bounding box center [813, 16] width 56 height 17
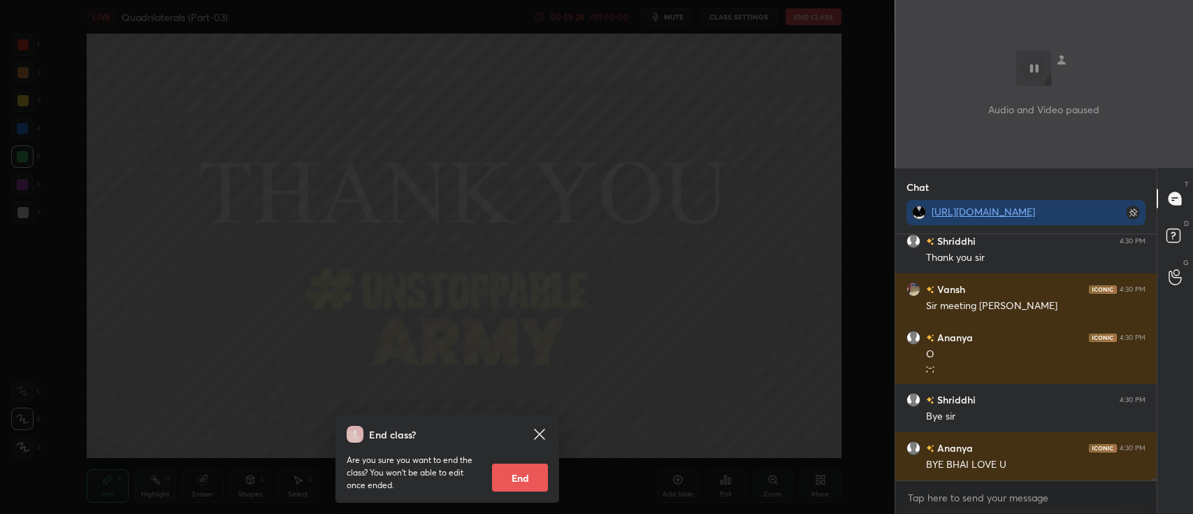
click at [514, 479] on button "End" at bounding box center [520, 477] width 56 height 28
type textarea "x"
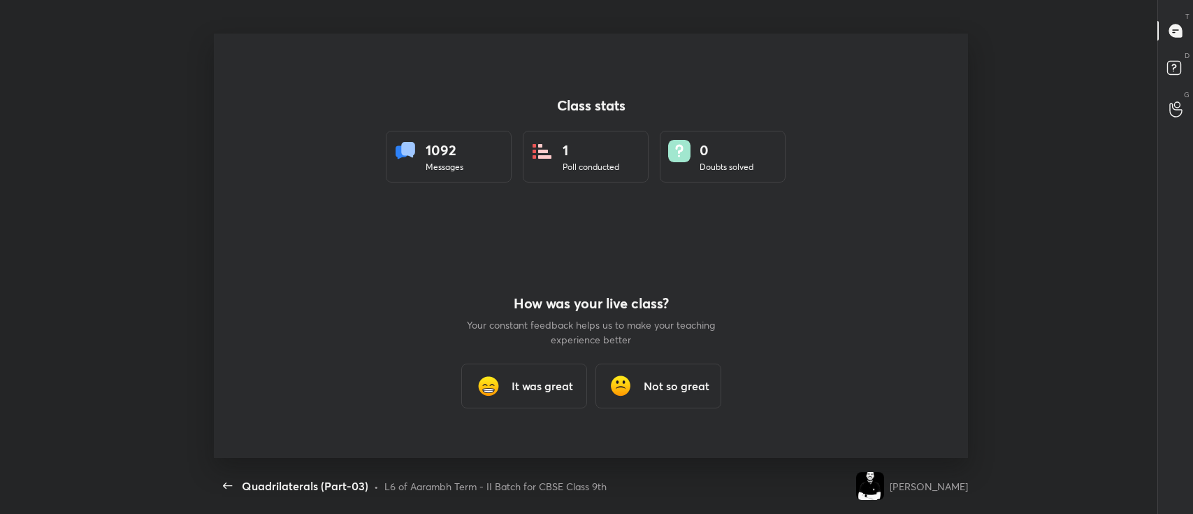
click at [528, 388] on h3 "It was great" at bounding box center [541, 385] width 61 height 17
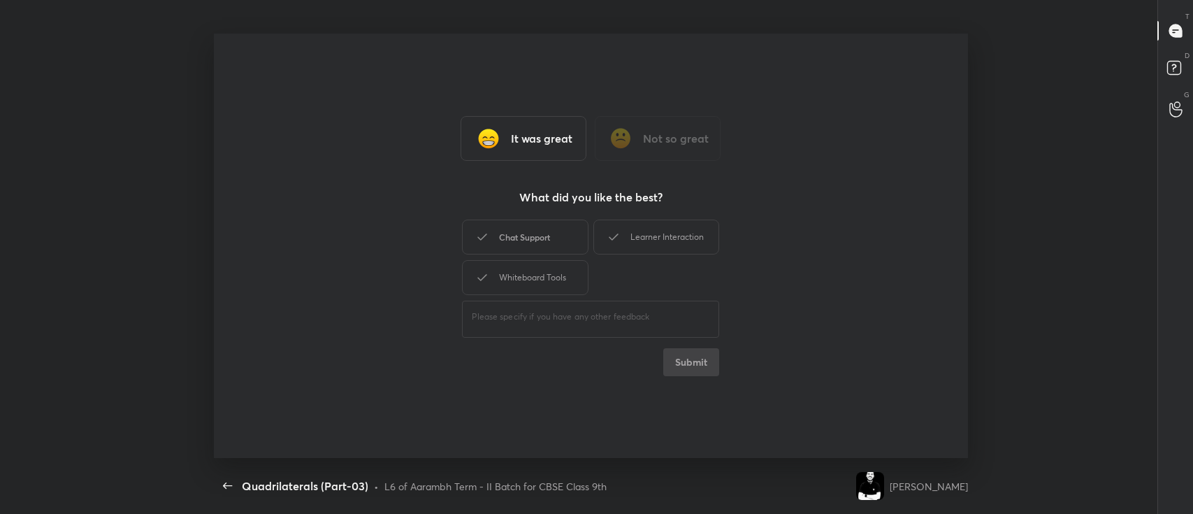
drag, startPoint x: 502, startPoint y: 215, endPoint x: 517, endPoint y: 240, distance: 28.9
click at [517, 240] on div "It was great Not so great What did you like the best? Chat Support Learner Inte…" at bounding box center [591, 246] width 754 height 424
click at [517, 240] on div "Chat Support" at bounding box center [525, 236] width 126 height 35
click at [619, 239] on icon at bounding box center [613, 236] width 17 height 17
click at [555, 278] on div "Whiteboard Tools" at bounding box center [525, 277] width 126 height 35
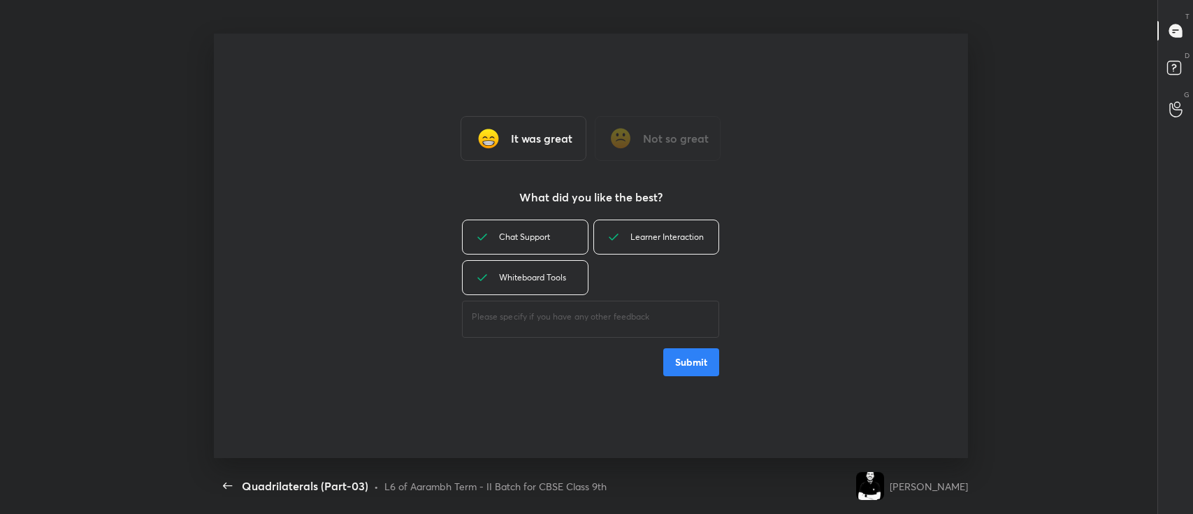
click at [699, 366] on button "Submit" at bounding box center [691, 362] width 56 height 28
